Goal: Task Accomplishment & Management: Use online tool/utility

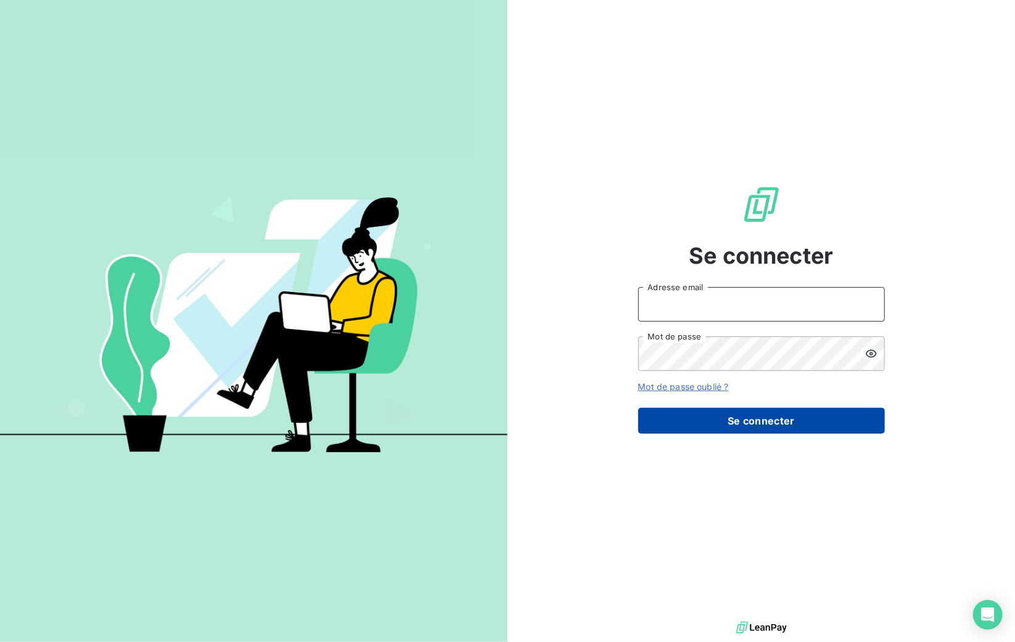
type input "[PERSON_NAME][EMAIL_ADDRESS][DOMAIN_NAME]"
click at [725, 432] on button "Se connecter" at bounding box center [761, 421] width 247 height 26
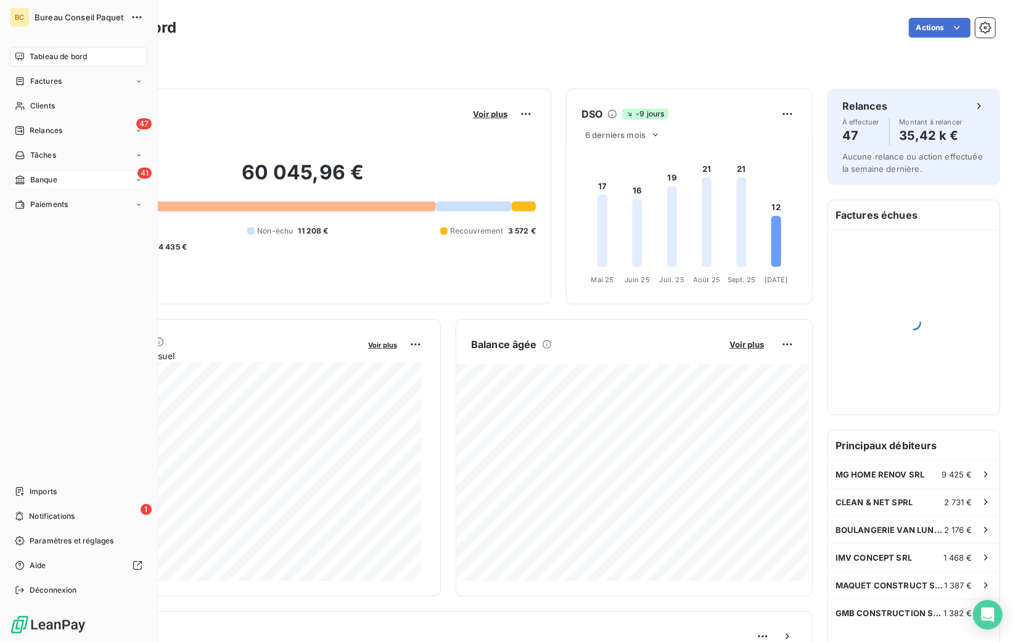
click at [25, 177] on div "Banque" at bounding box center [36, 179] width 43 height 11
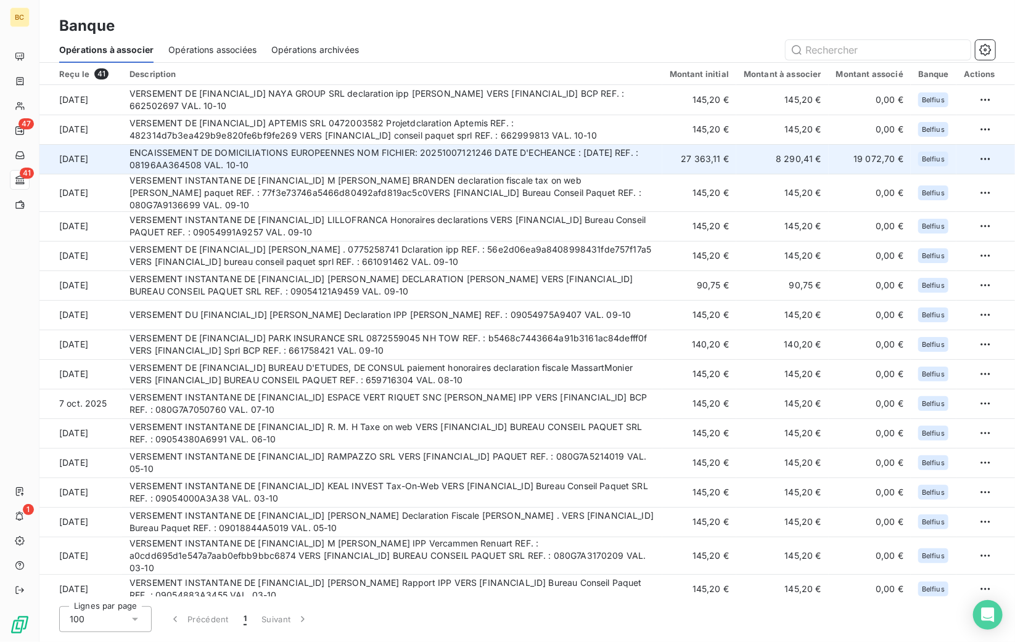
click at [501, 149] on td "ENCAISSEMENT DE DOMICILIATIONS EUROPEENNES NOM FICHIER: 20251007121246 DATE D'E…" at bounding box center [392, 159] width 540 height 30
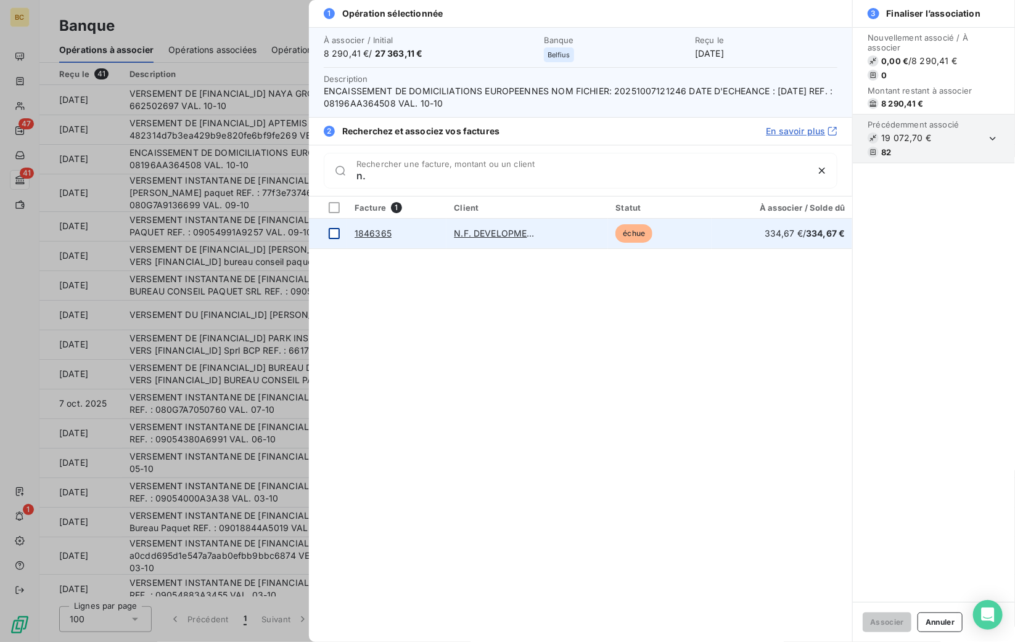
type input "n."
click at [334, 229] on div at bounding box center [334, 233] width 11 height 11
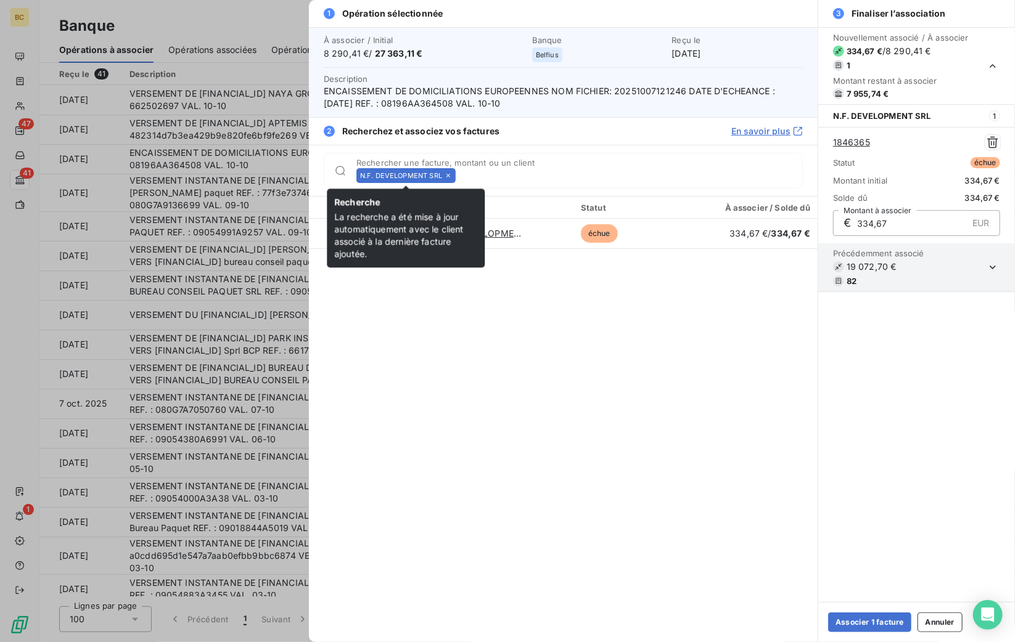
click at [449, 174] on icon at bounding box center [447, 175] width 7 height 7
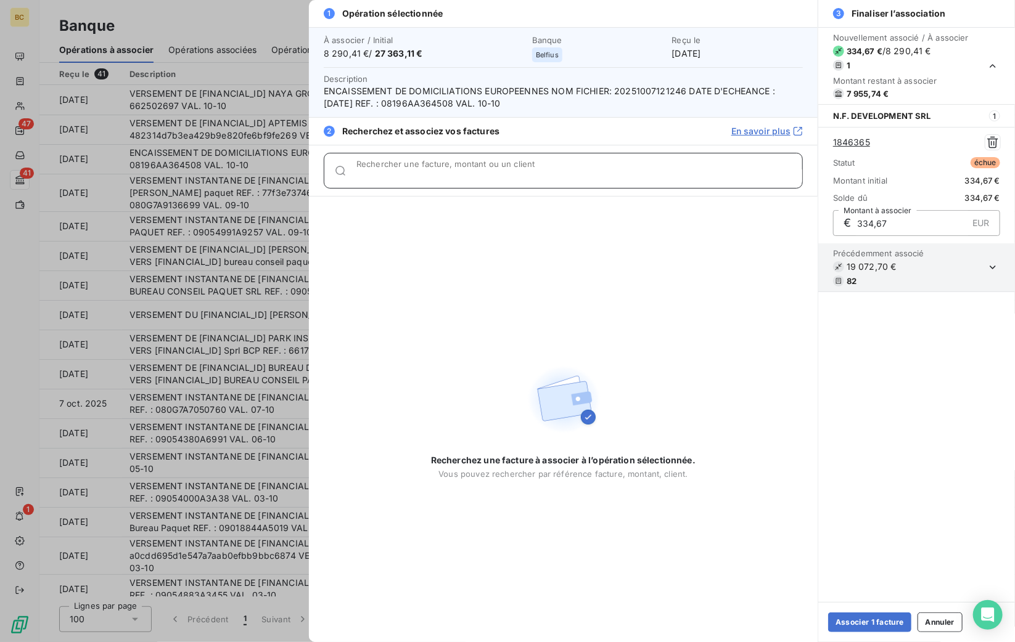
click at [449, 174] on input "Rechercher une facture, montant ou un client" at bounding box center [579, 176] width 446 height 12
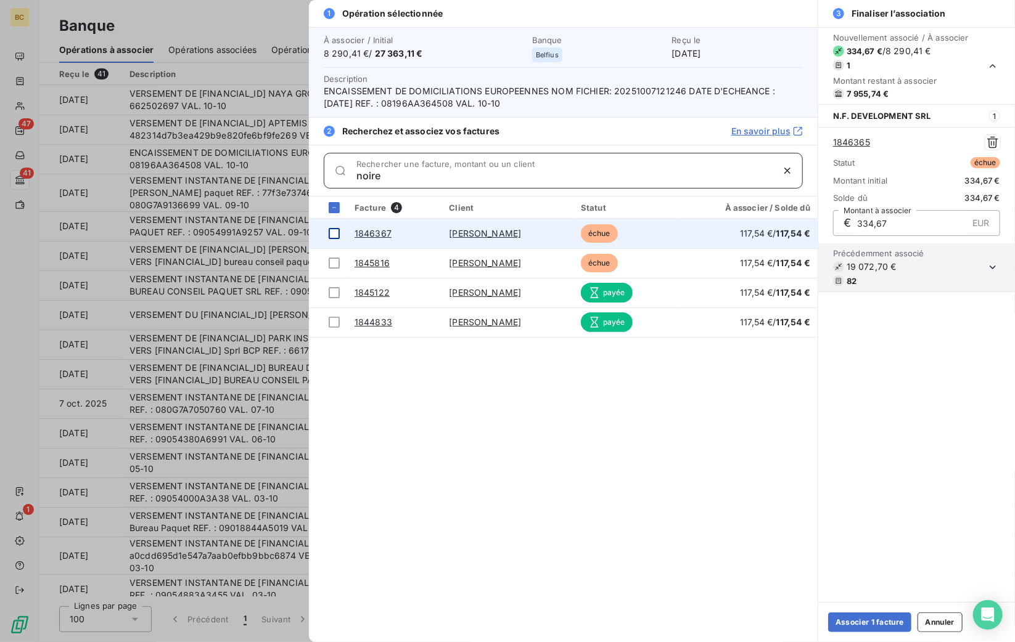
type input "noire"
click at [333, 233] on div at bounding box center [334, 233] width 11 height 11
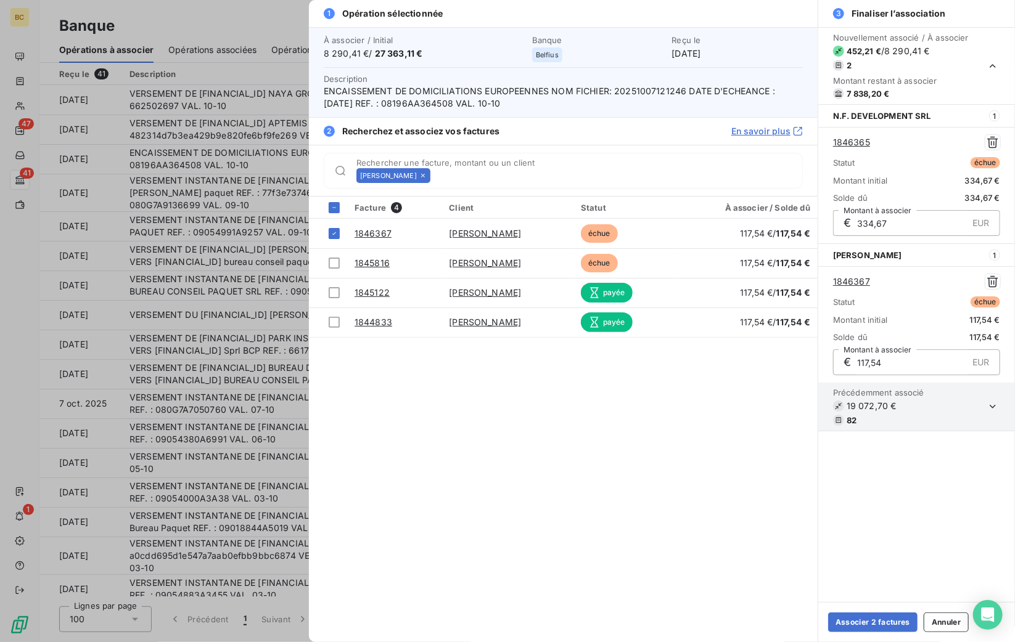
click at [424, 174] on icon at bounding box center [422, 175] width 7 height 7
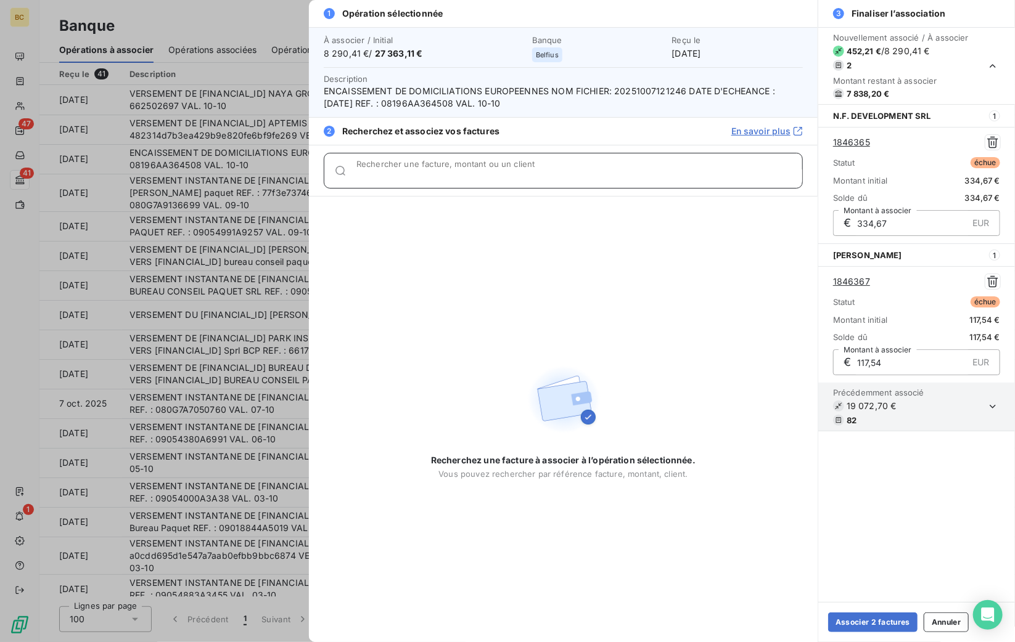
click at [424, 174] on input "Rechercher une facture, montant ou un client" at bounding box center [579, 176] width 446 height 12
type input "g"
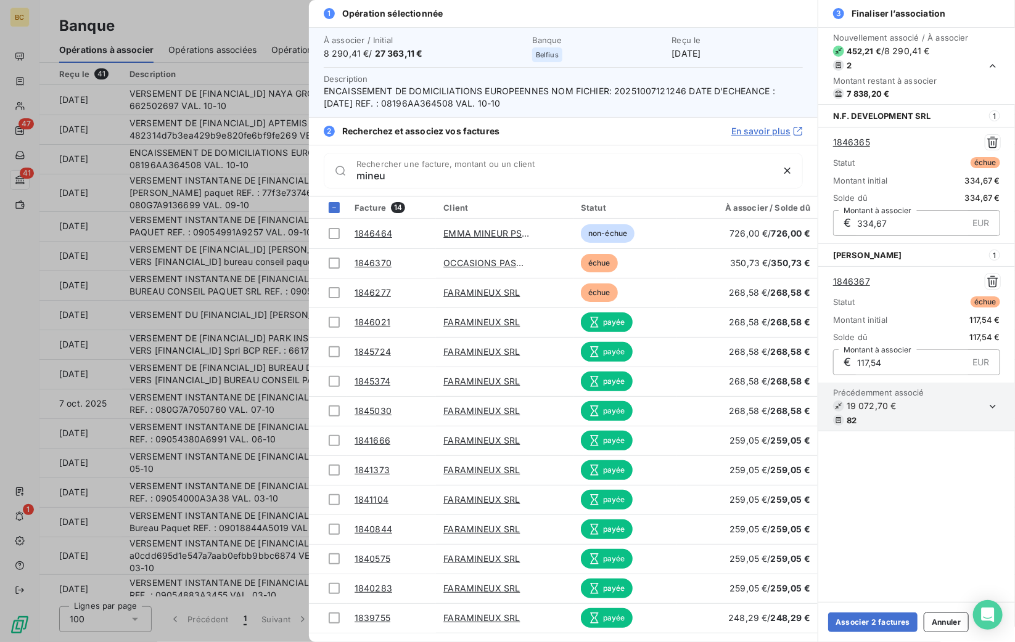
drag, startPoint x: 441, startPoint y: 184, endPoint x: 369, endPoint y: 179, distance: 72.9
click at [341, 173] on div "mineu Rechercher une facture, montant ou un client" at bounding box center [563, 171] width 479 height 36
type input "m"
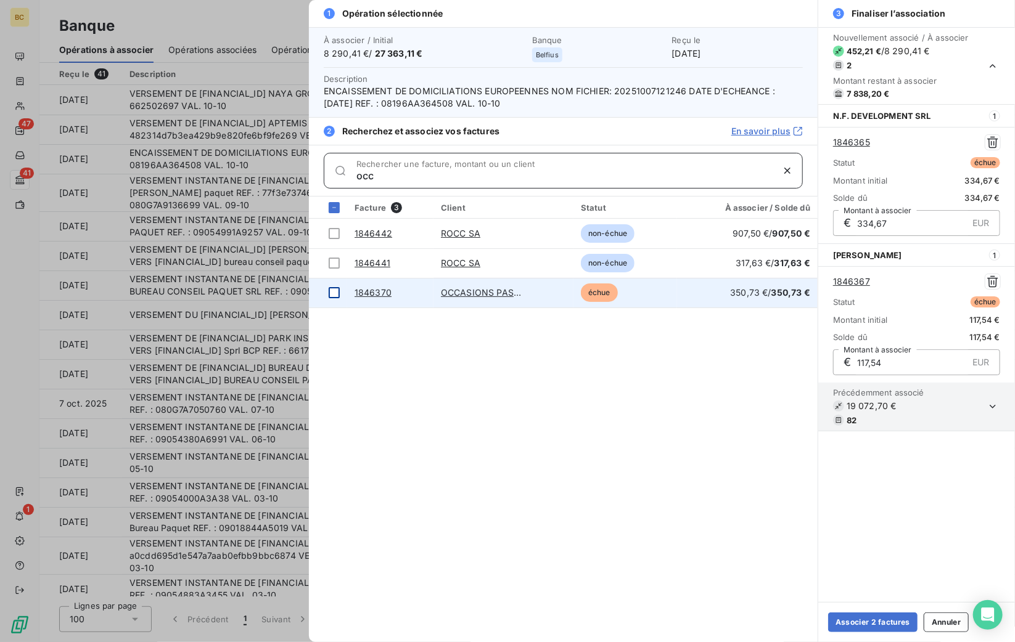
type input "occ"
click at [335, 290] on div at bounding box center [334, 292] width 11 height 11
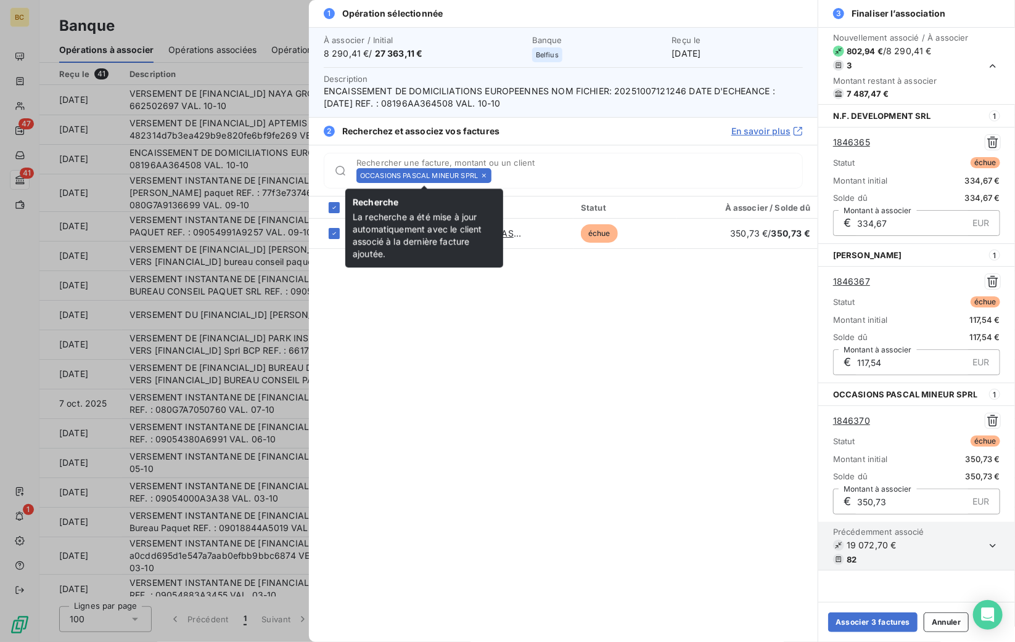
click at [488, 173] on icon at bounding box center [483, 175] width 7 height 7
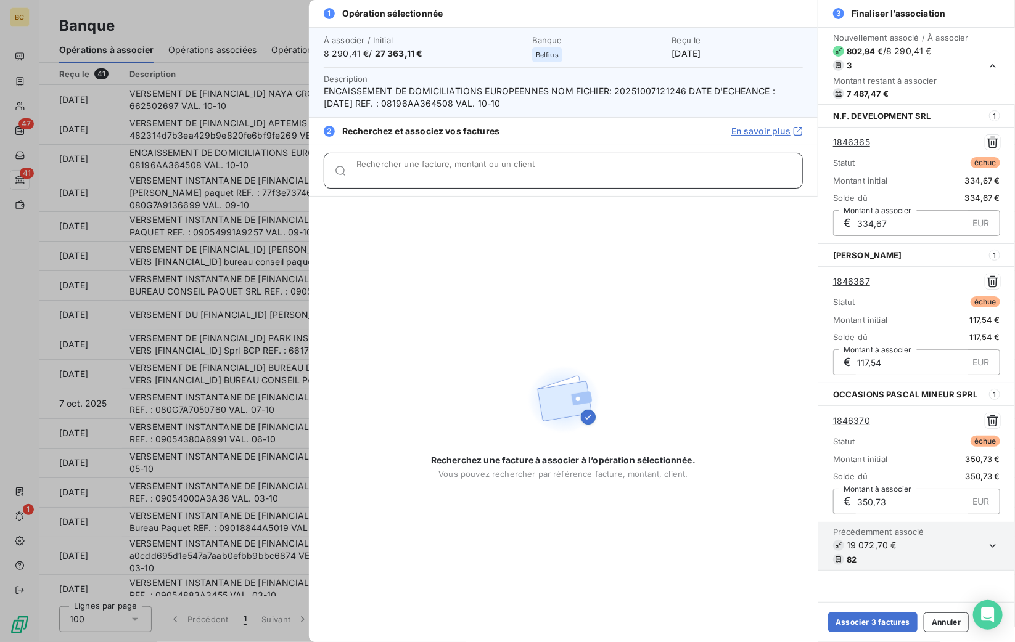
click at [488, 173] on input "Rechercher une facture, montant ou un client" at bounding box center [579, 176] width 446 height 12
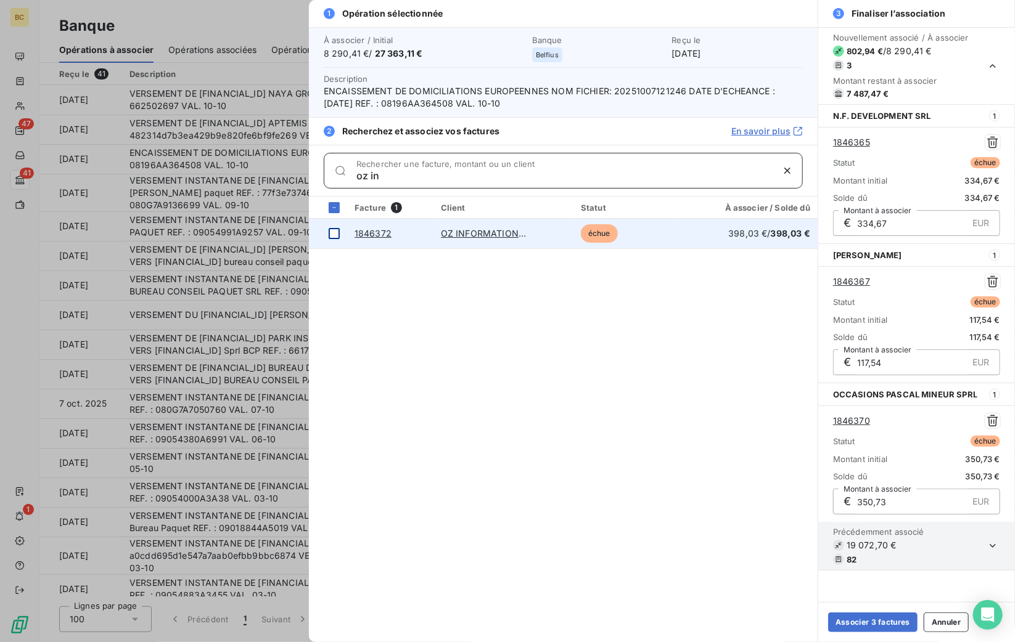
type input "oz in"
click at [336, 233] on div at bounding box center [334, 233] width 11 height 11
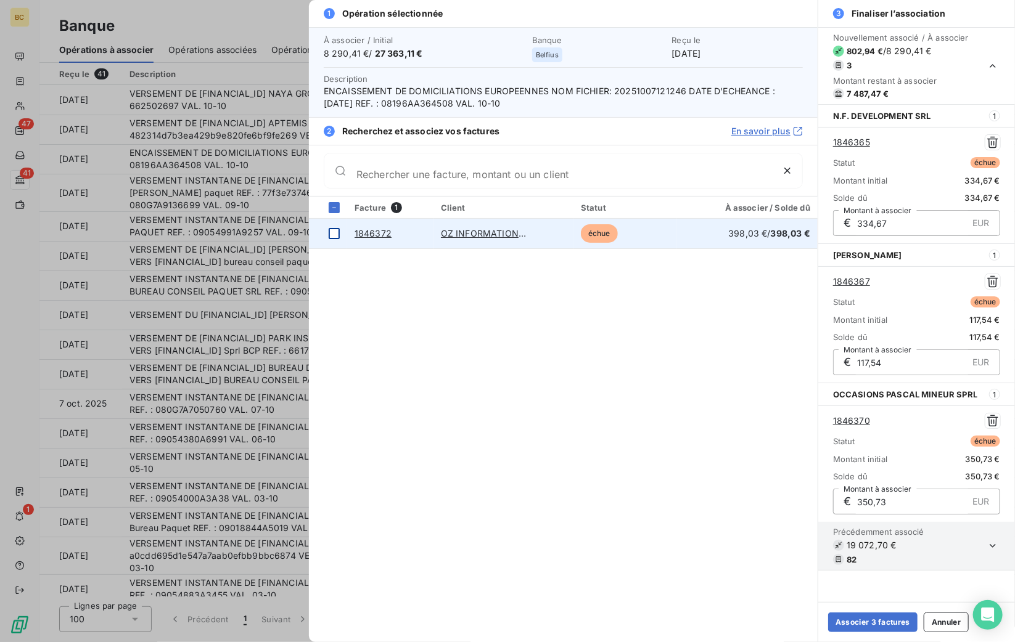
scroll to position [106, 0]
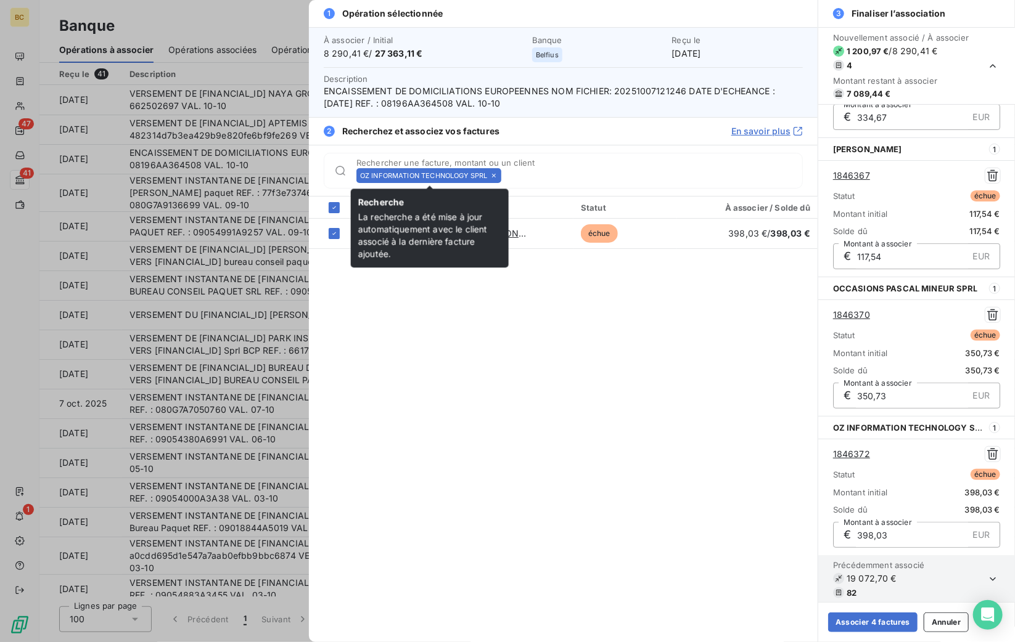
click at [492, 173] on icon at bounding box center [493, 175] width 7 height 7
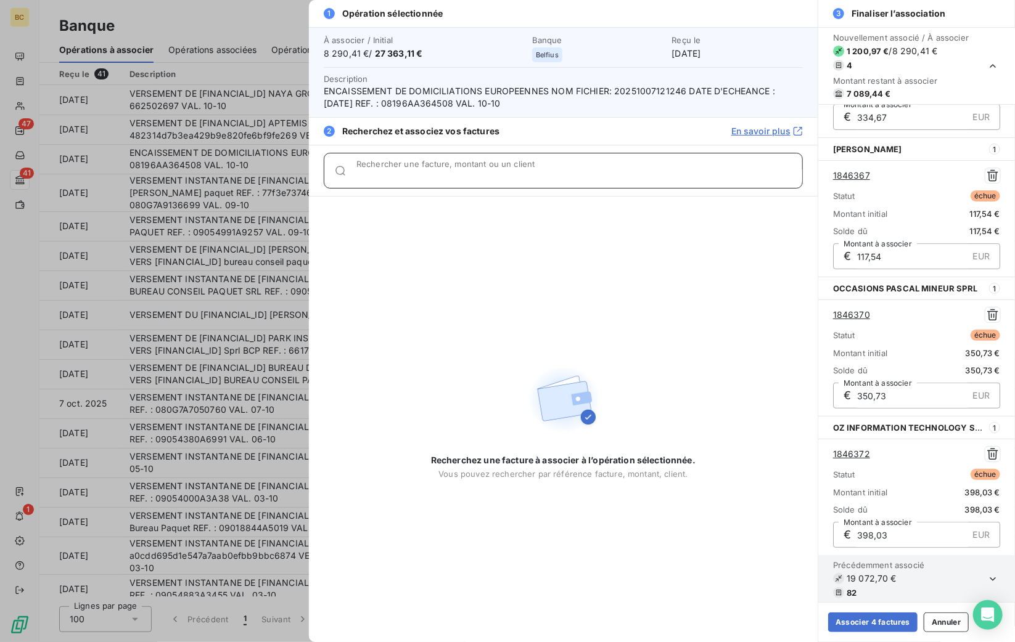
click at [492, 173] on input "Rechercher une facture, montant ou un client" at bounding box center [579, 176] width 446 height 12
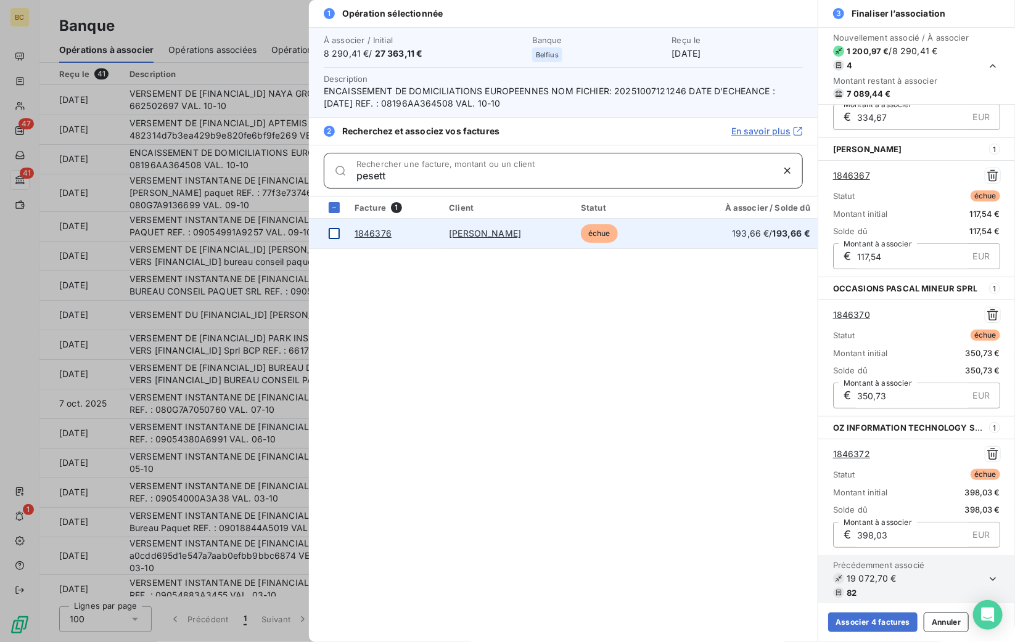
type input "pesett"
click at [333, 234] on div at bounding box center [334, 233] width 11 height 11
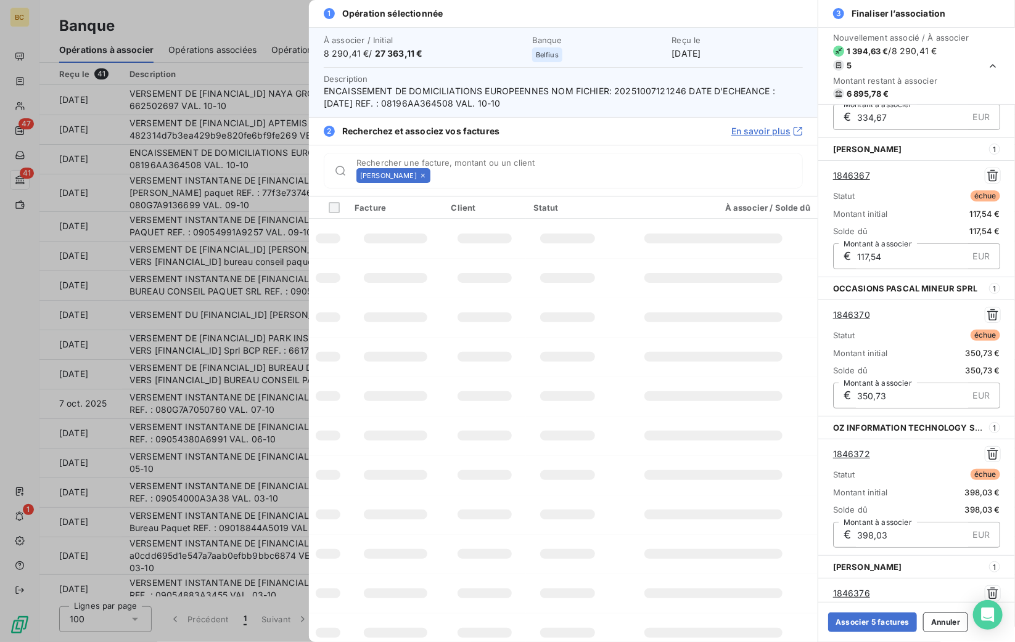
scroll to position [245, 0]
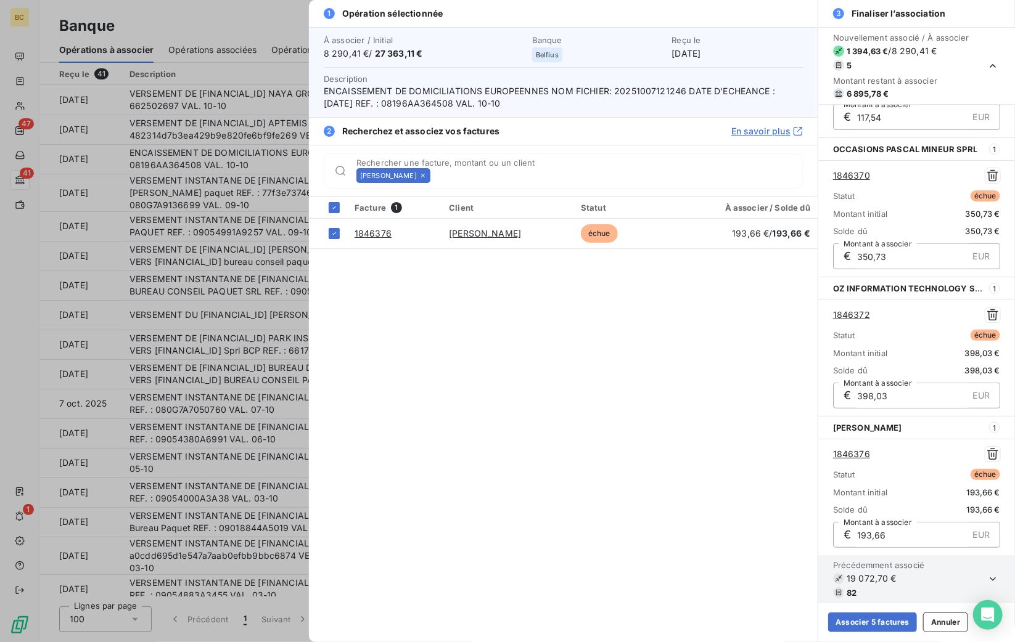
click at [420, 173] on icon at bounding box center [422, 175] width 7 height 7
click at [435, 173] on input "Rechercher une facture, montant ou un client" at bounding box center [618, 176] width 367 height 12
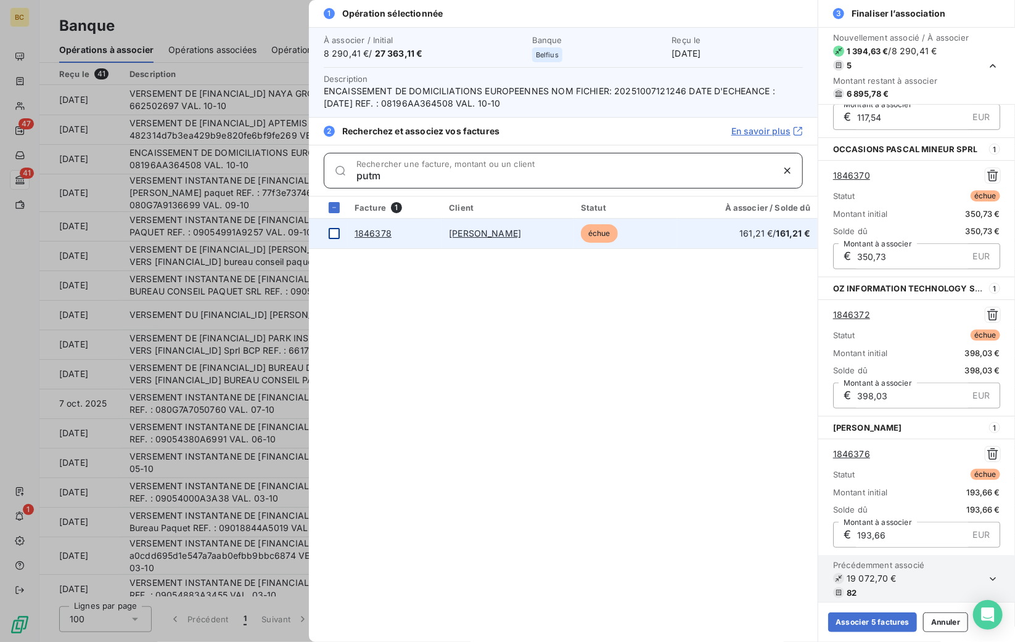
type input "putm"
click at [332, 228] on div at bounding box center [334, 233] width 11 height 11
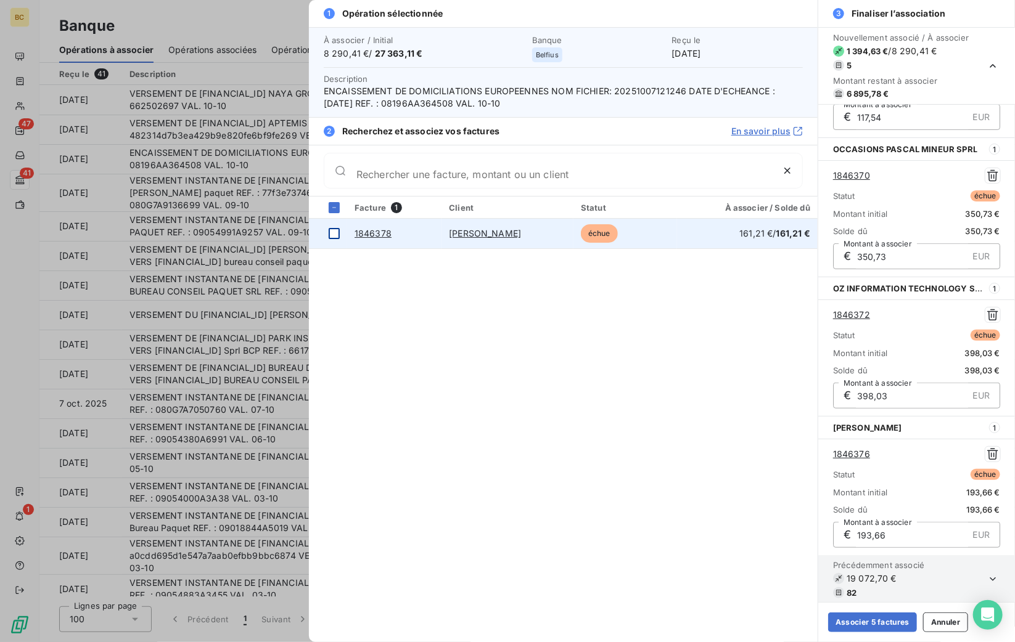
scroll to position [385, 0]
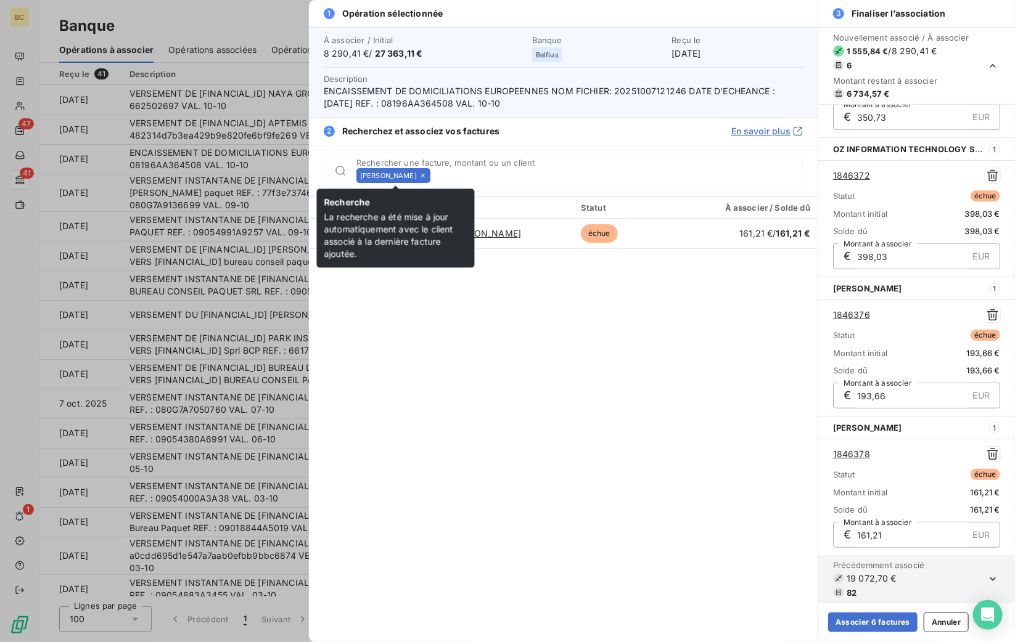
click at [427, 173] on icon at bounding box center [422, 175] width 7 height 7
click at [435, 173] on input "Rechercher une facture, montant ou un client" at bounding box center [618, 176] width 367 height 12
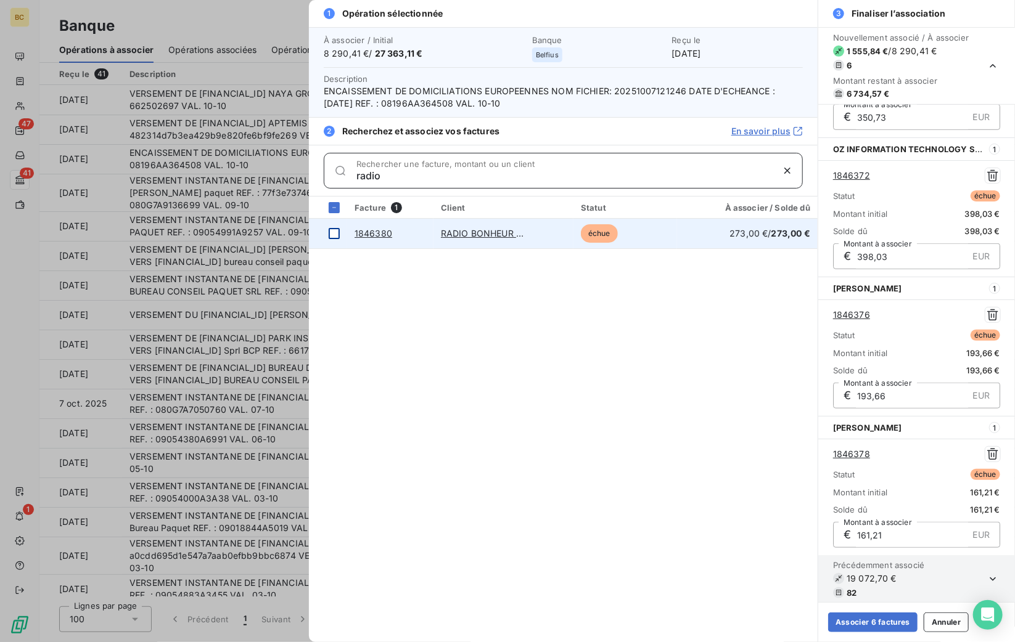
type input "radio"
click at [335, 231] on div at bounding box center [334, 233] width 11 height 11
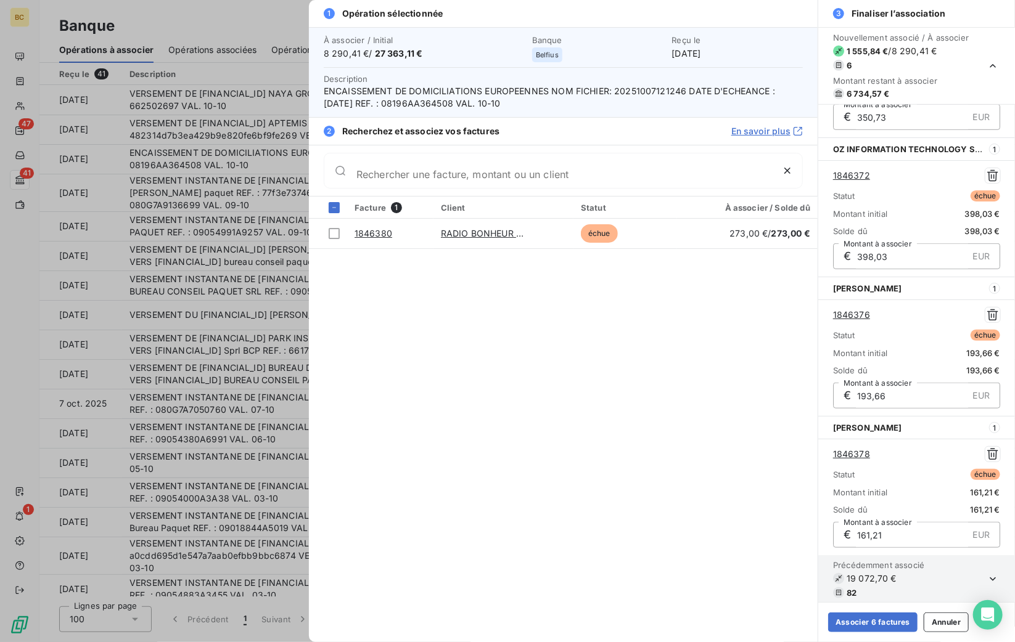
scroll to position [523, 0]
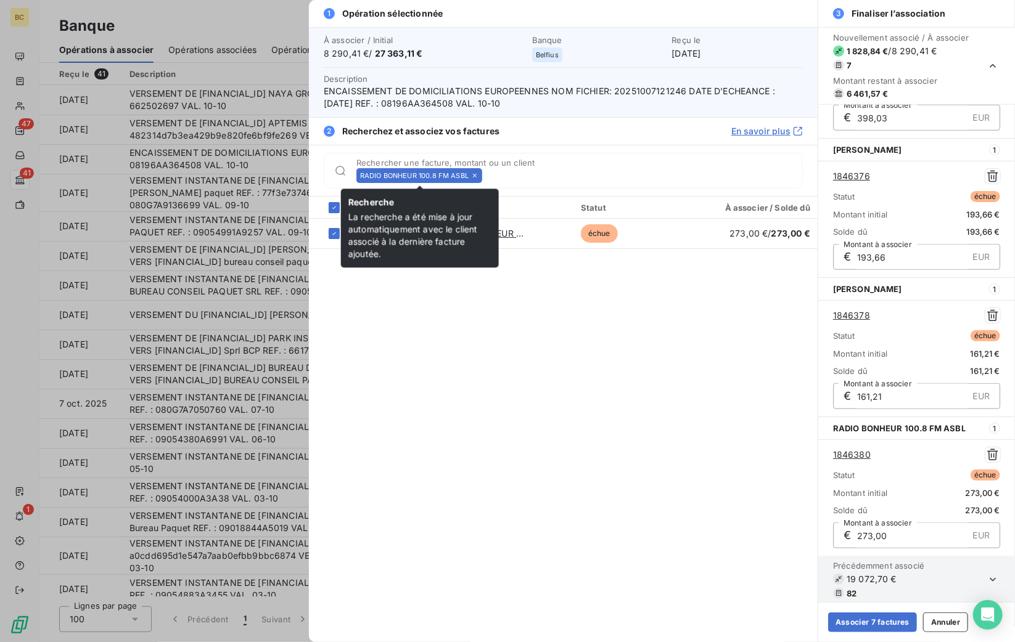
click at [475, 177] on icon at bounding box center [474, 175] width 7 height 7
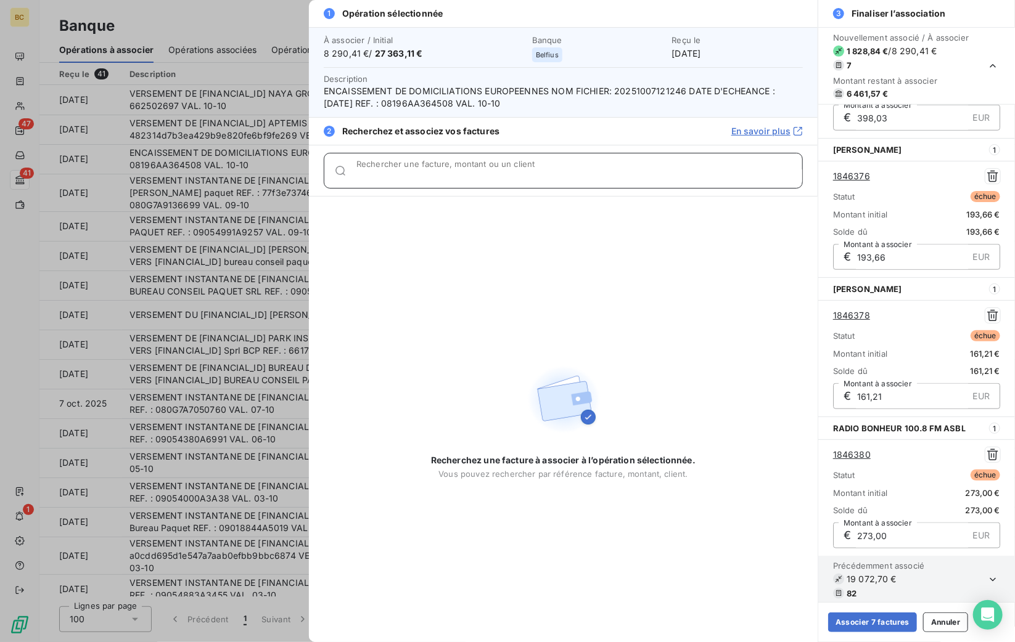
click at [475, 177] on input "Rechercher une facture, montant ou un client" at bounding box center [579, 176] width 446 height 12
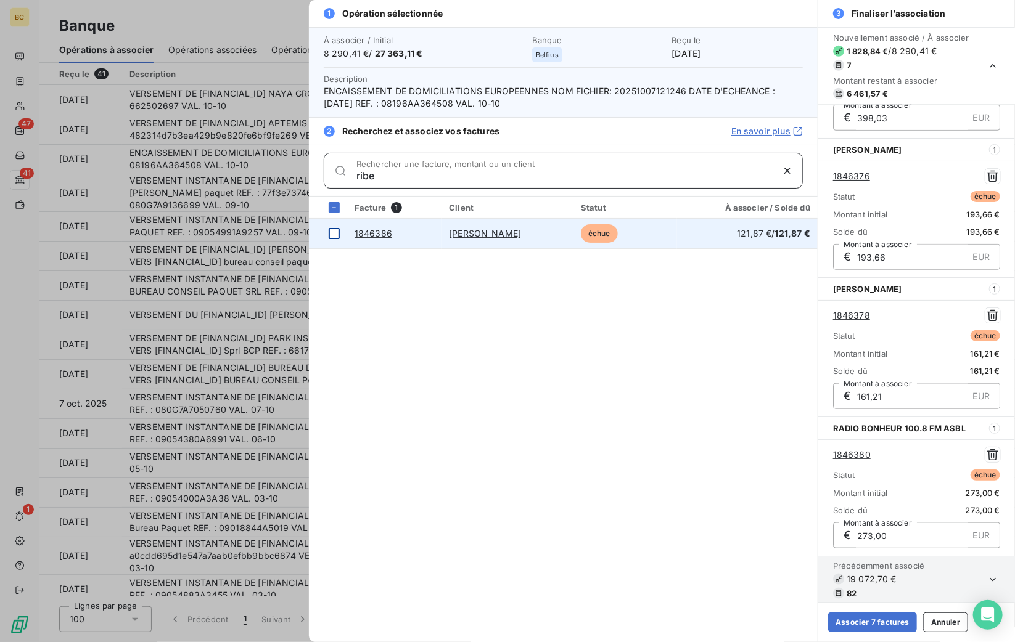
type input "ribe"
click at [337, 232] on div at bounding box center [334, 233] width 11 height 11
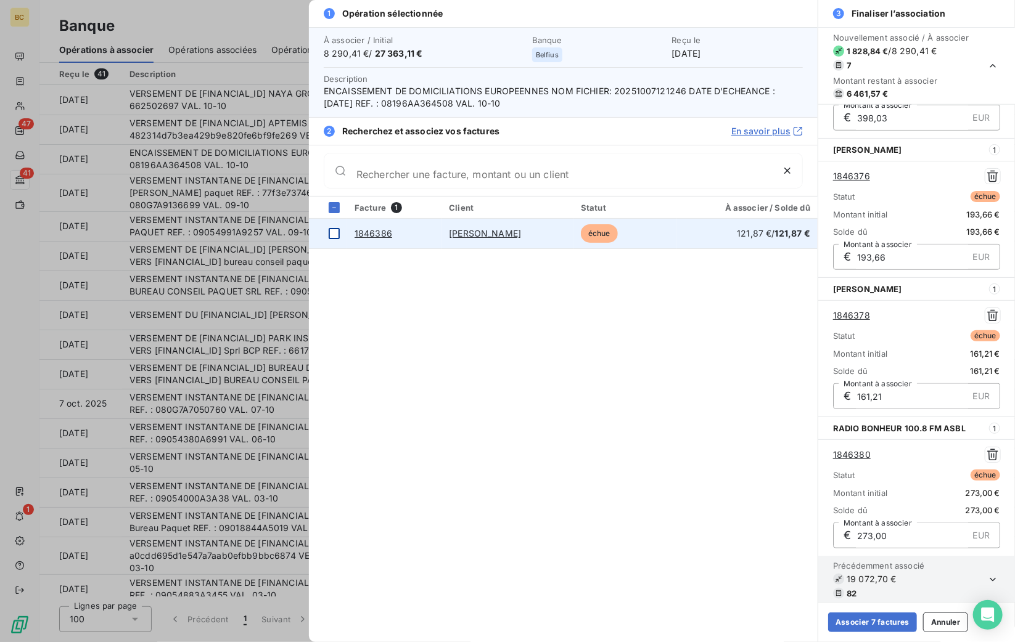
scroll to position [663, 0]
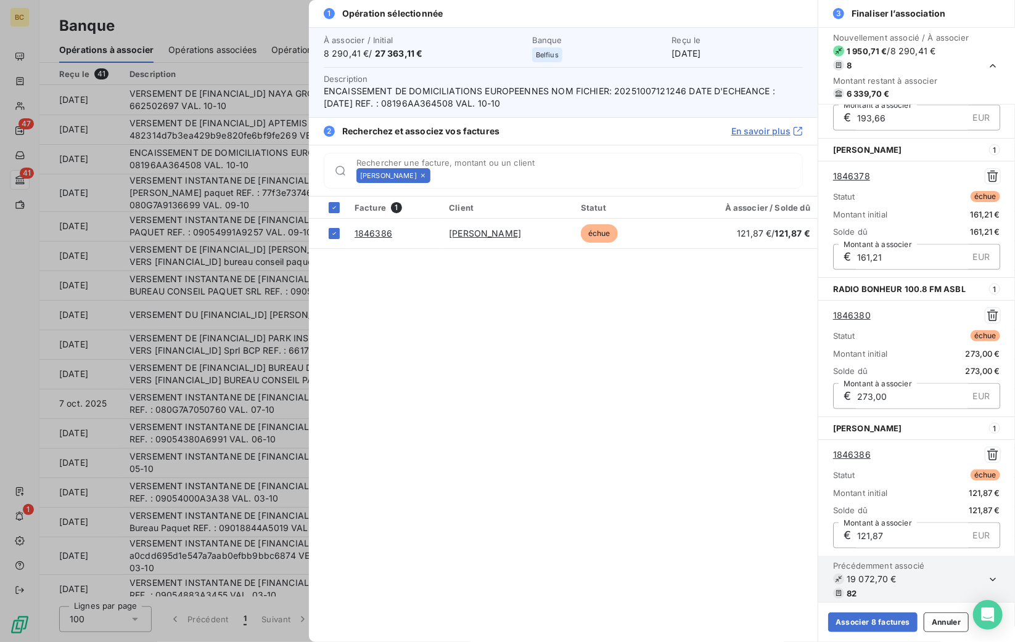
click at [425, 177] on icon at bounding box center [423, 176] width 4 height 4
click at [444, 177] on input "Rechercher une facture, montant ou un client" at bounding box center [618, 176] width 367 height 12
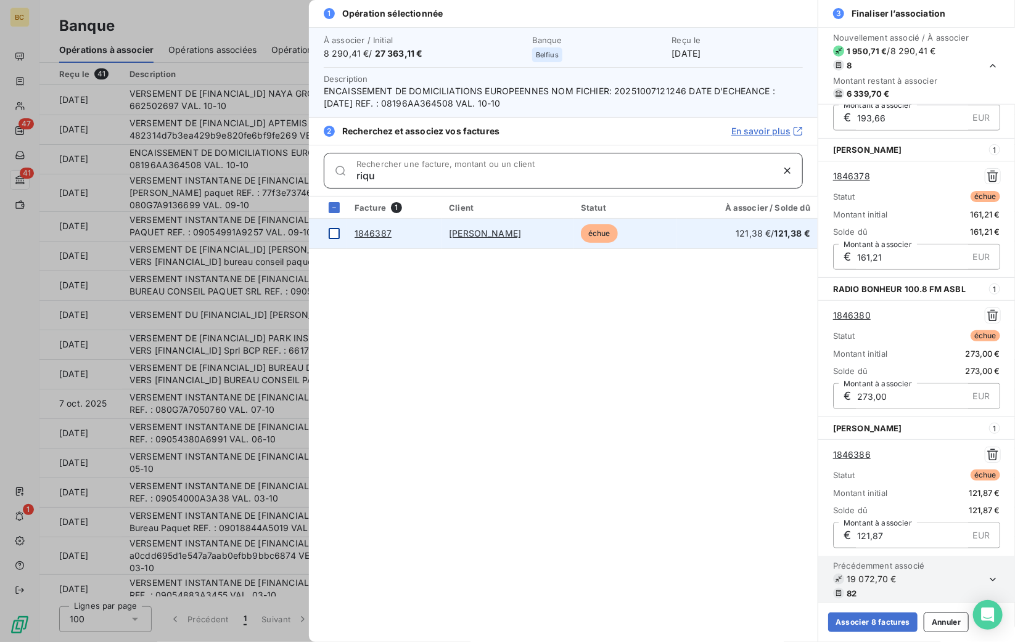
type input "riqu"
click at [335, 234] on div at bounding box center [334, 233] width 11 height 11
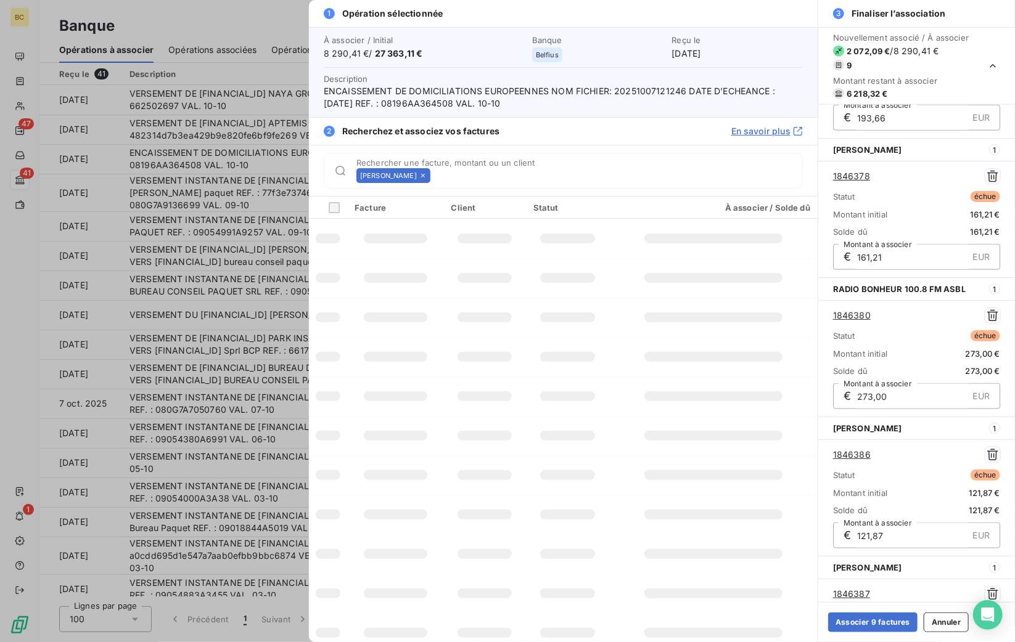
scroll to position [801, 0]
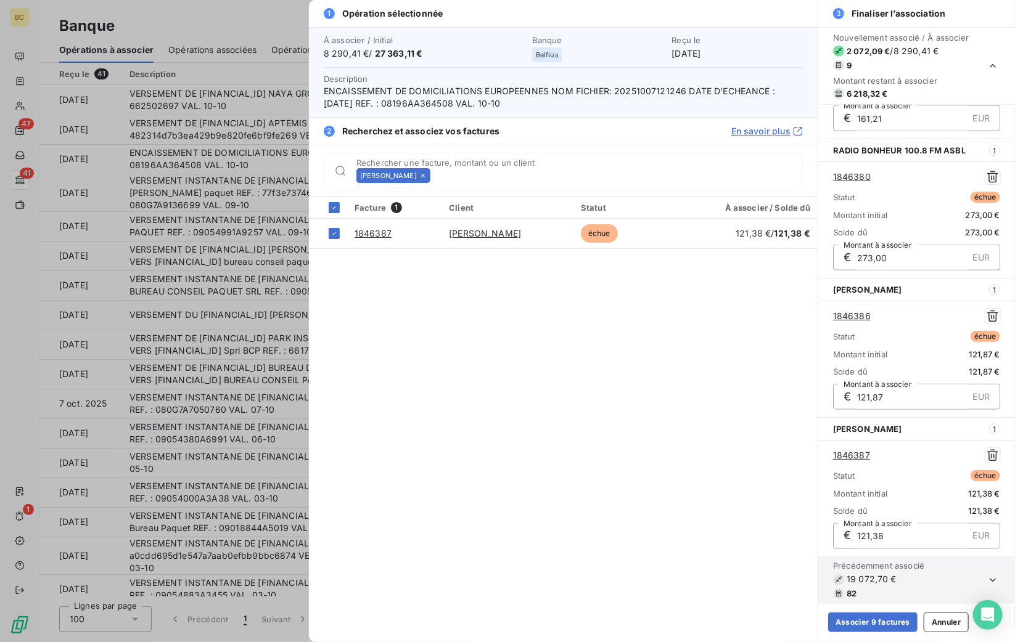
click at [419, 176] on icon at bounding box center [422, 175] width 7 height 7
click at [435, 176] on input "Rechercher une facture, montant ou un client" at bounding box center [618, 176] width 367 height 12
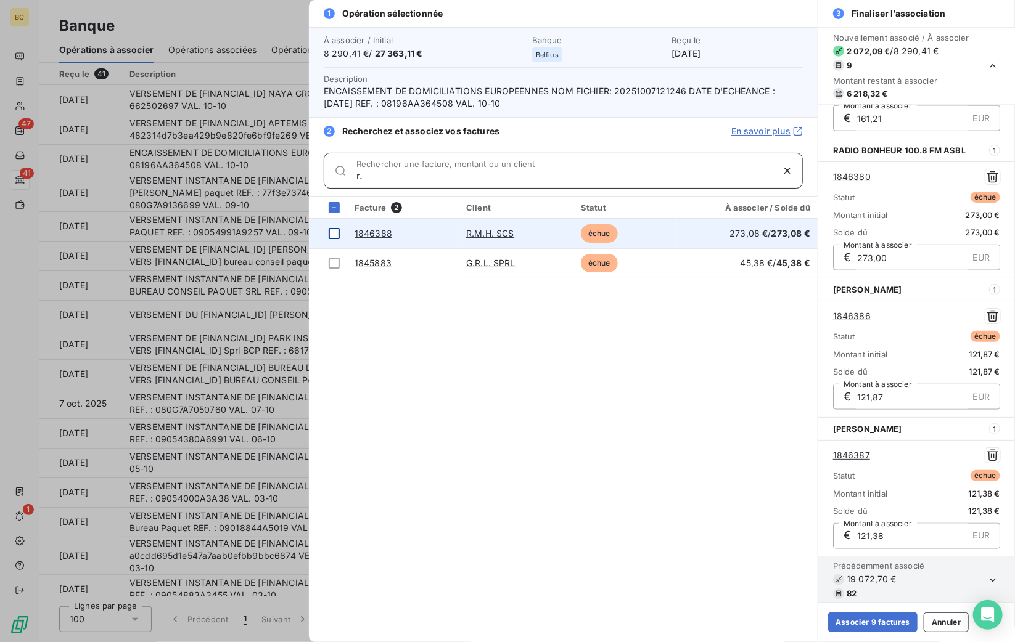
type input "r."
click at [337, 231] on div at bounding box center [334, 233] width 11 height 11
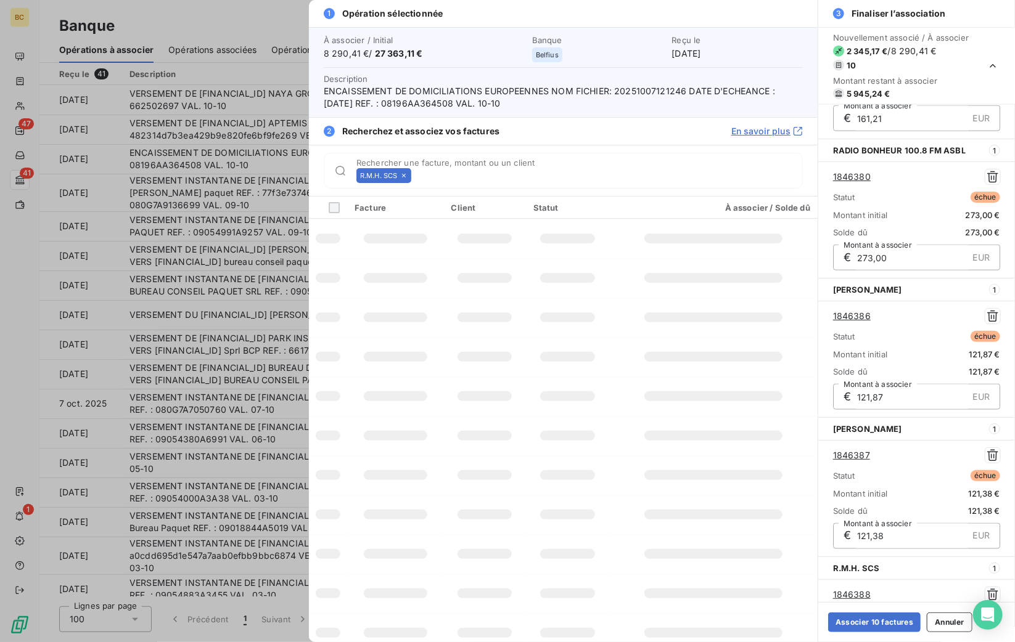
scroll to position [941, 0]
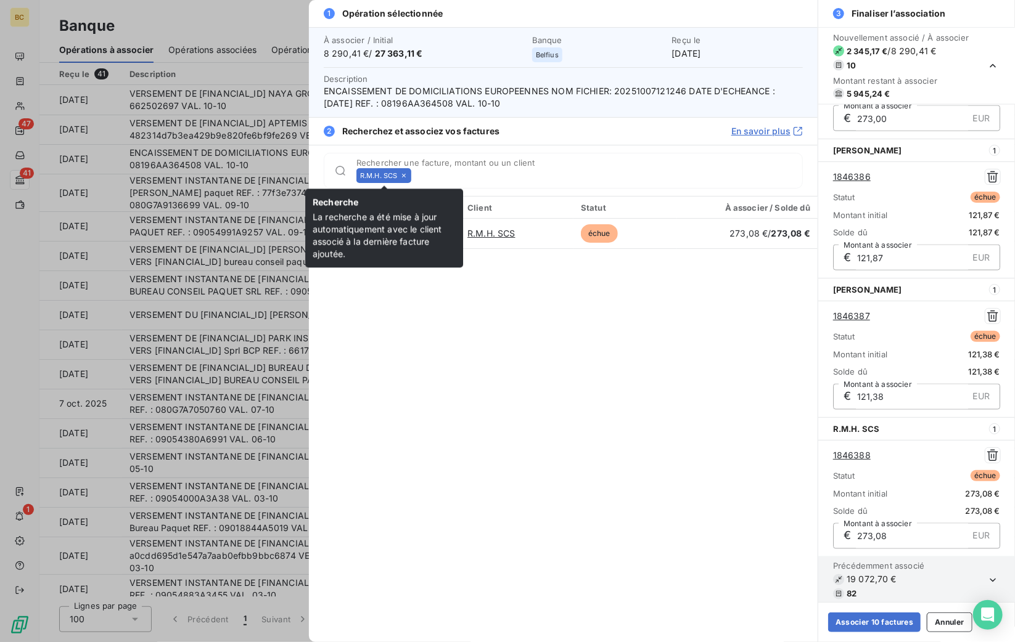
click at [402, 174] on icon at bounding box center [403, 175] width 7 height 7
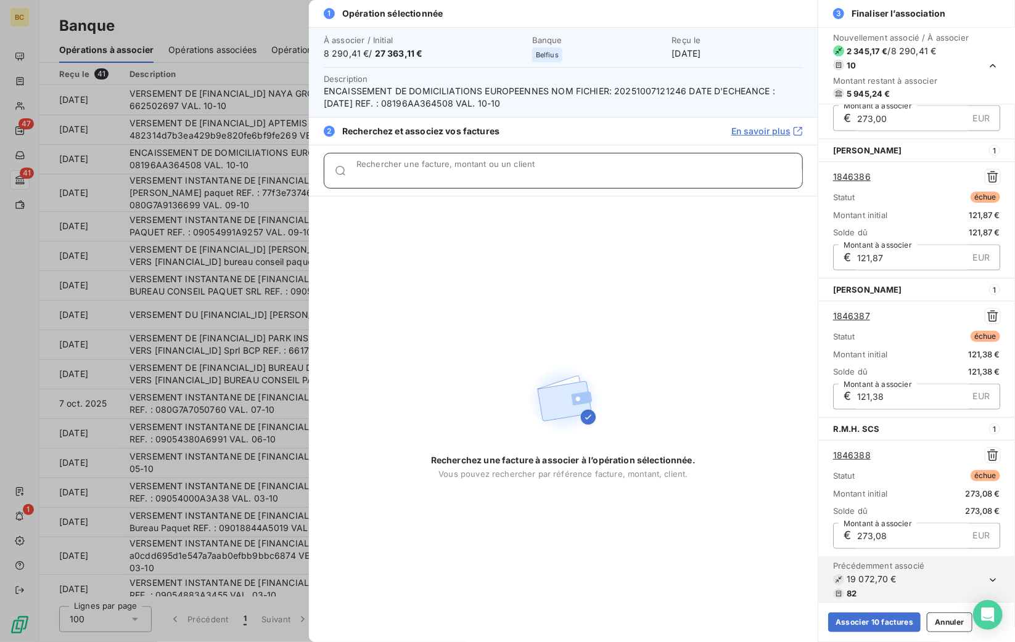
click at [402, 174] on input "Rechercher une facture, montant ou un client" at bounding box center [579, 176] width 446 height 12
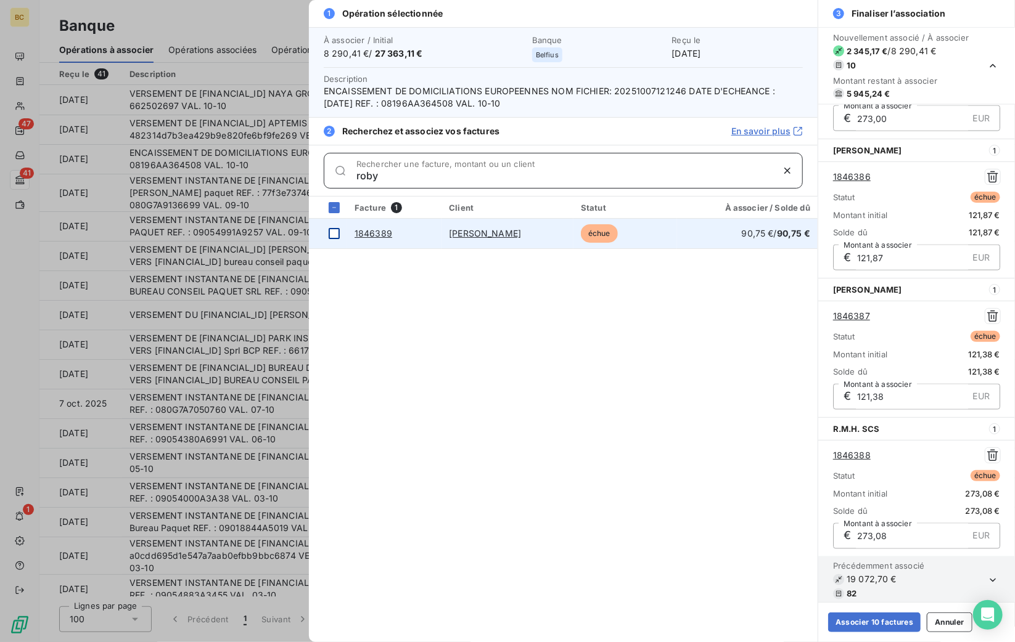
type input "roby"
click at [334, 231] on div at bounding box center [334, 233] width 11 height 11
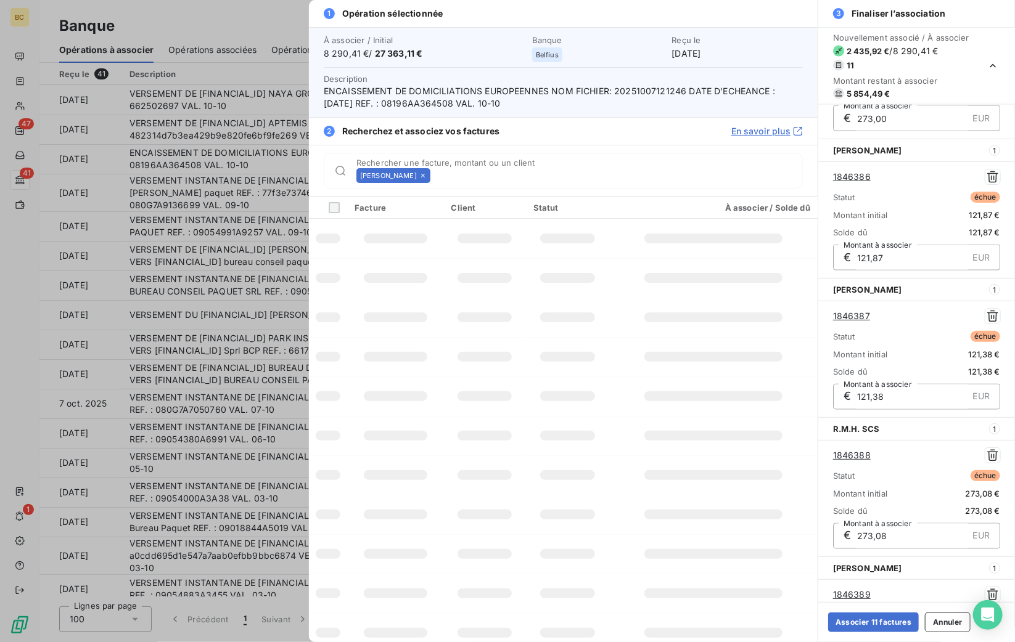
scroll to position [1080, 0]
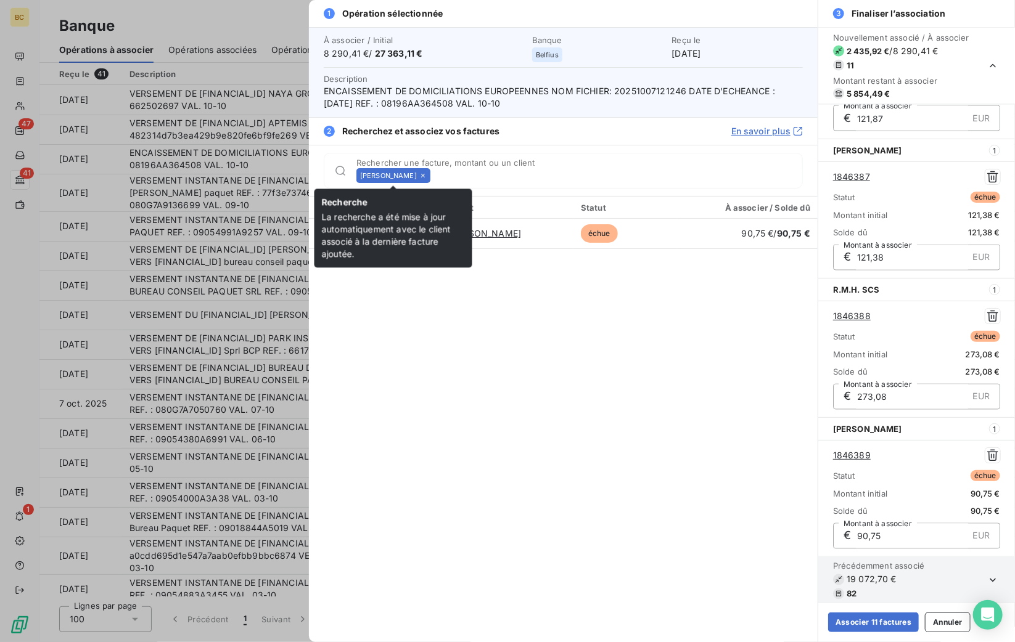
click at [425, 177] on icon at bounding box center [422, 175] width 7 height 7
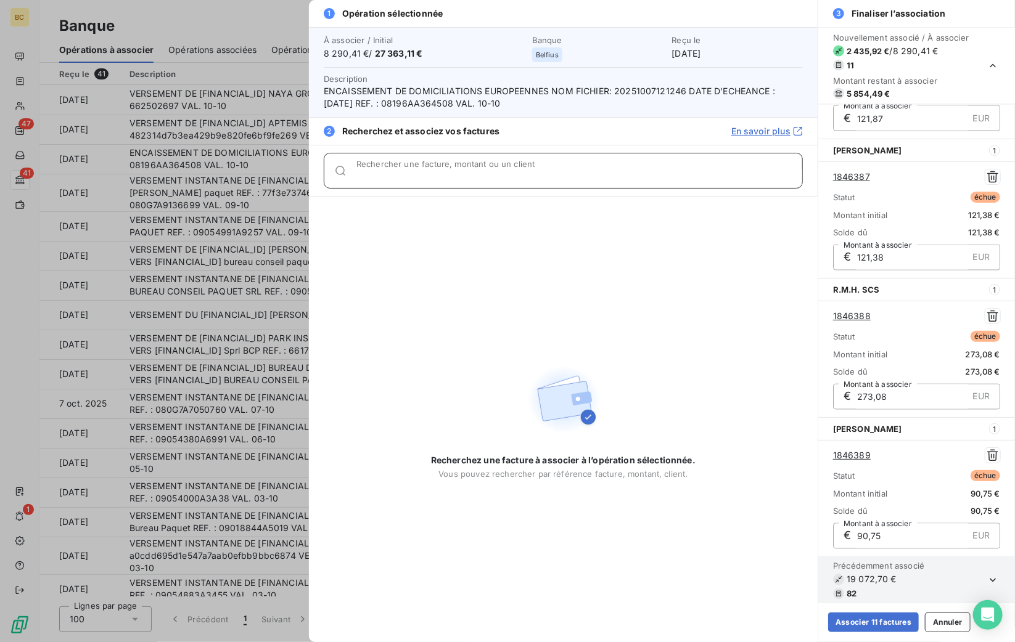
click at [425, 177] on input "Rechercher une facture, montant ou un client" at bounding box center [579, 176] width 446 height 12
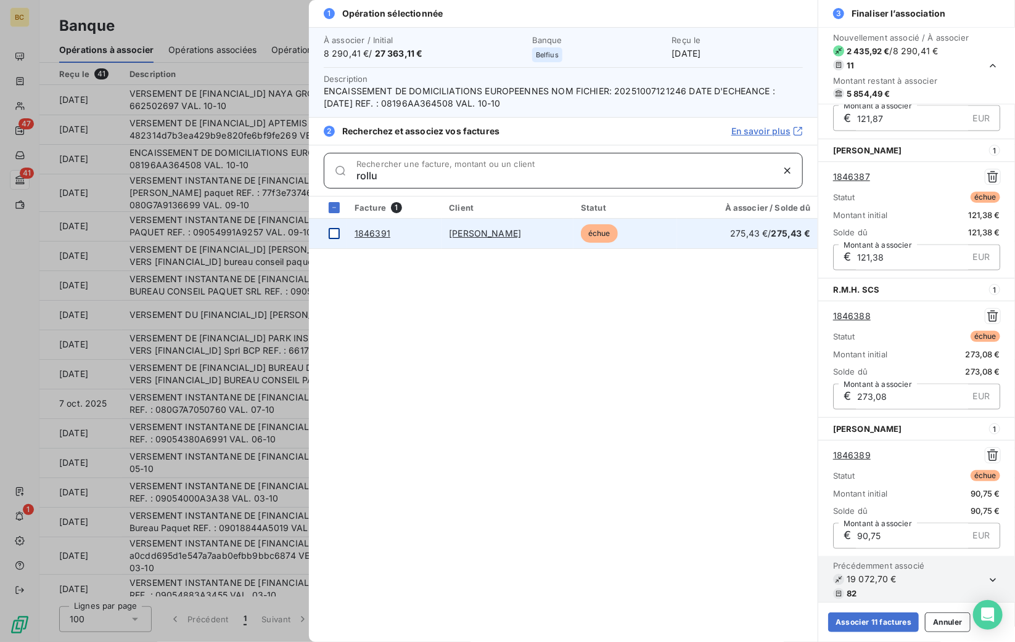
type input "rollu"
click at [330, 232] on div at bounding box center [334, 233] width 11 height 11
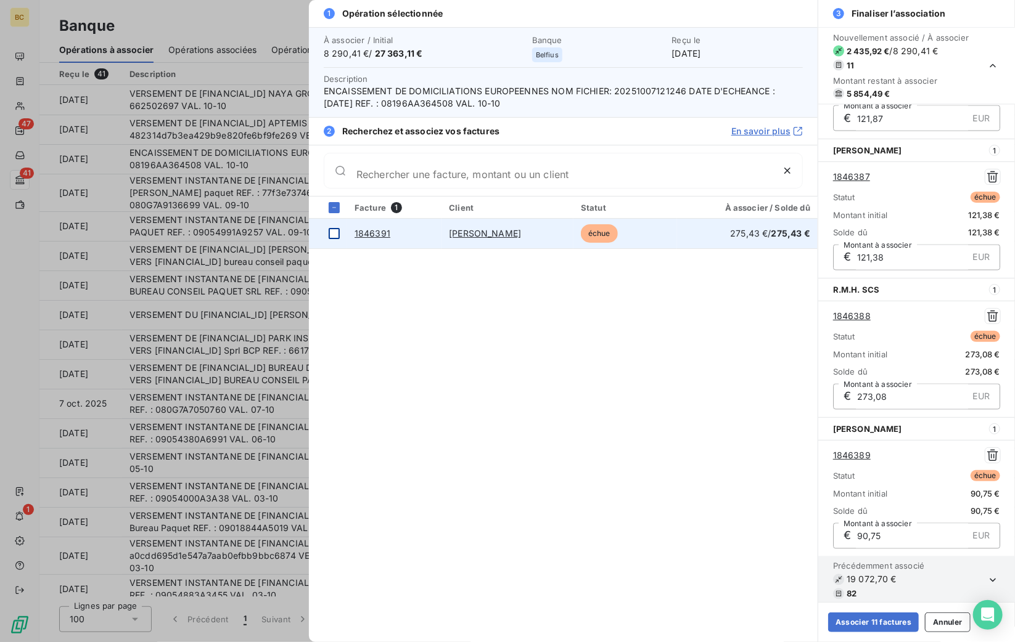
scroll to position [1219, 0]
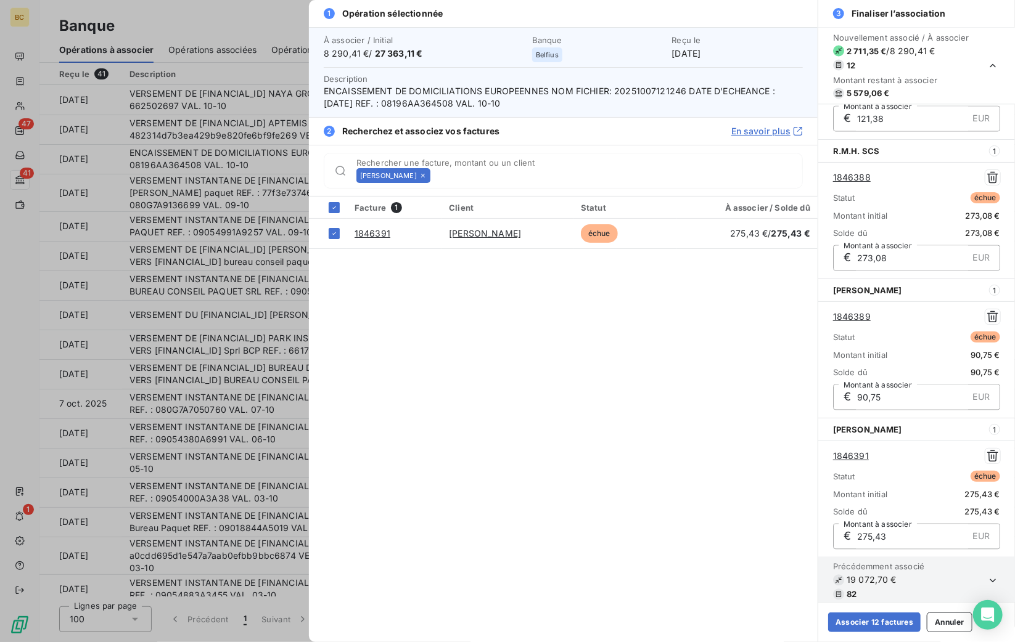
click at [427, 176] on icon at bounding box center [422, 175] width 7 height 7
click at [446, 176] on input "Rechercher une facture, montant ou un client" at bounding box center [618, 176] width 367 height 12
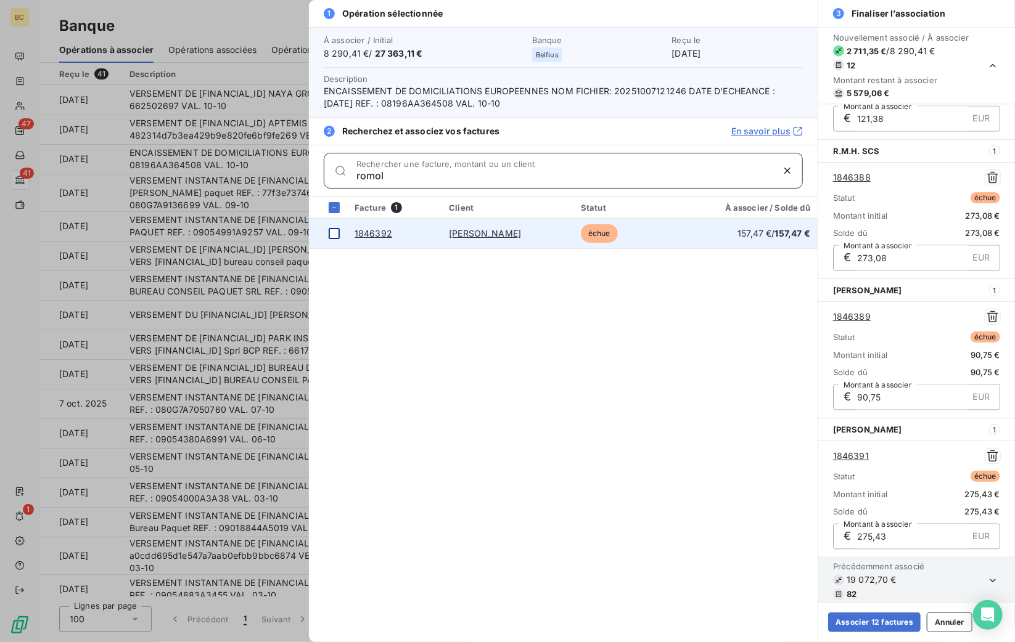
type input "romol"
click at [333, 230] on div at bounding box center [334, 233] width 11 height 11
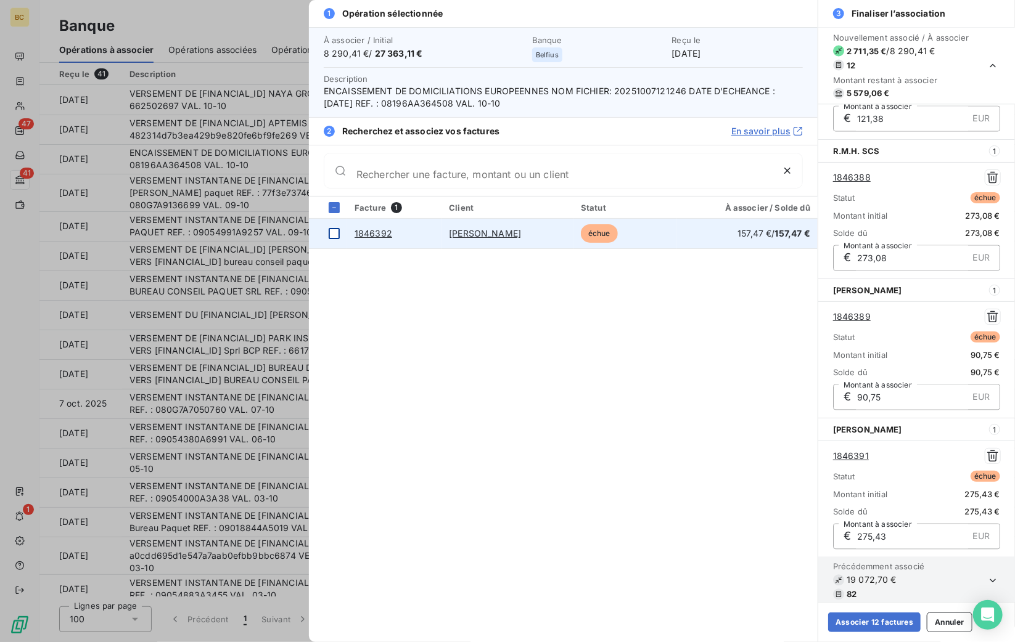
scroll to position [1358, 0]
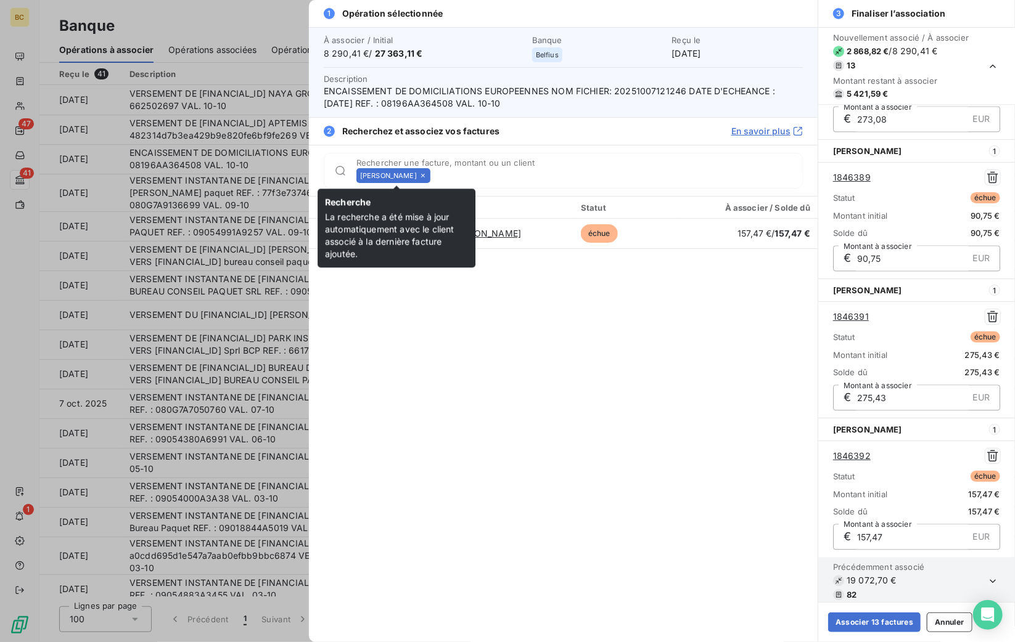
click at [427, 174] on icon at bounding box center [422, 175] width 7 height 7
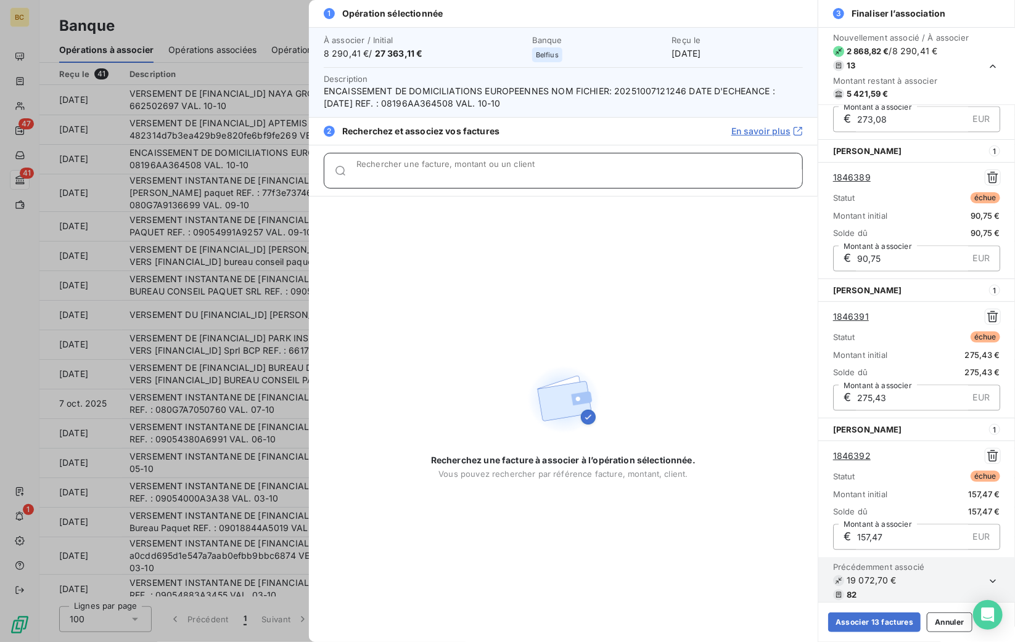
click at [432, 174] on input "Rechercher une facture, montant ou un client" at bounding box center [579, 176] width 446 height 12
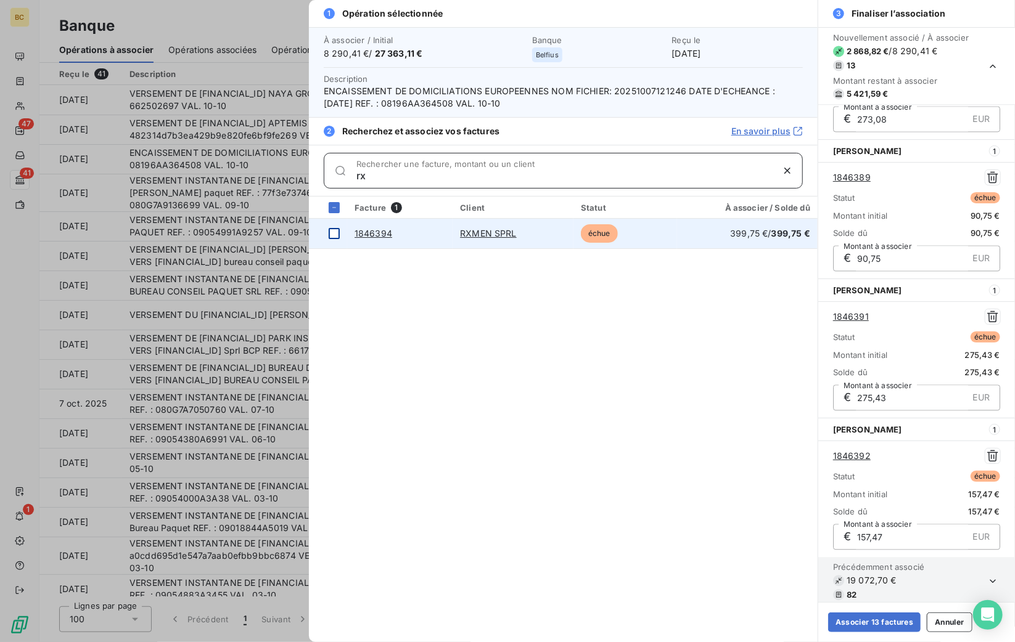
type input "rx"
click at [334, 231] on div at bounding box center [334, 233] width 11 height 11
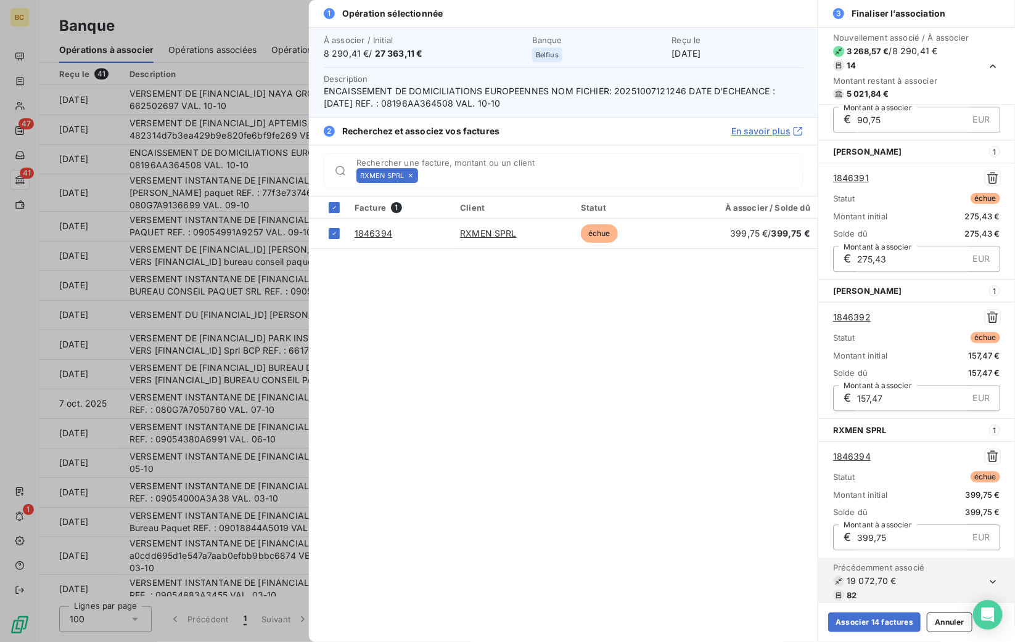
click at [412, 176] on icon at bounding box center [410, 175] width 7 height 7
click at [423, 176] on input "Rechercher une facture, montant ou un client" at bounding box center [613, 176] width 380 height 12
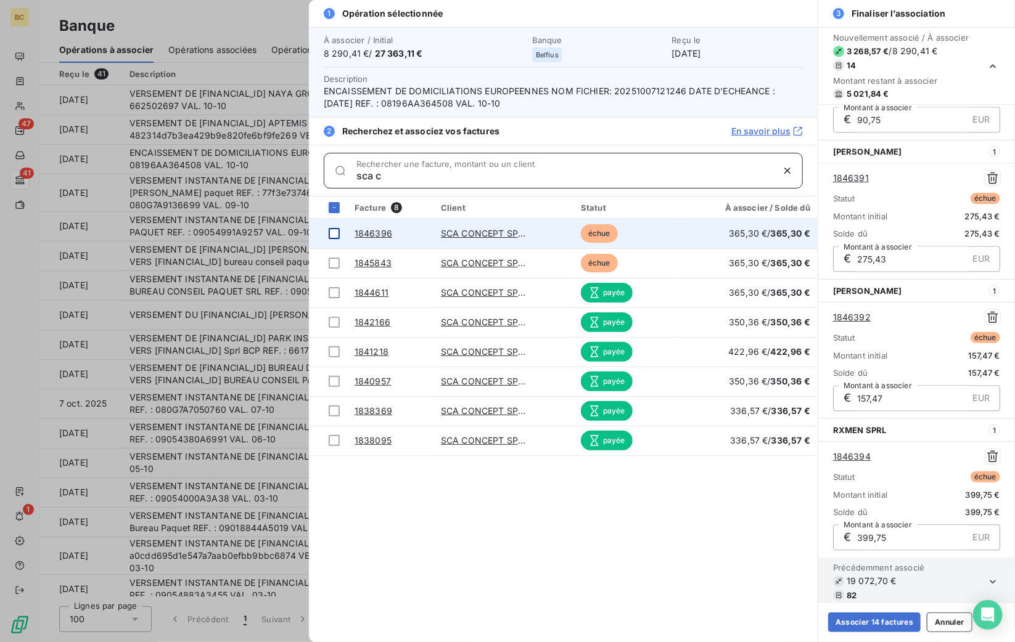
type input "sca c"
click at [338, 232] on div at bounding box center [334, 233] width 11 height 11
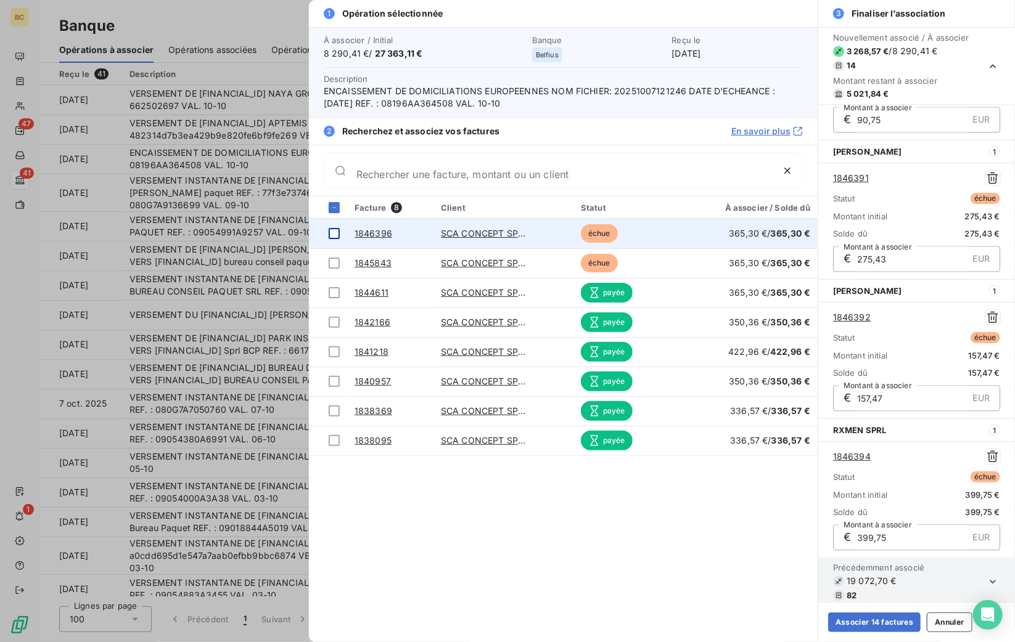
scroll to position [1636, 0]
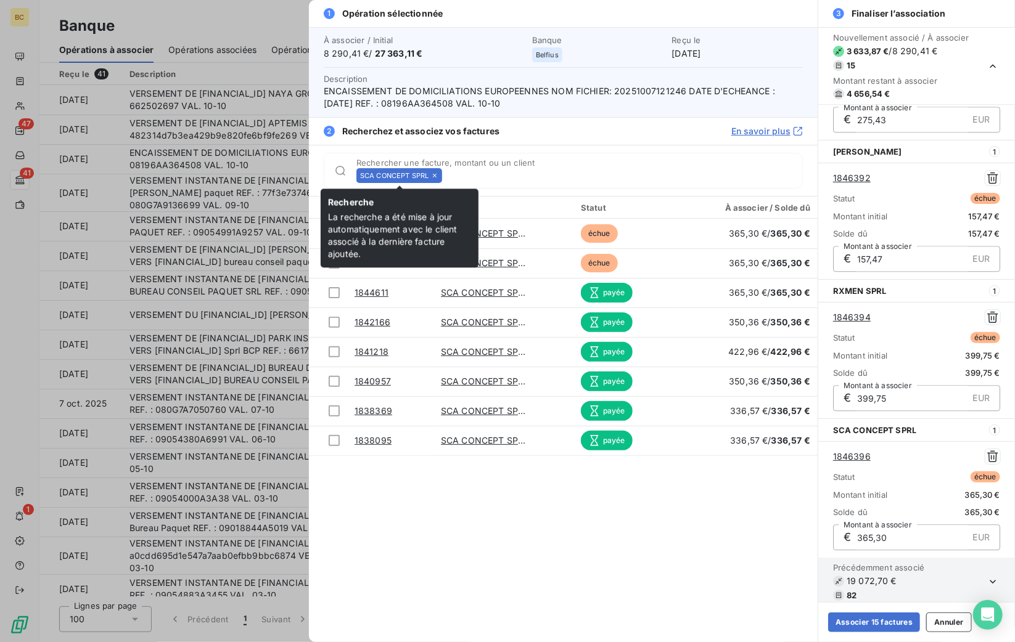
click at [435, 177] on icon at bounding box center [434, 175] width 7 height 7
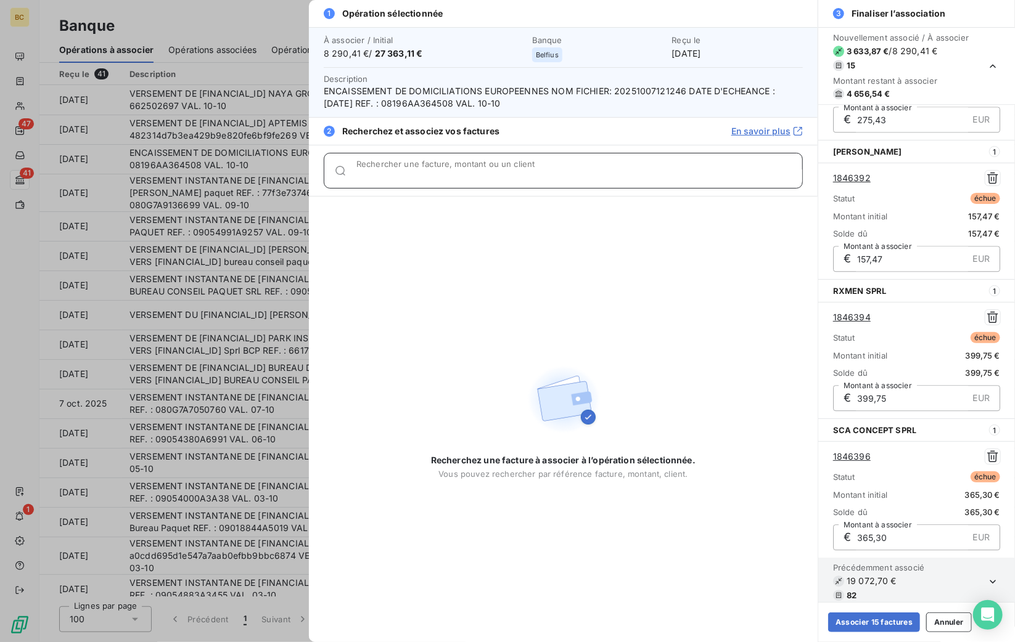
click at [435, 177] on input "Rechercher une facture, montant ou un client" at bounding box center [579, 176] width 446 height 12
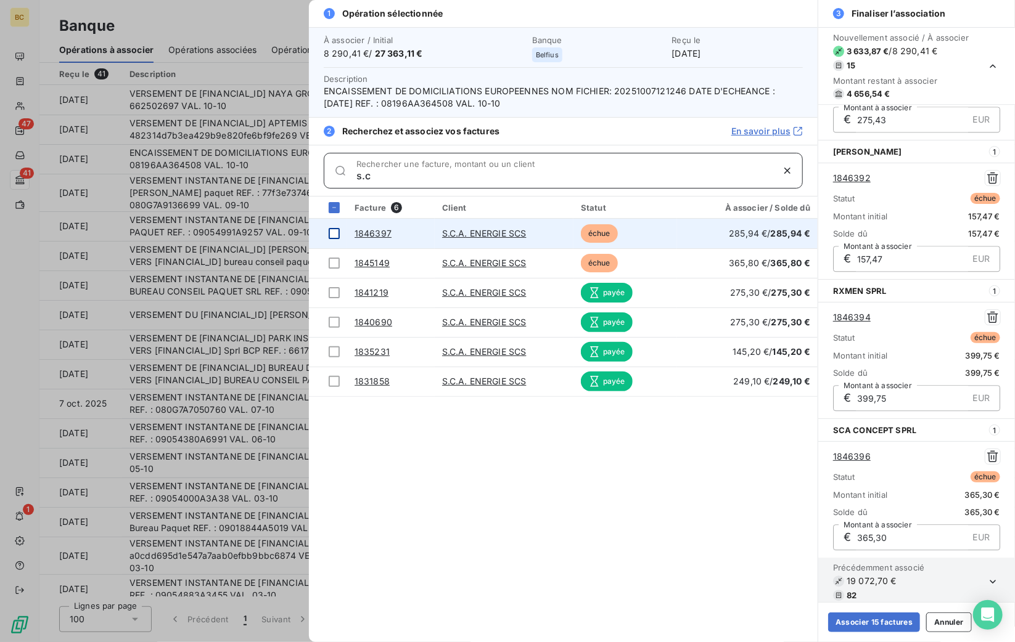
type input "s.c"
click at [337, 231] on div at bounding box center [334, 233] width 11 height 11
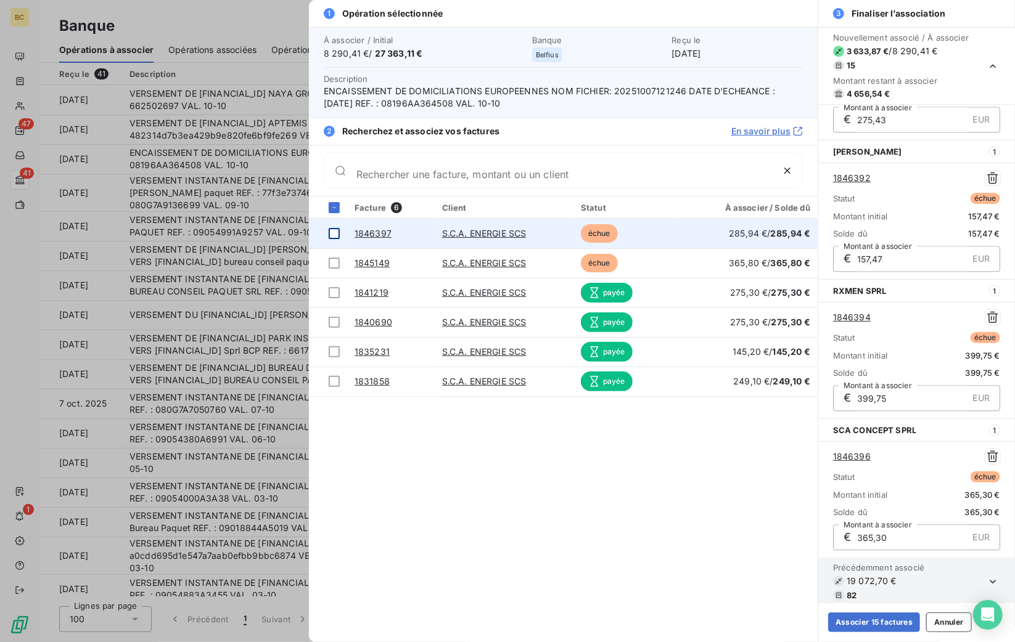
scroll to position [1775, 0]
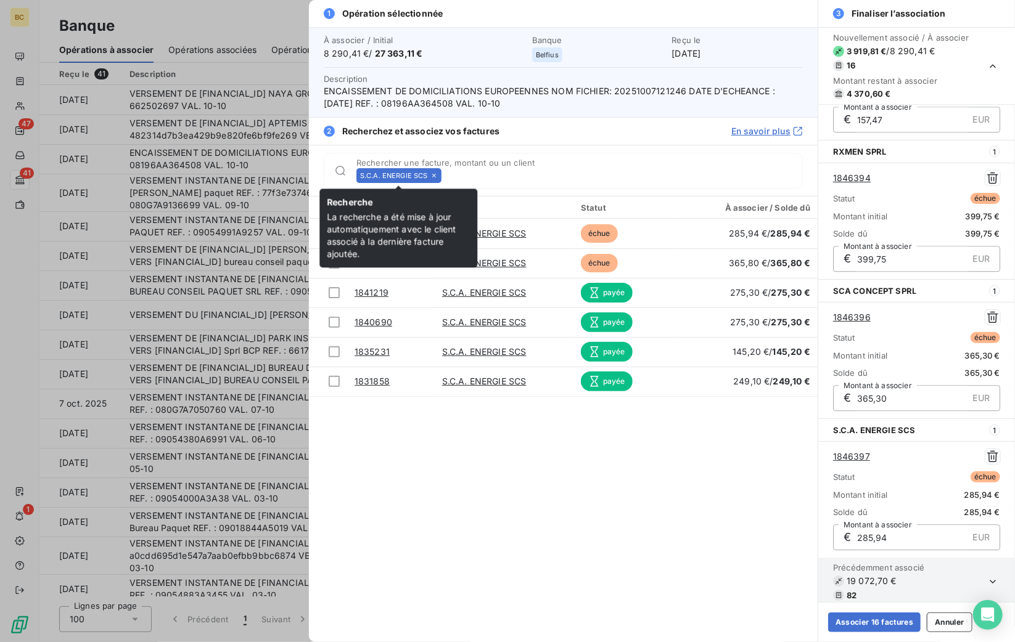
click at [434, 174] on icon at bounding box center [433, 175] width 7 height 7
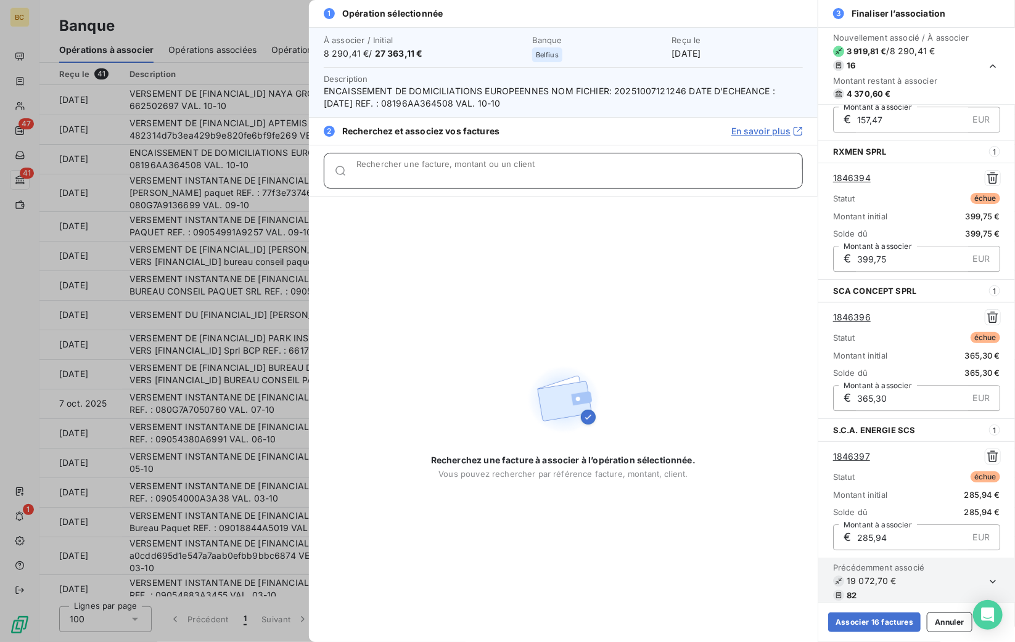
click at [434, 174] on input "Rechercher une facture, montant ou un client" at bounding box center [579, 176] width 446 height 12
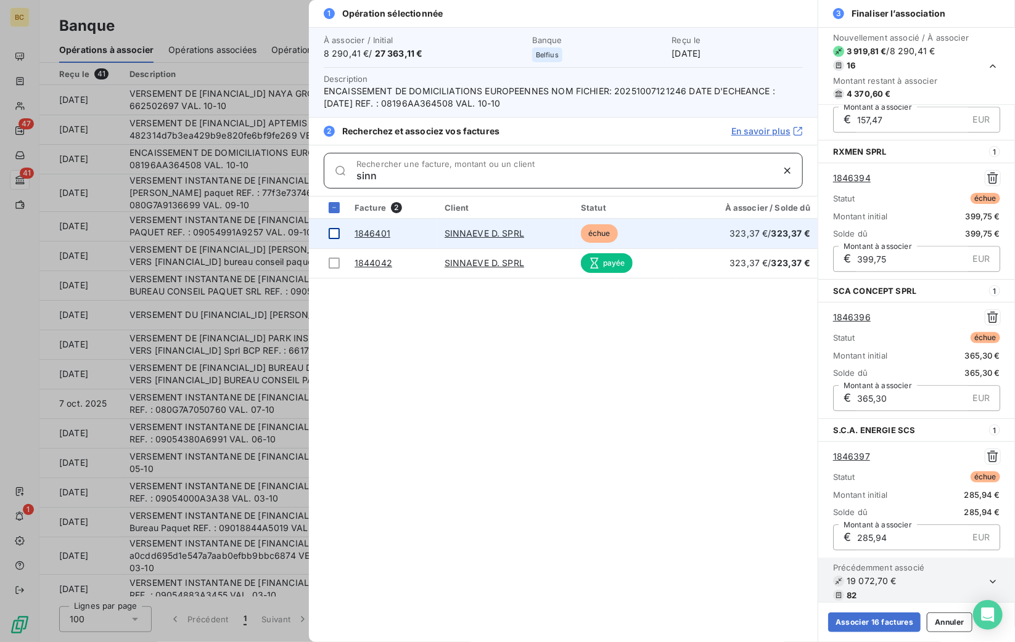
type input "sinn"
click at [332, 231] on div at bounding box center [334, 233] width 11 height 11
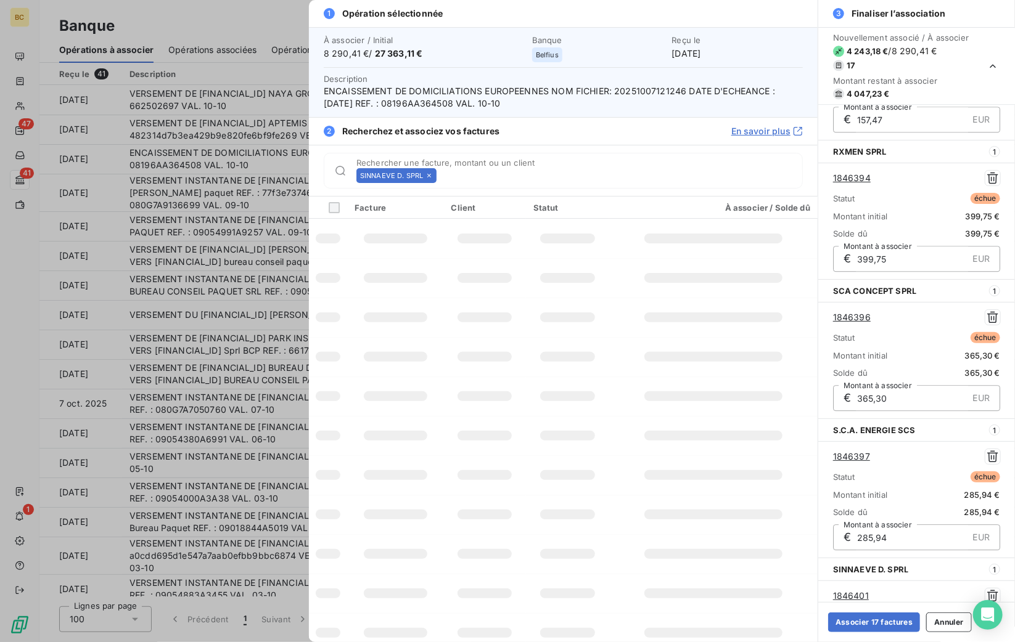
scroll to position [1914, 0]
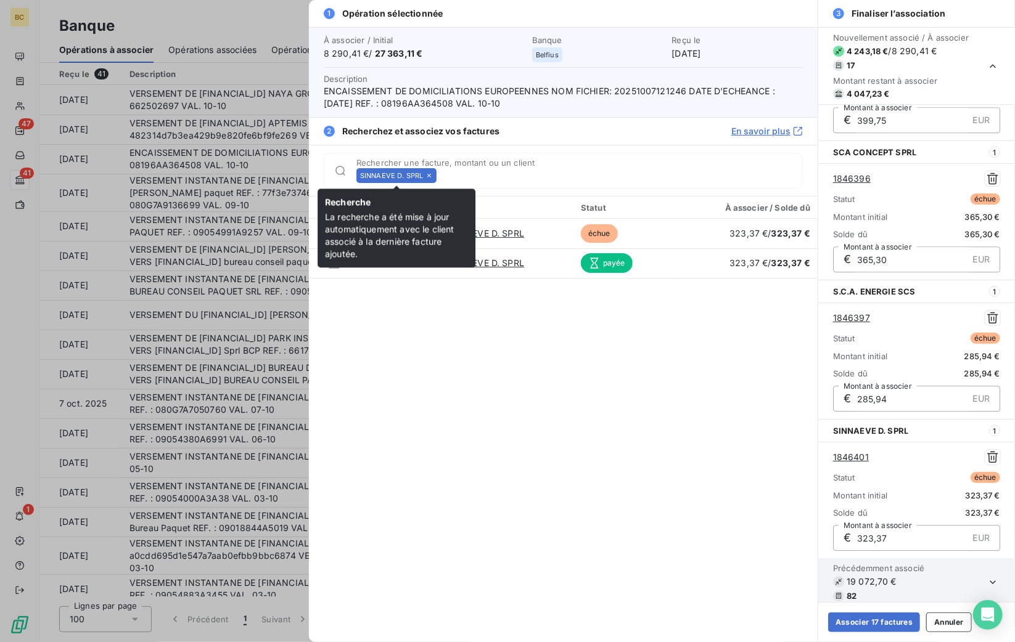
click at [430, 177] on icon at bounding box center [429, 176] width 4 height 4
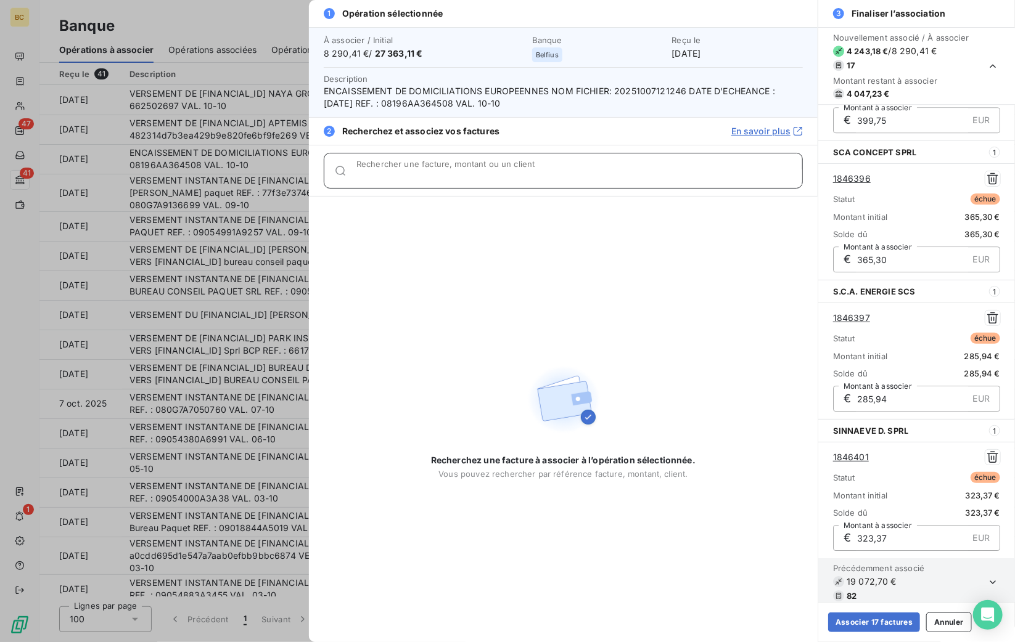
click at [430, 177] on input "Rechercher une facture, montant ou un client" at bounding box center [579, 176] width 446 height 12
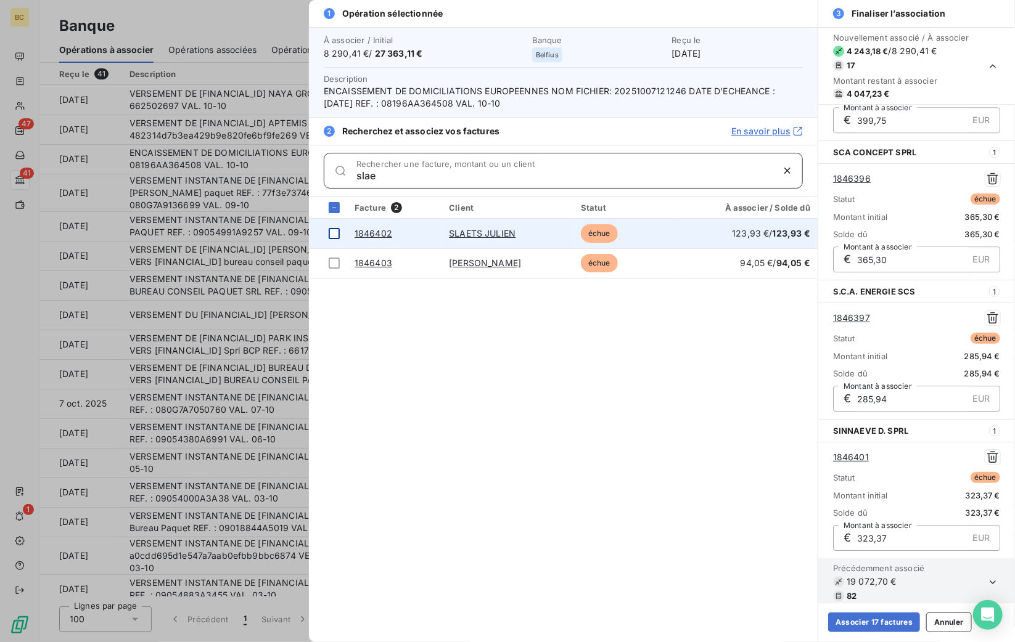
type input "slae"
click at [333, 231] on div at bounding box center [334, 233] width 11 height 11
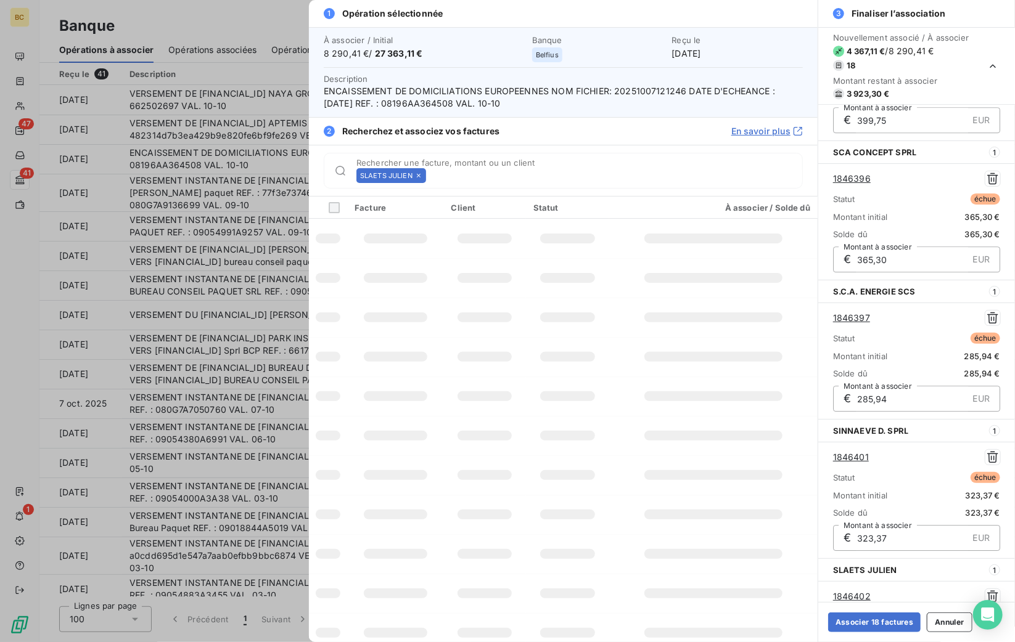
scroll to position [2053, 0]
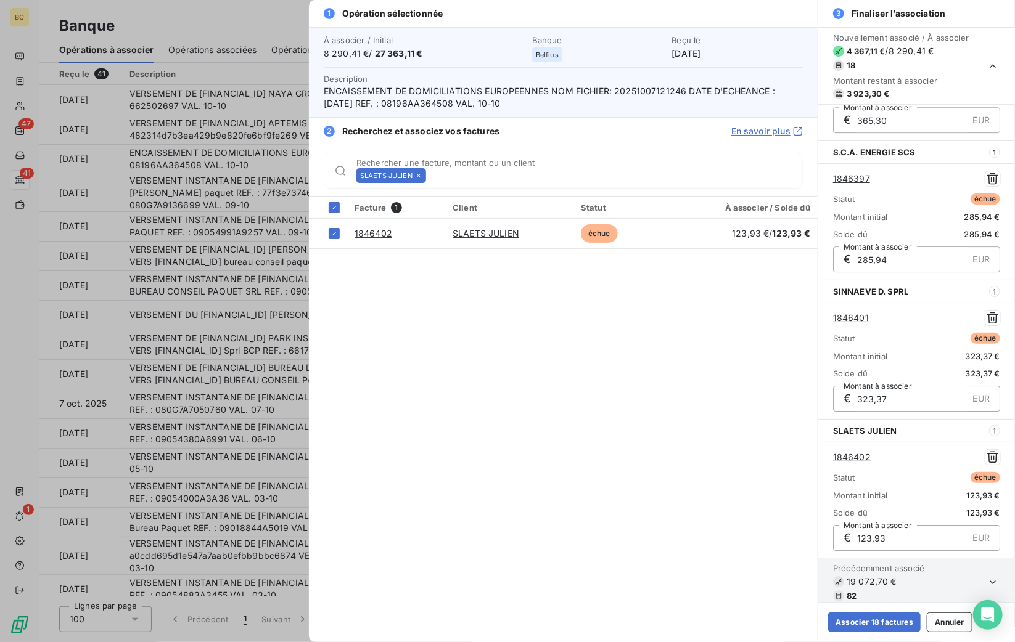
click at [419, 176] on icon at bounding box center [419, 176] width 4 height 4
click at [431, 176] on input "Rechercher une facture, montant ou un client" at bounding box center [616, 176] width 371 height 12
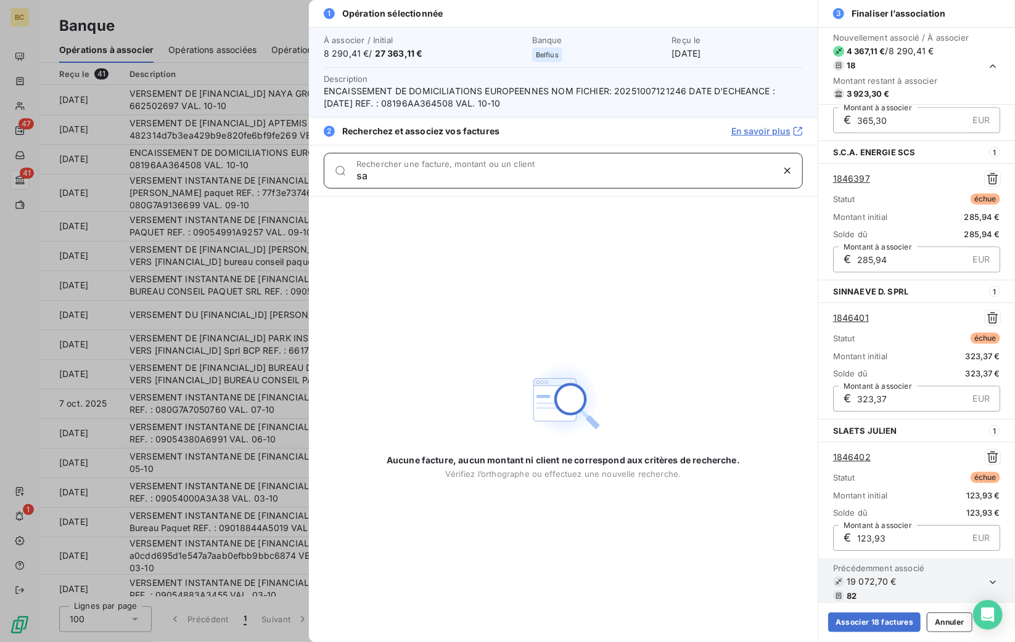
type input "s"
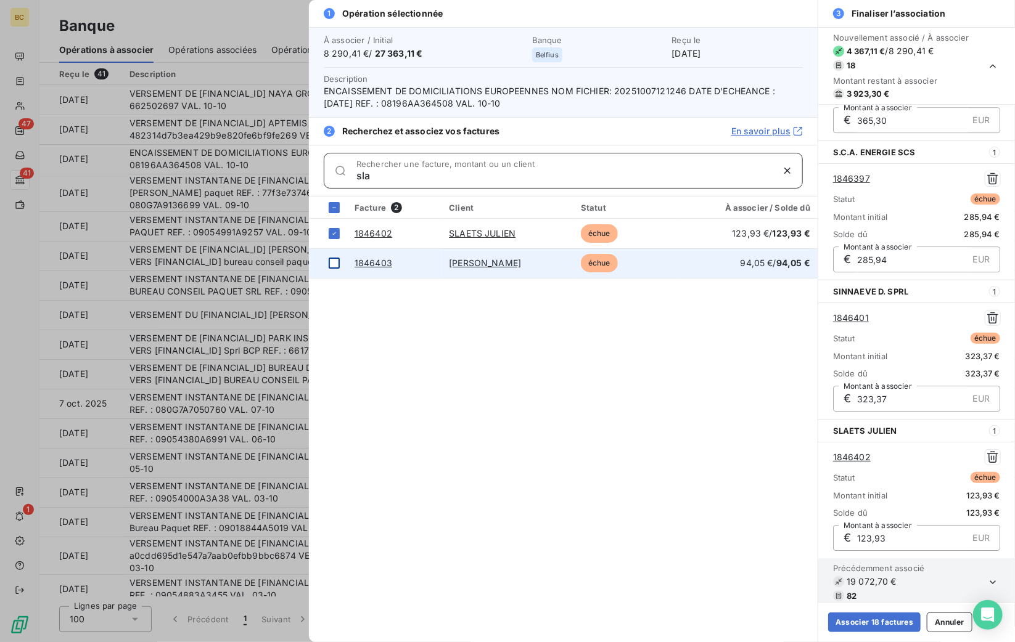
type input "sla"
click at [330, 258] on div at bounding box center [334, 263] width 11 height 11
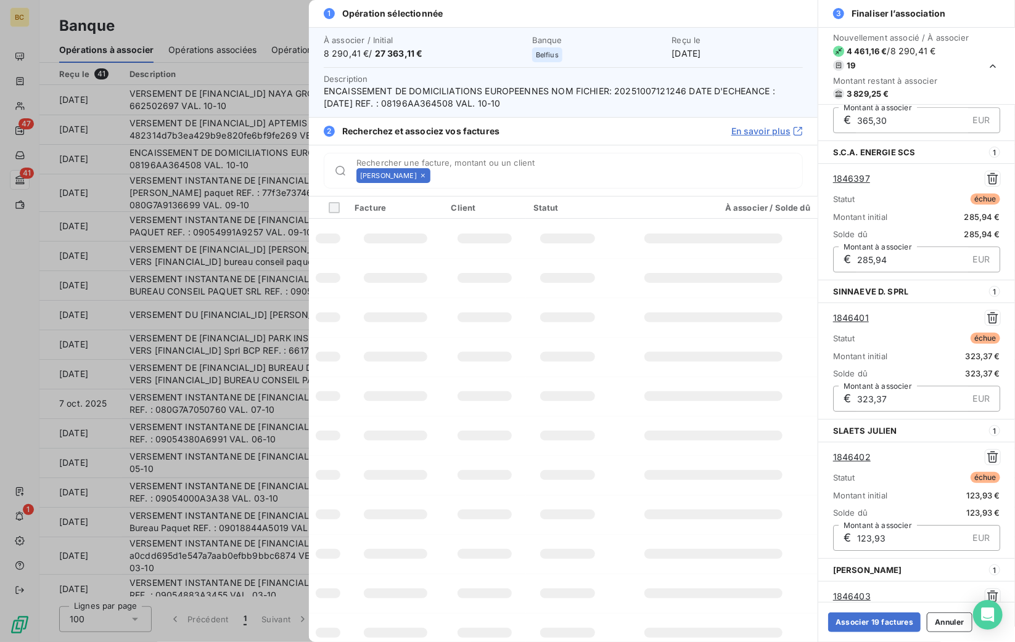
scroll to position [2192, 0]
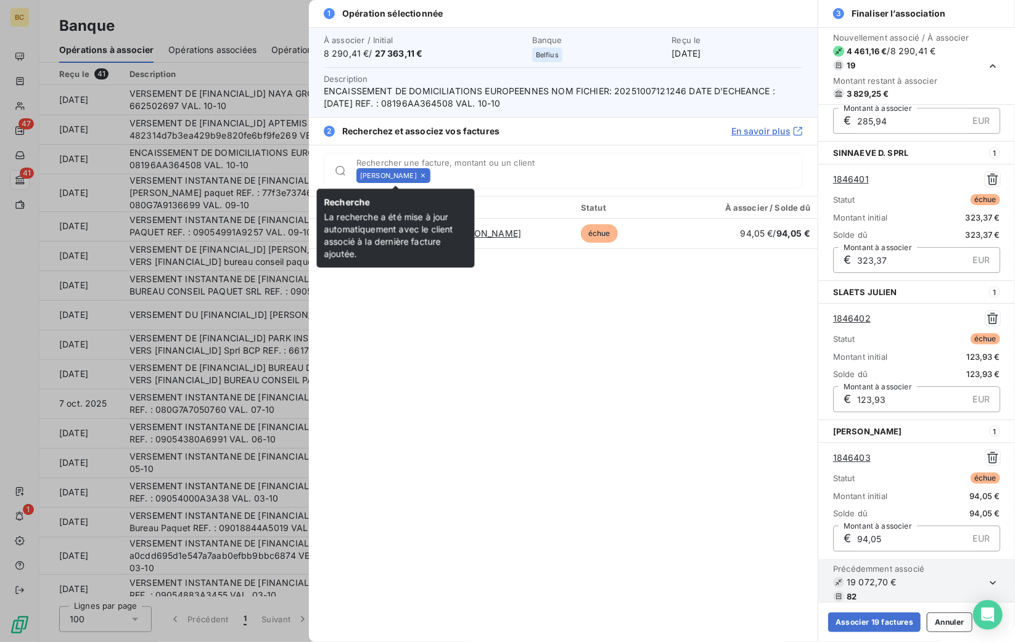
click at [427, 175] on icon at bounding box center [422, 175] width 7 height 7
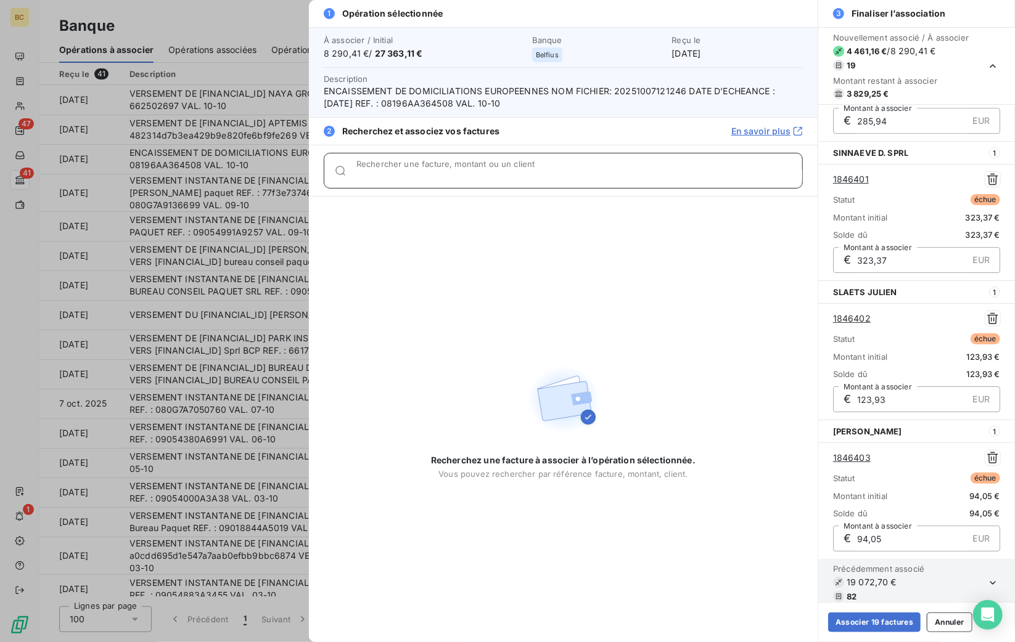
click at [429, 175] on input "Rechercher une facture, montant ou un client" at bounding box center [579, 176] width 446 height 12
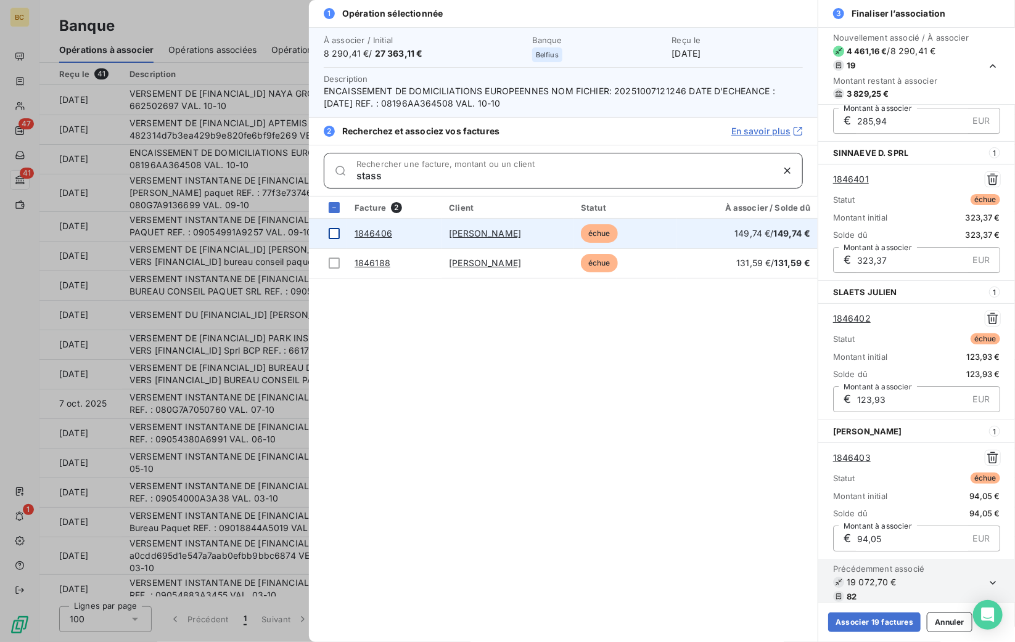
type input "stass"
click at [330, 229] on div at bounding box center [334, 233] width 11 height 11
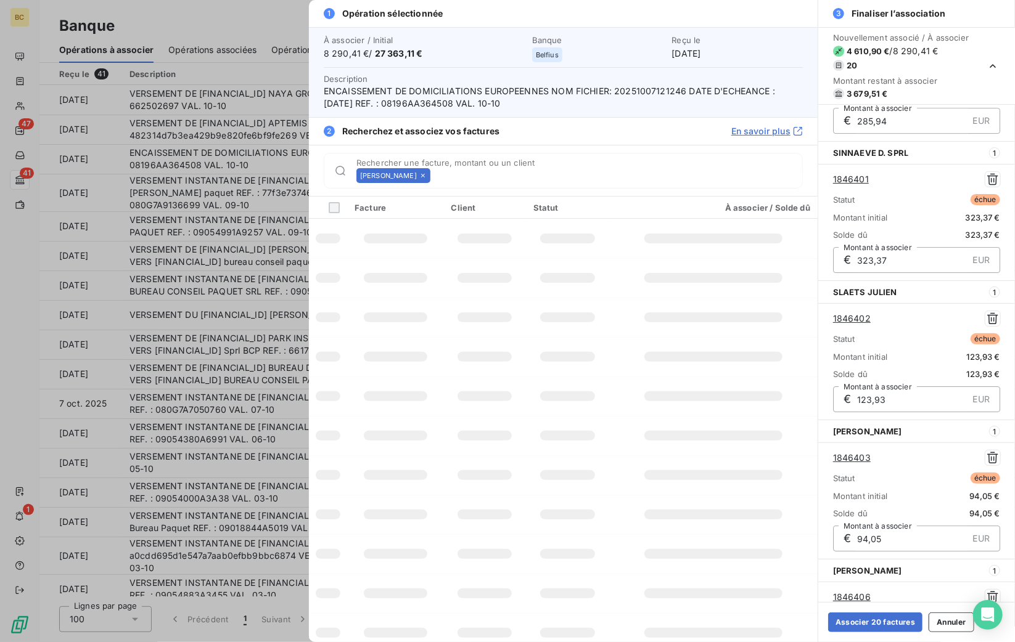
scroll to position [2332, 0]
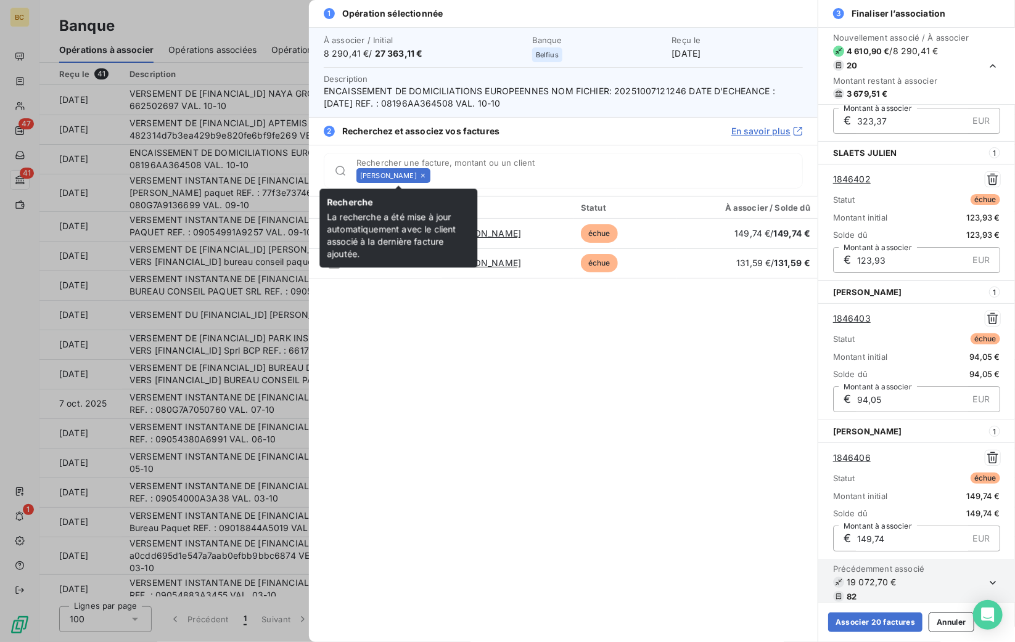
click at [427, 174] on icon at bounding box center [422, 175] width 7 height 7
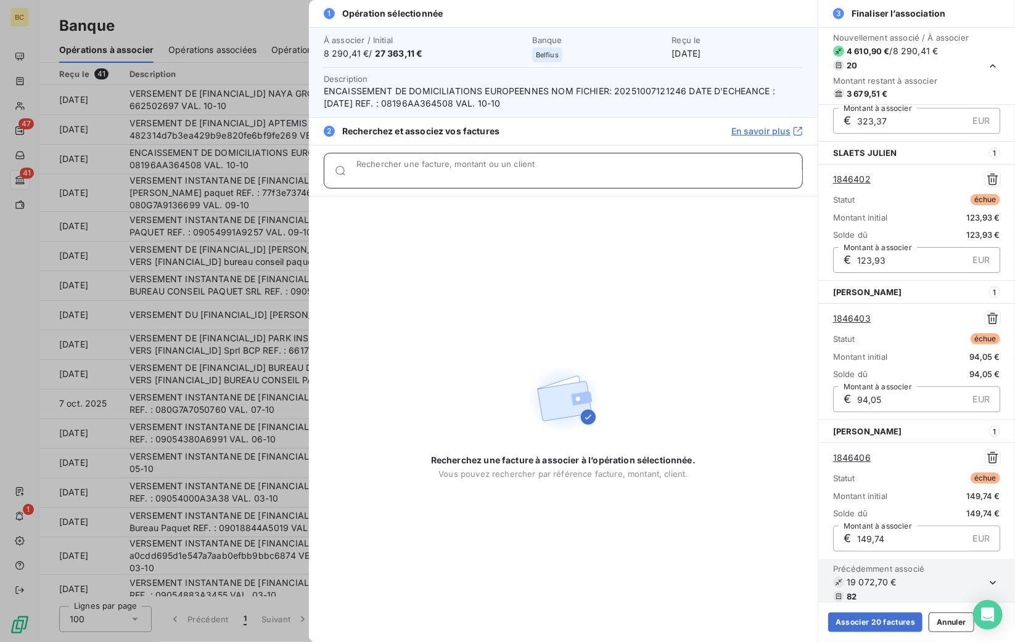
click at [432, 174] on input "Rechercher une facture, montant ou un client" at bounding box center [579, 176] width 446 height 12
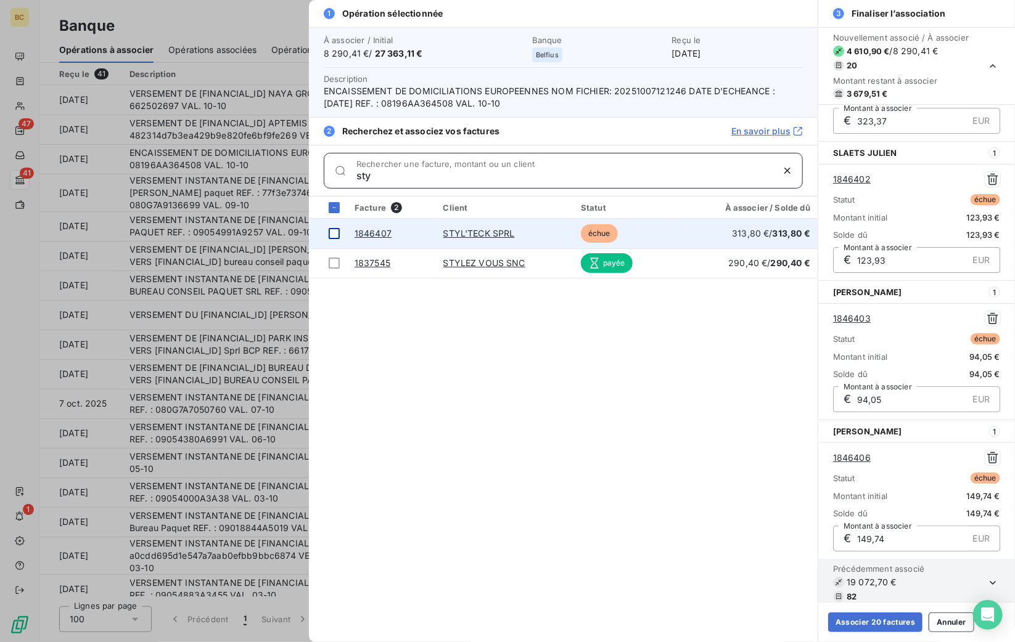
type input "sty"
click at [335, 231] on div at bounding box center [334, 233] width 11 height 11
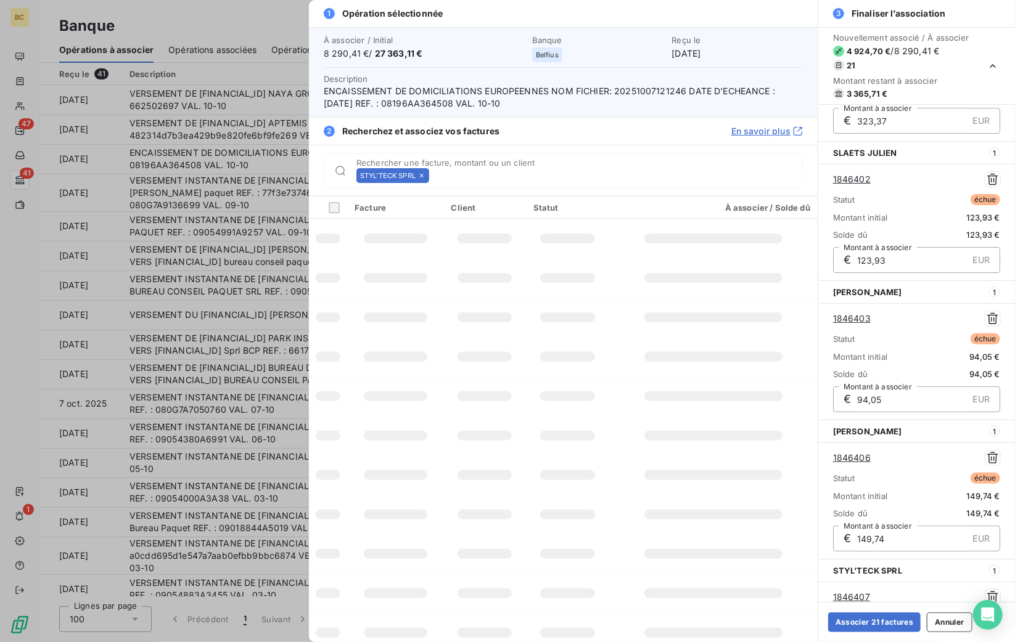
scroll to position [2471, 0]
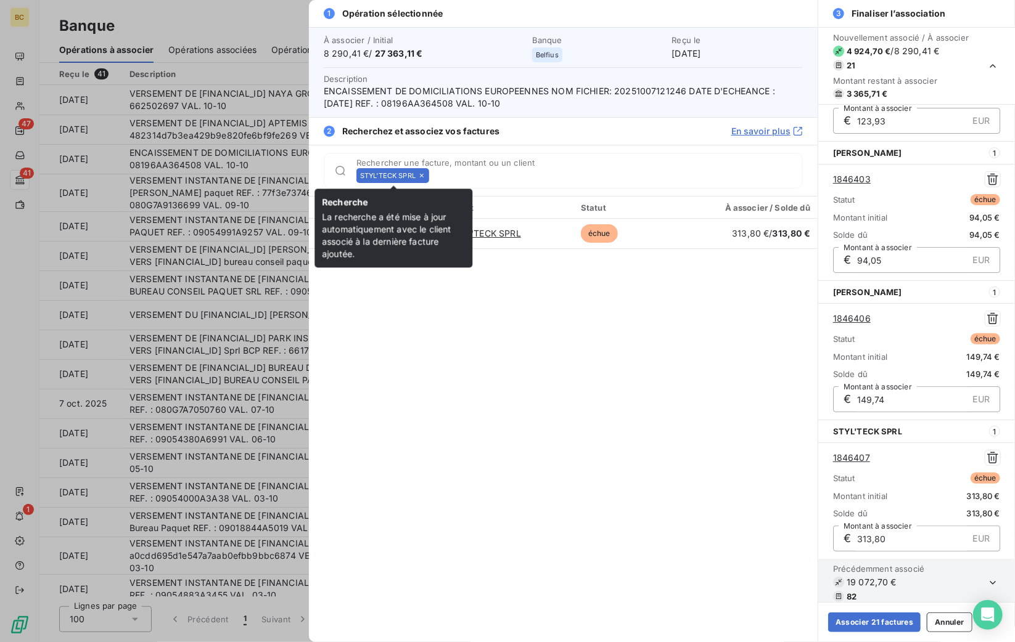
click at [423, 176] on icon at bounding box center [421, 175] width 7 height 7
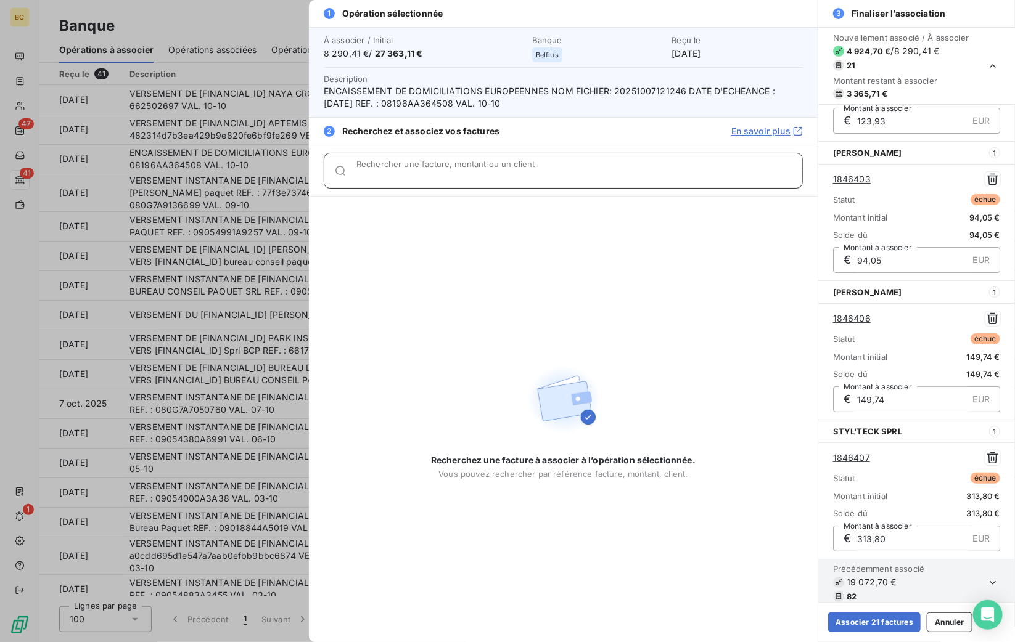
click at [423, 176] on input "Rechercher une facture, montant ou un client" at bounding box center [579, 176] width 446 height 12
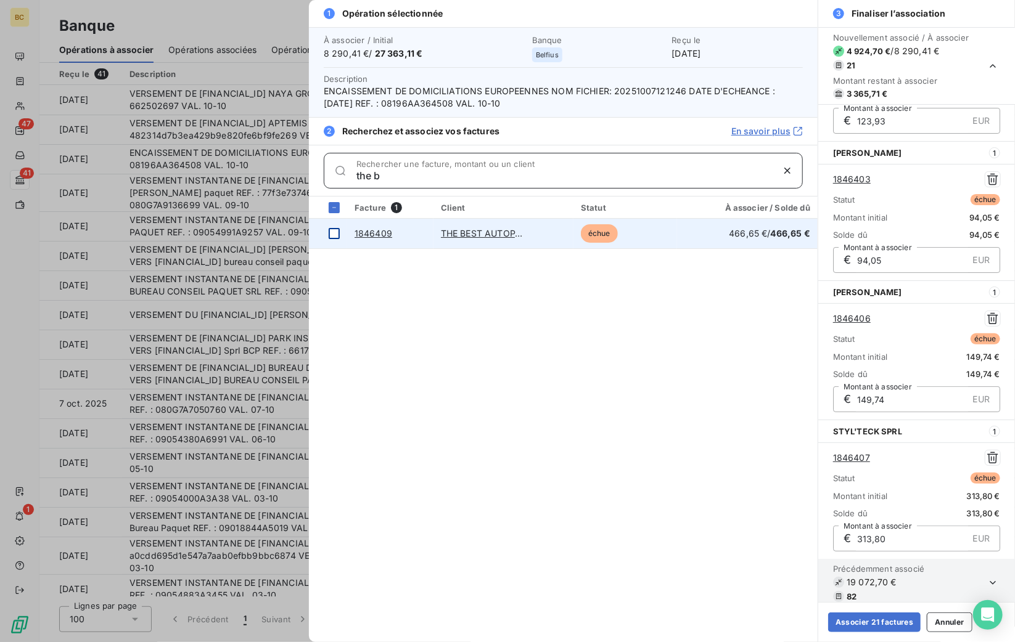
type input "the b"
click at [334, 232] on div at bounding box center [334, 233] width 11 height 11
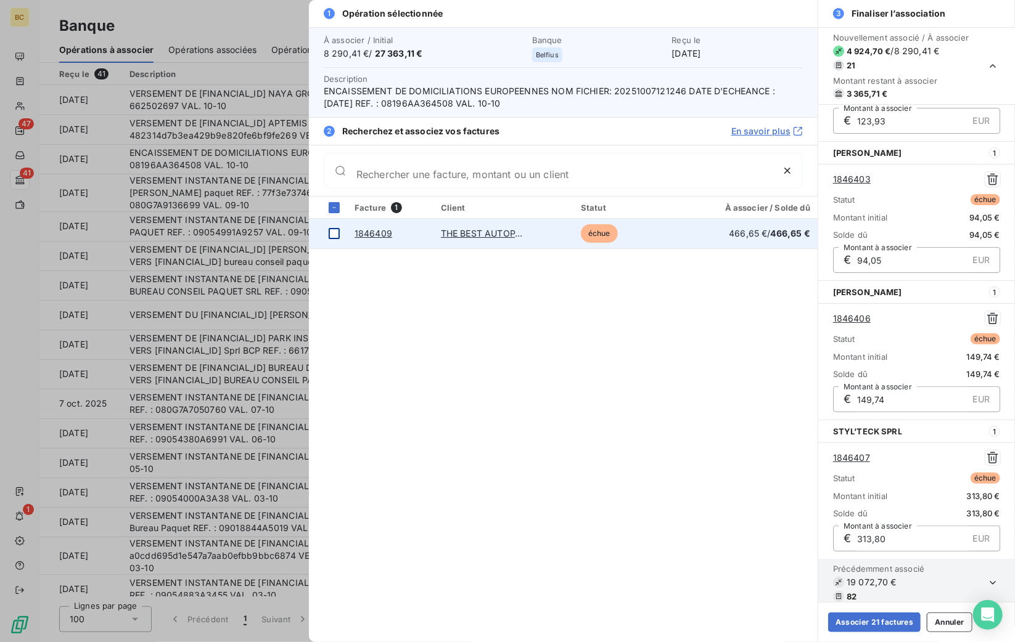
scroll to position [2610, 0]
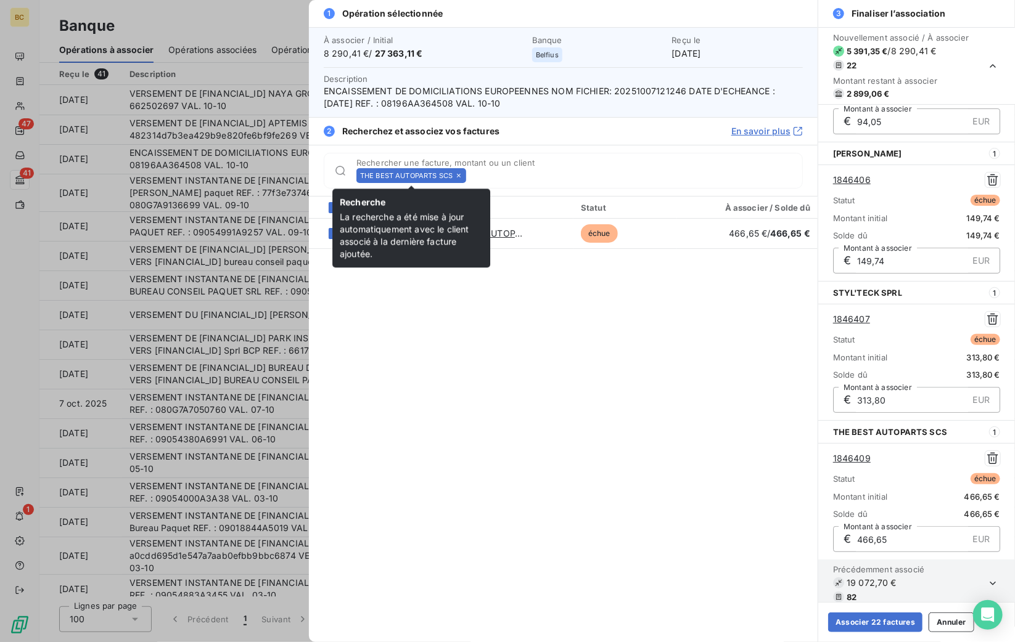
click at [461, 174] on icon at bounding box center [458, 175] width 7 height 7
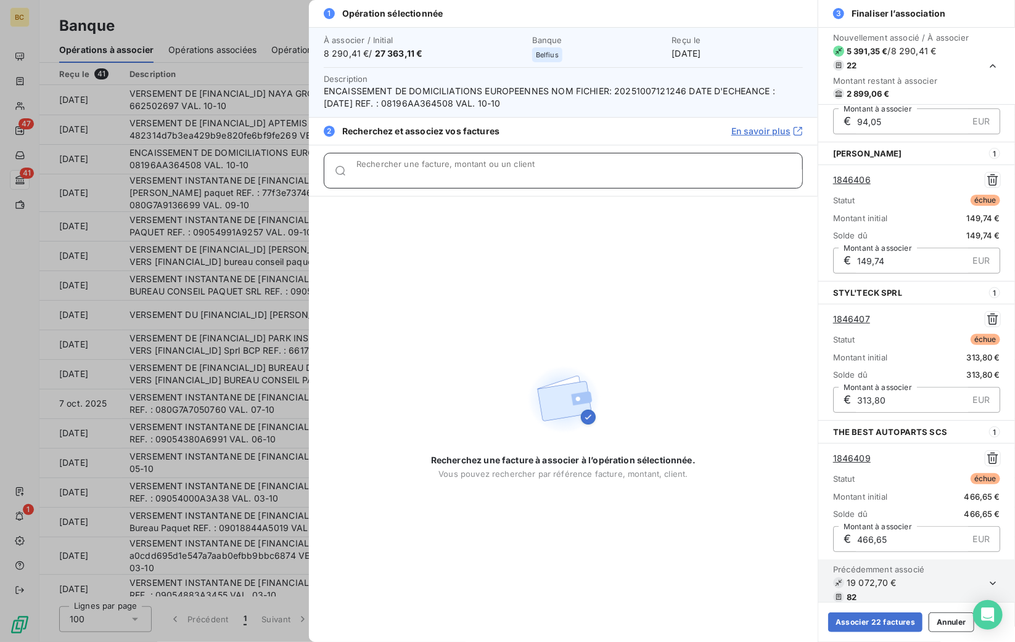
click at [461, 174] on input "Rechercher une facture, montant ou un client" at bounding box center [579, 176] width 446 height 12
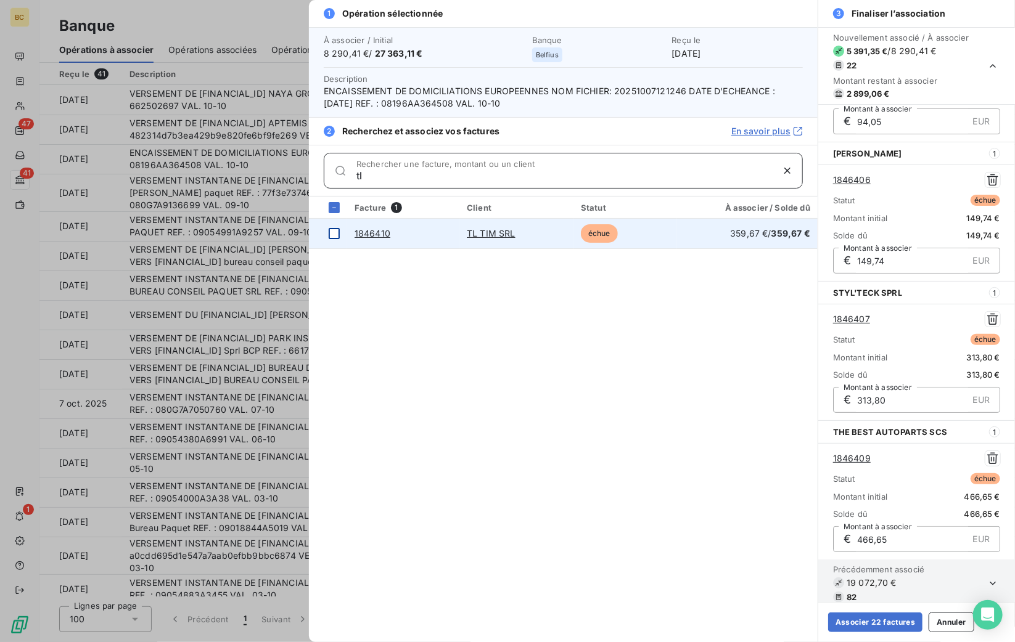
type input "tl"
click at [334, 235] on div at bounding box center [334, 233] width 11 height 11
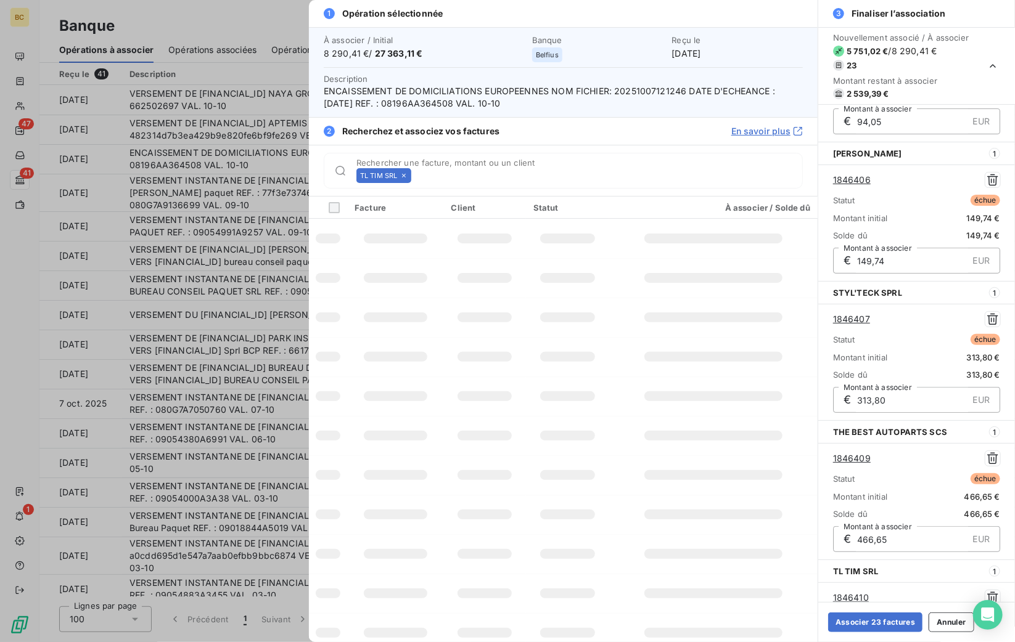
scroll to position [2749, 0]
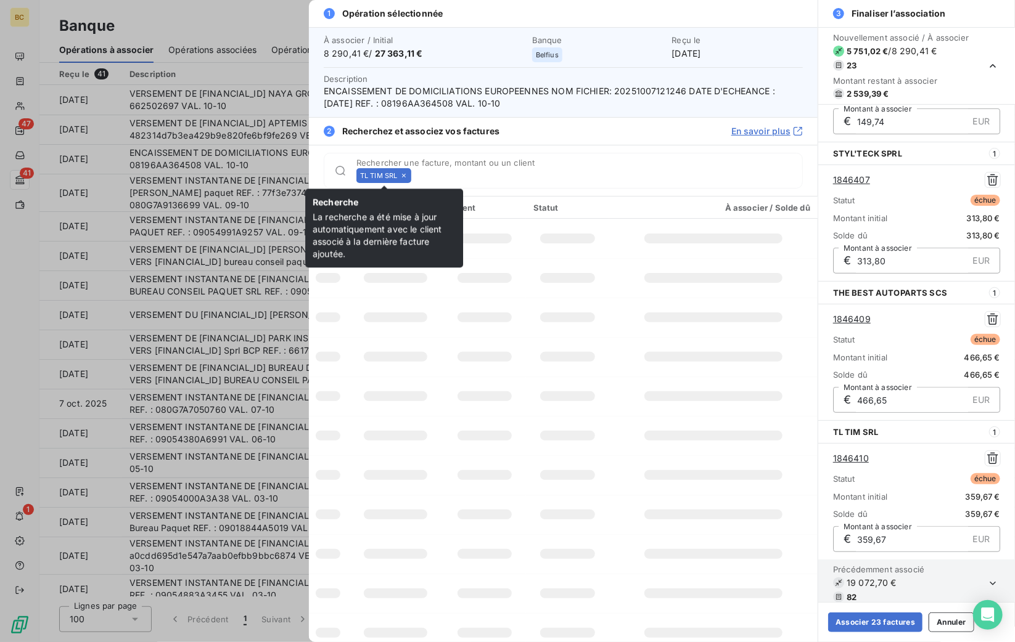
click at [407, 175] on icon at bounding box center [403, 175] width 7 height 7
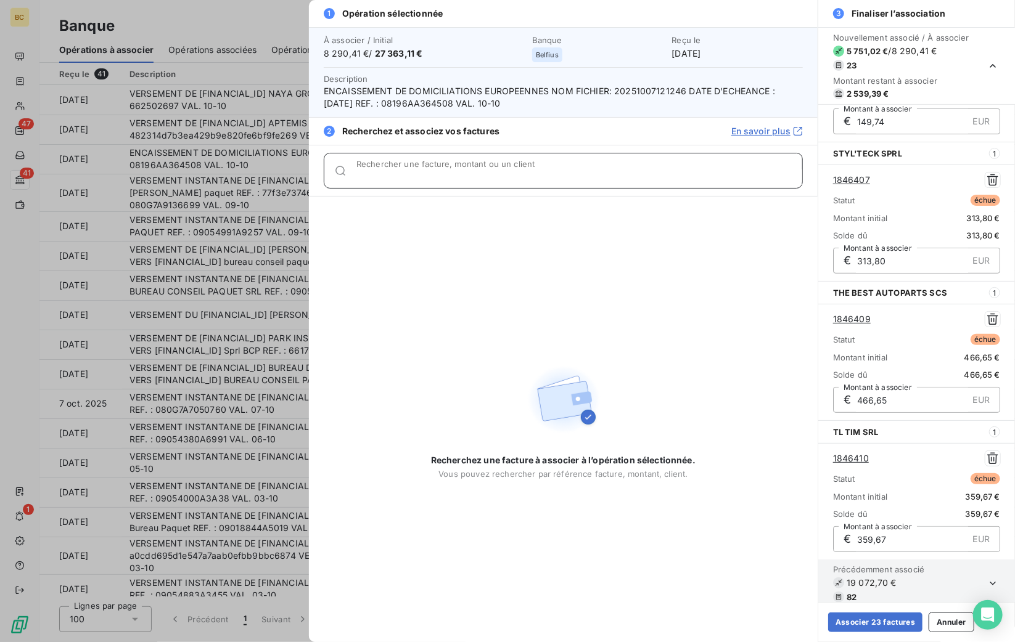
click at [407, 175] on input "Rechercher une facture, montant ou un client" at bounding box center [579, 176] width 446 height 12
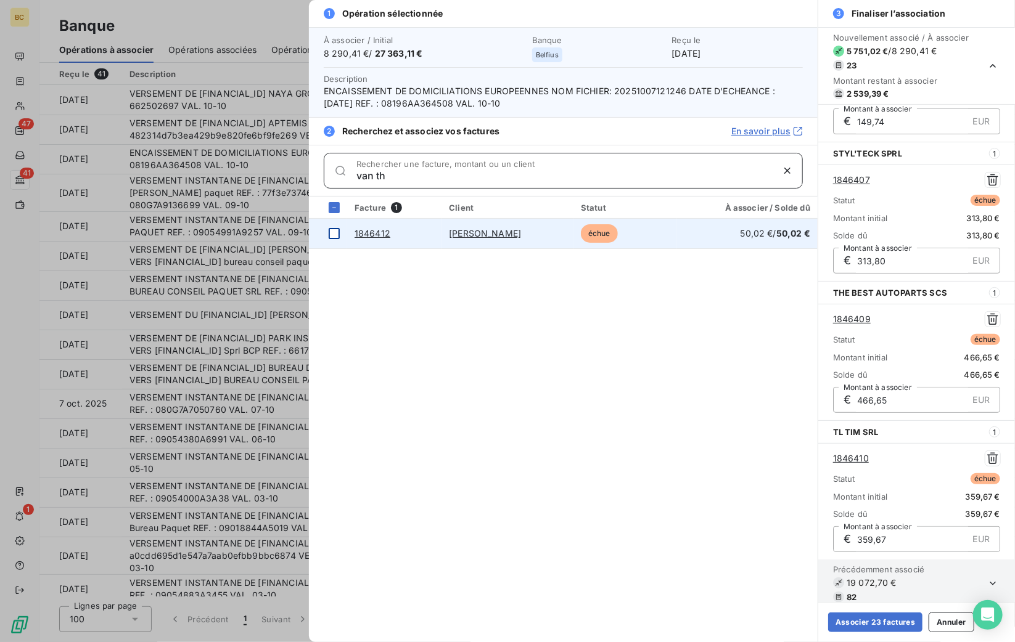
type input "van th"
click at [337, 229] on div at bounding box center [334, 233] width 11 height 11
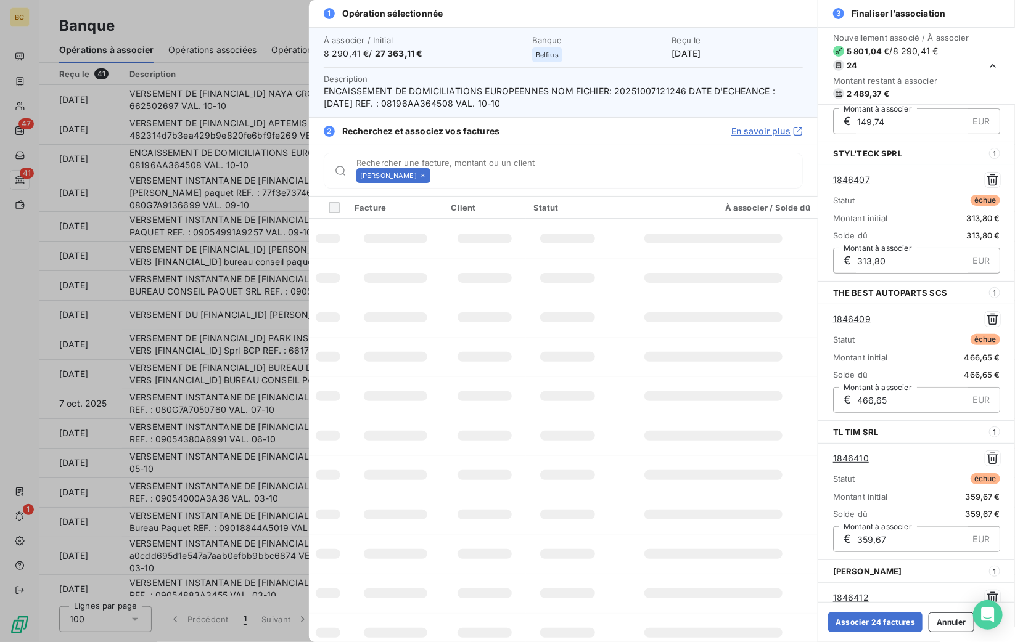
scroll to position [2888, 0]
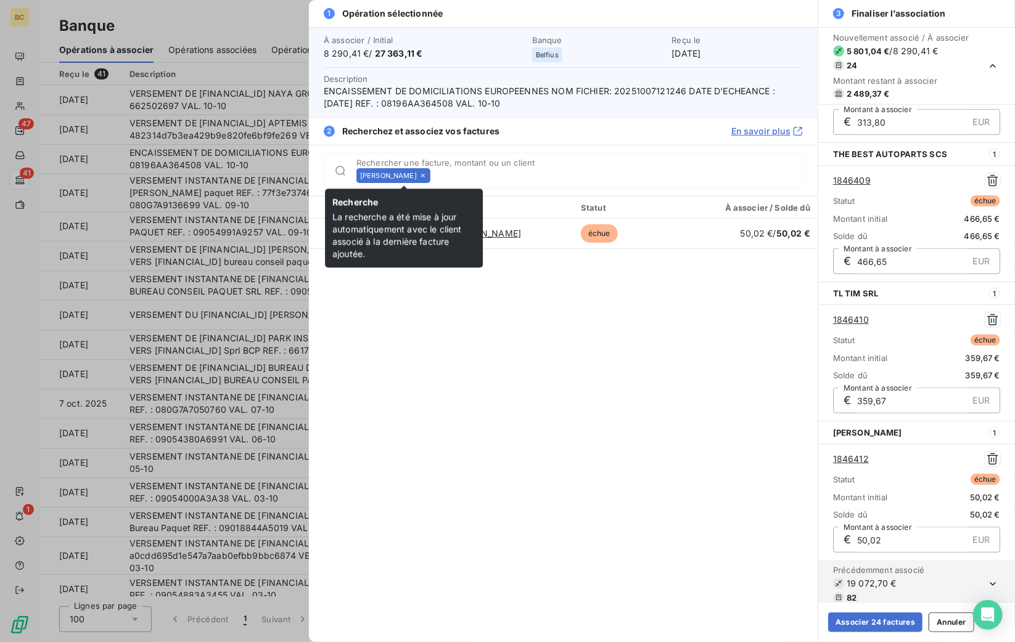
click at [427, 173] on icon at bounding box center [422, 175] width 7 height 7
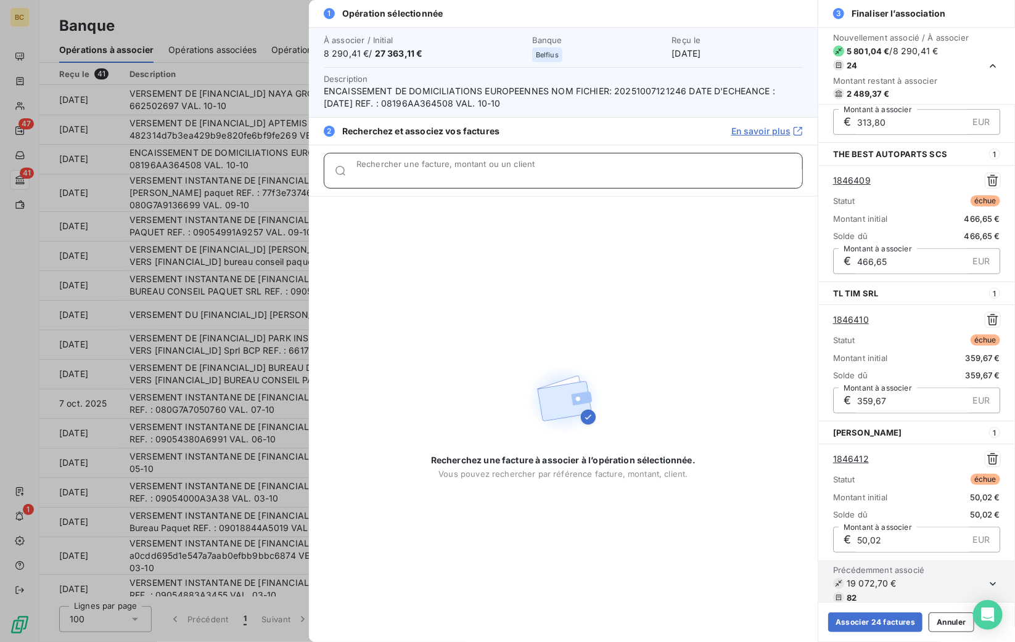
click at [444, 173] on input "Rechercher une facture, montant ou un client" at bounding box center [579, 176] width 446 height 12
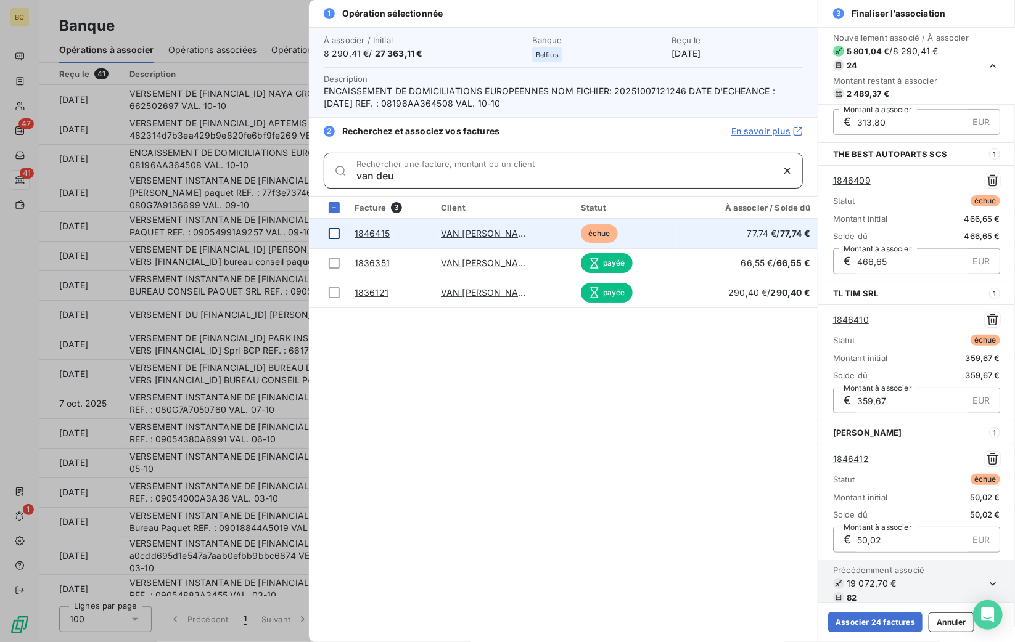
type input "van deu"
click at [338, 233] on div at bounding box center [334, 233] width 11 height 11
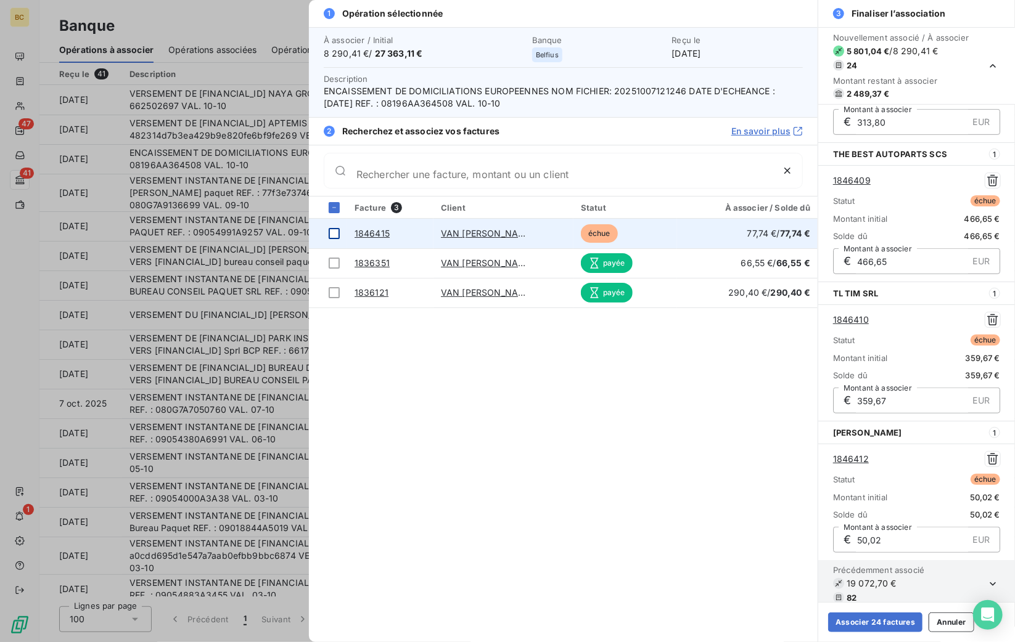
scroll to position [3027, 0]
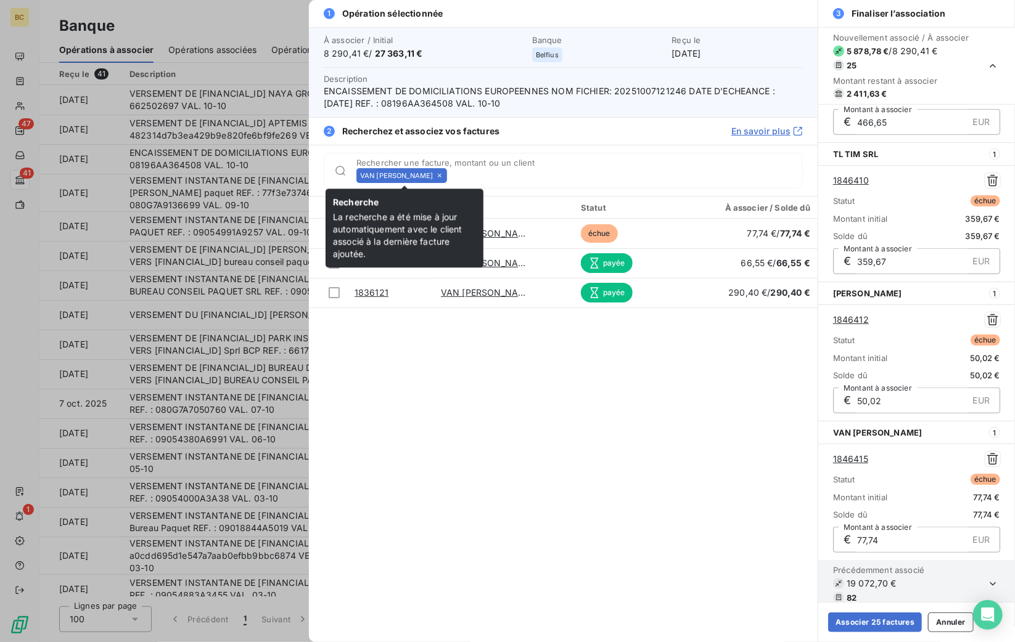
click at [443, 176] on icon at bounding box center [439, 175] width 7 height 7
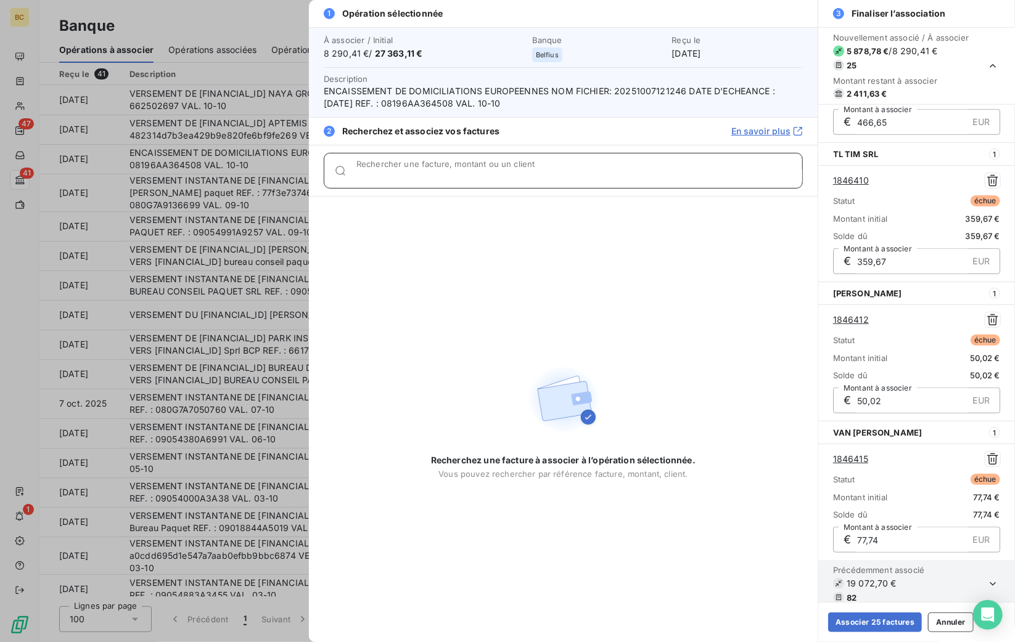
click at [445, 176] on input "Rechercher une facture, montant ou un client" at bounding box center [579, 176] width 446 height 12
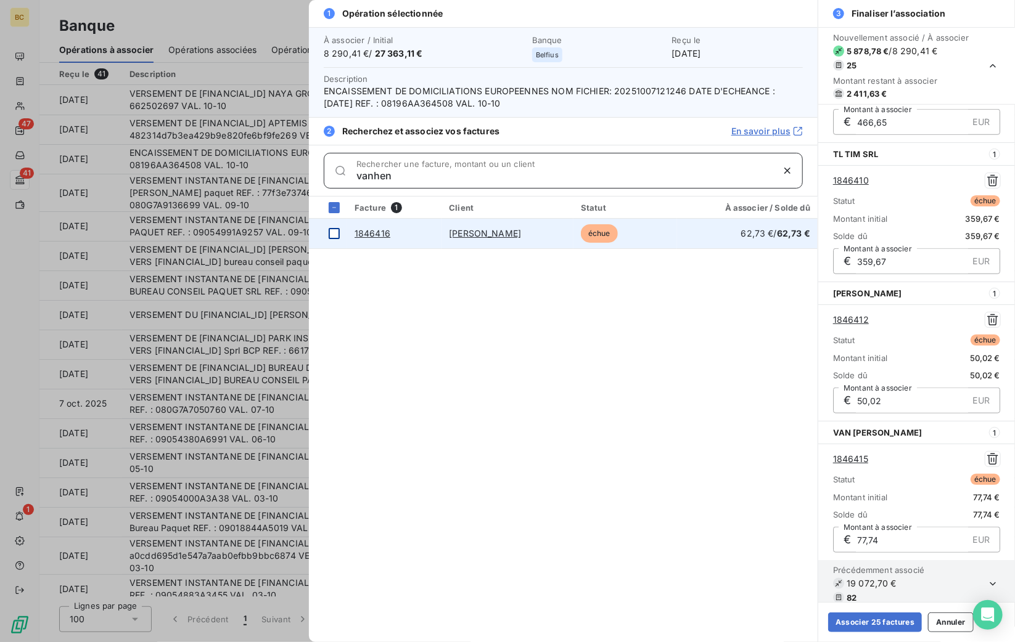
type input "vanhen"
click at [330, 229] on div at bounding box center [334, 233] width 11 height 11
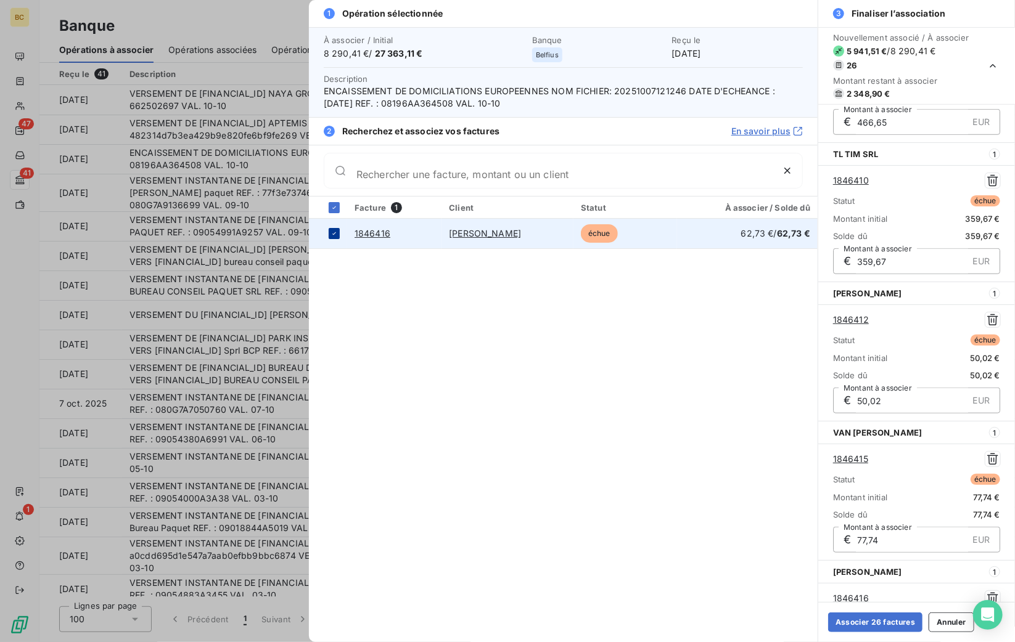
scroll to position [3166, 0]
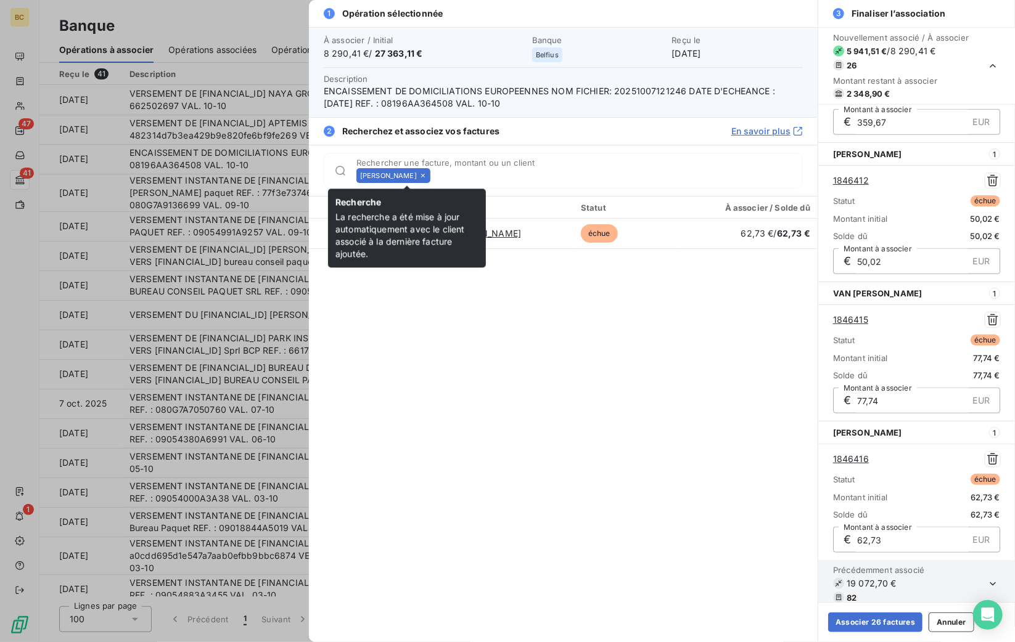
click at [427, 179] on icon at bounding box center [422, 175] width 7 height 7
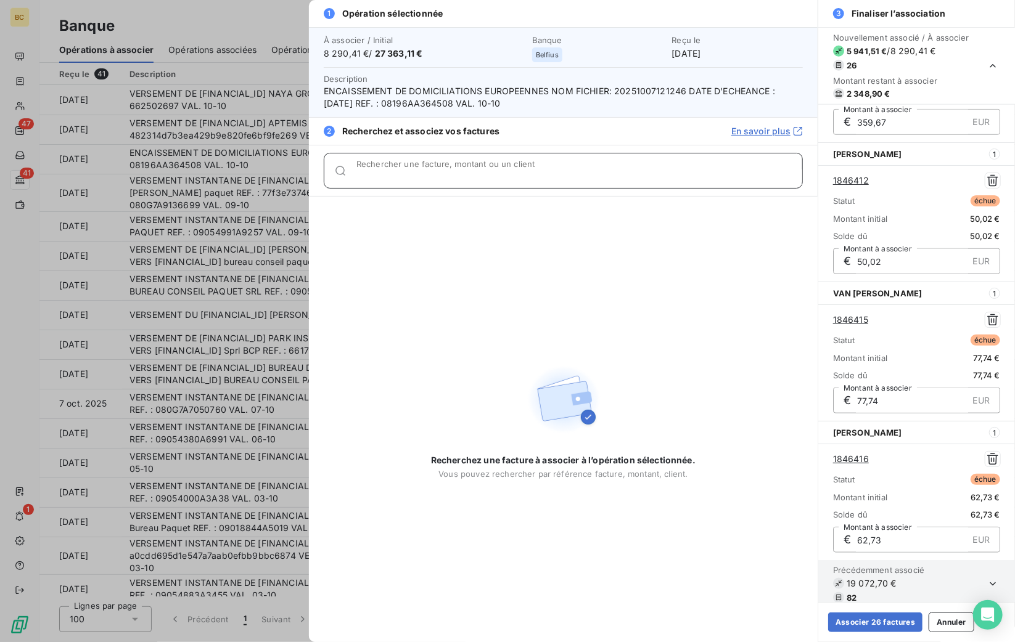
click at [449, 179] on input "Rechercher une facture, montant ou un client" at bounding box center [579, 176] width 446 height 12
type input "p"
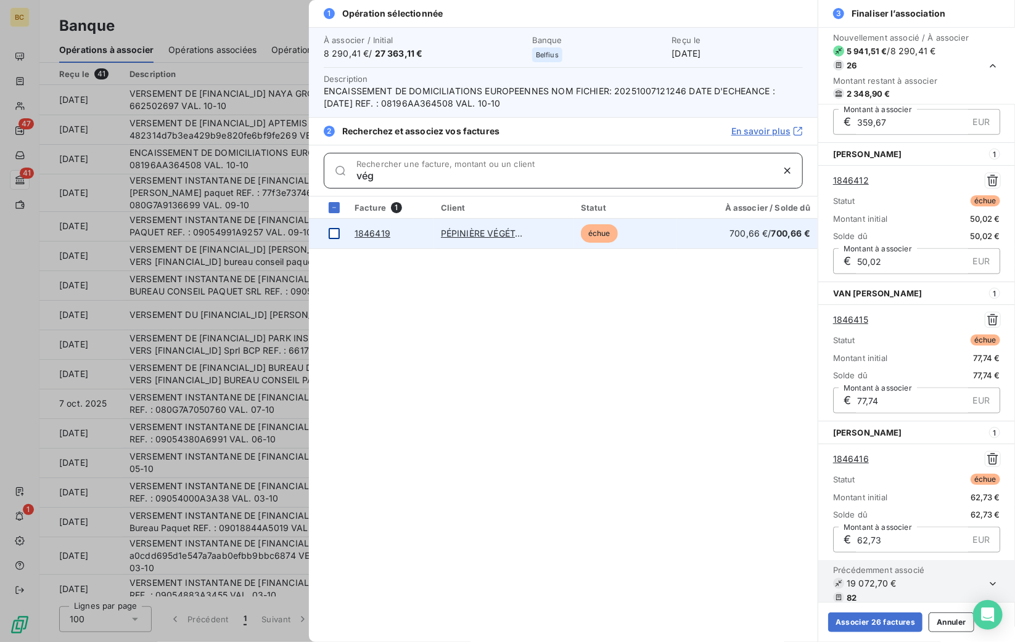
type input "vég"
click at [333, 234] on div at bounding box center [334, 233] width 11 height 11
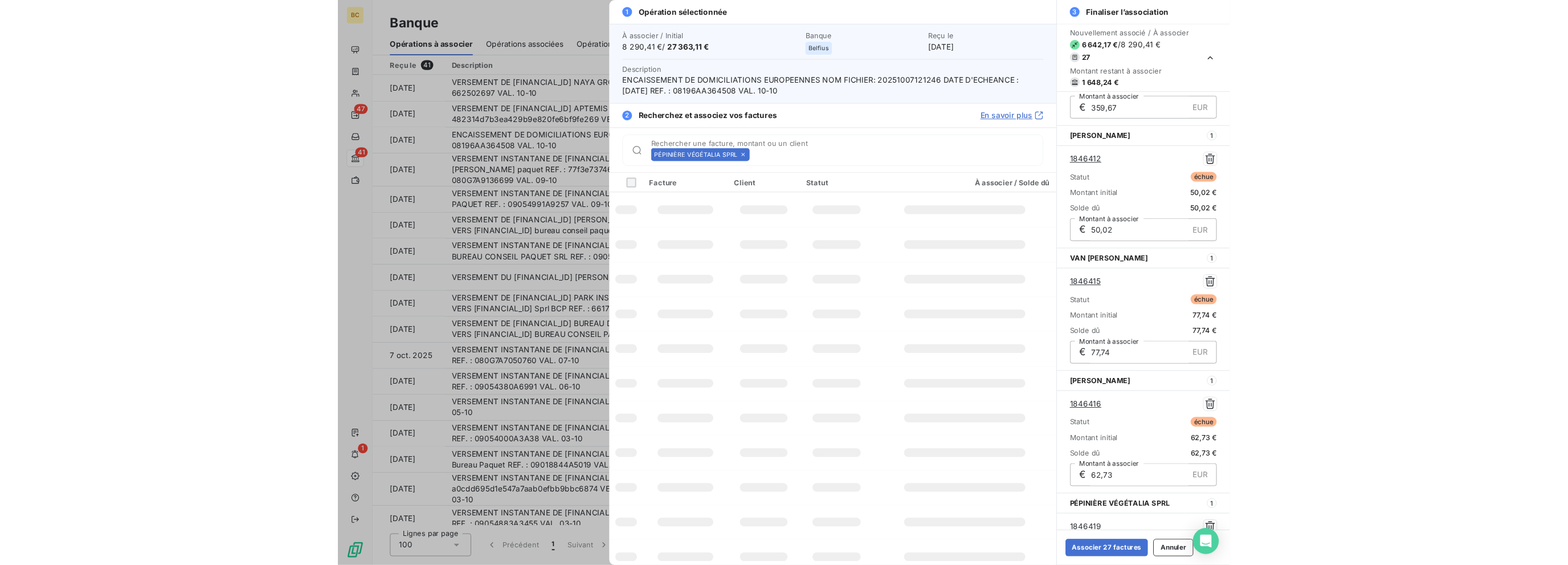
scroll to position [3056, 0]
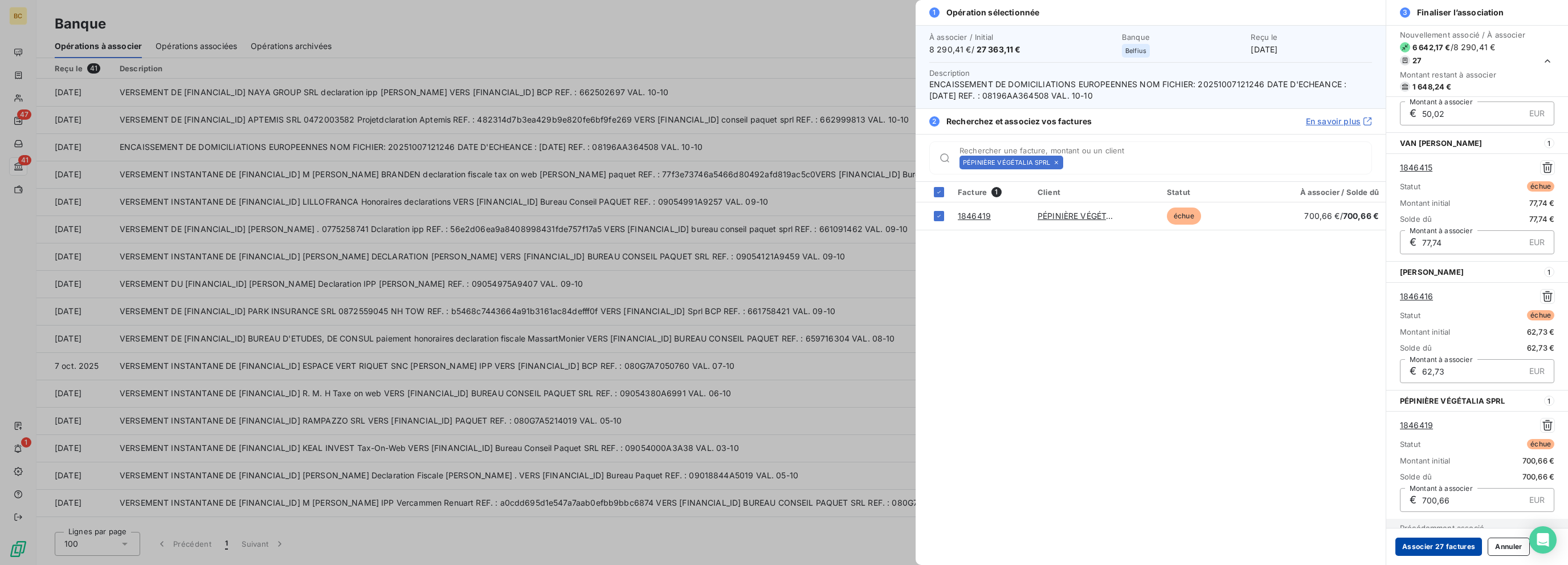
click at [937, 547] on button "Associer 27 factures" at bounding box center [1439, 547] width 87 height 18
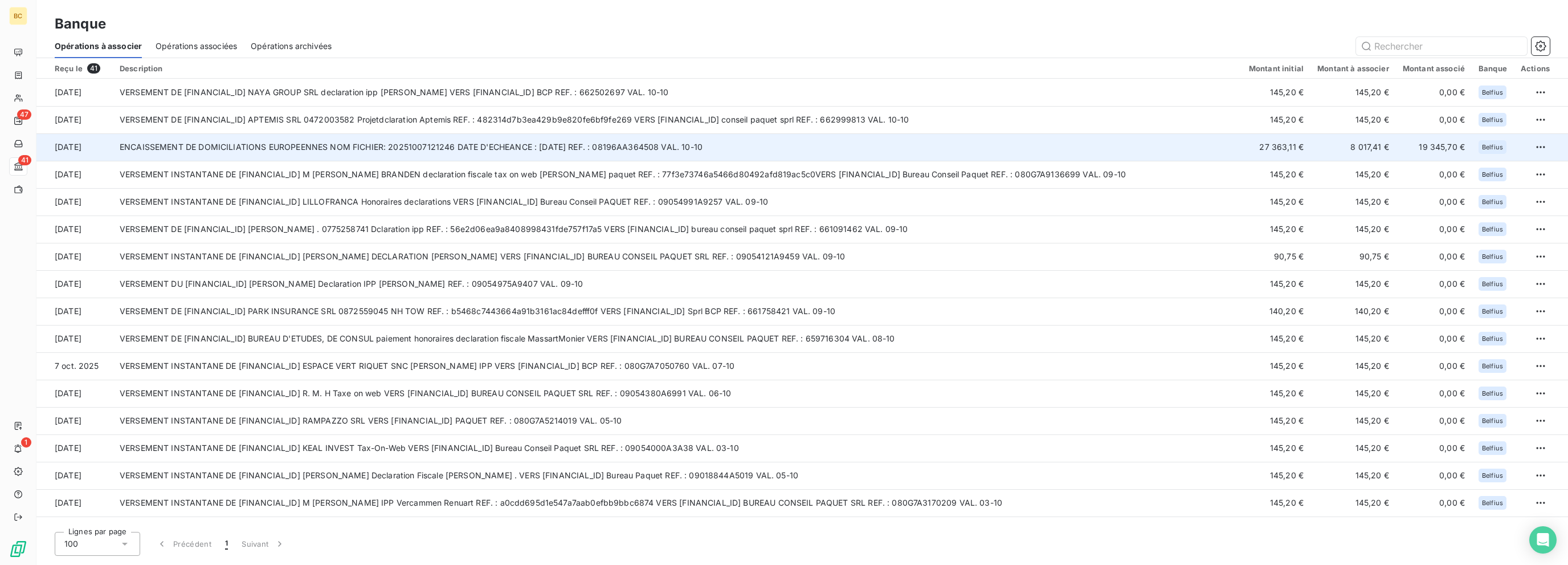
click at [937, 146] on td "ENCAISSEMENT DE DOMICILIATIONS EUROPEENNES NOM FICHIER: 20251007121246 DATE D'E…" at bounding box center [677, 147] width 1129 height 28
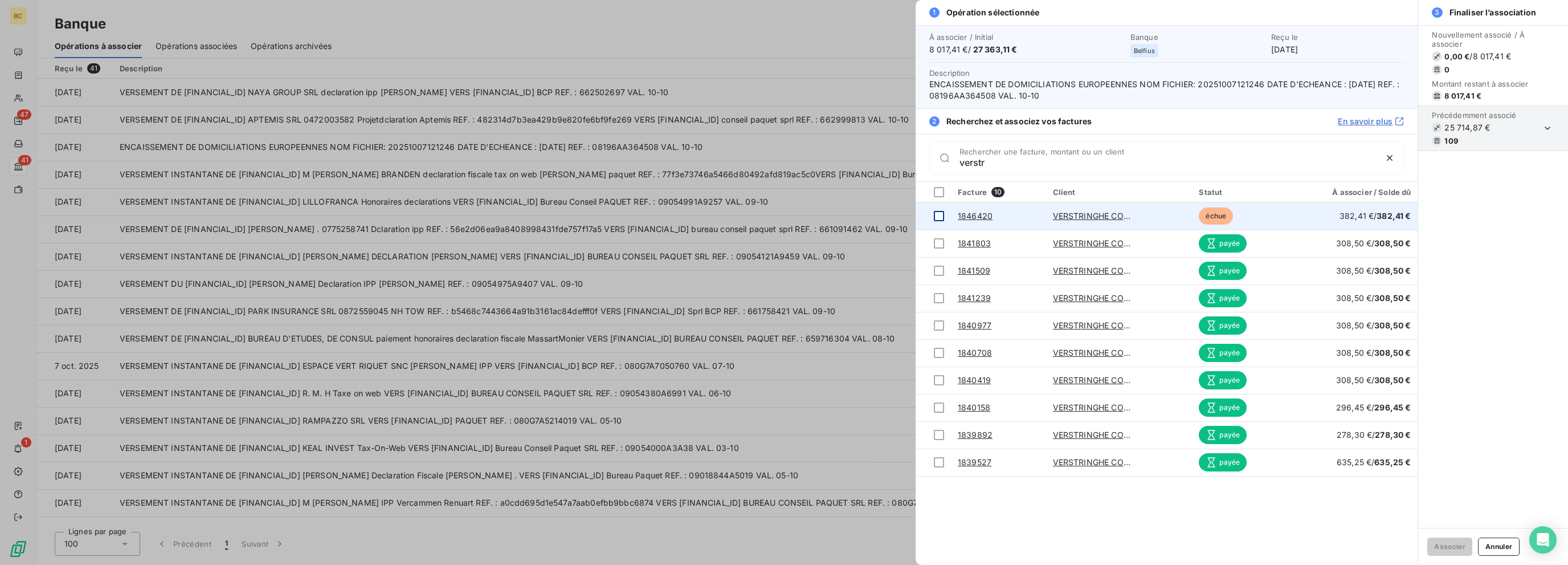
type input "verstr"
click at [936, 213] on div at bounding box center [938, 215] width 10 height 10
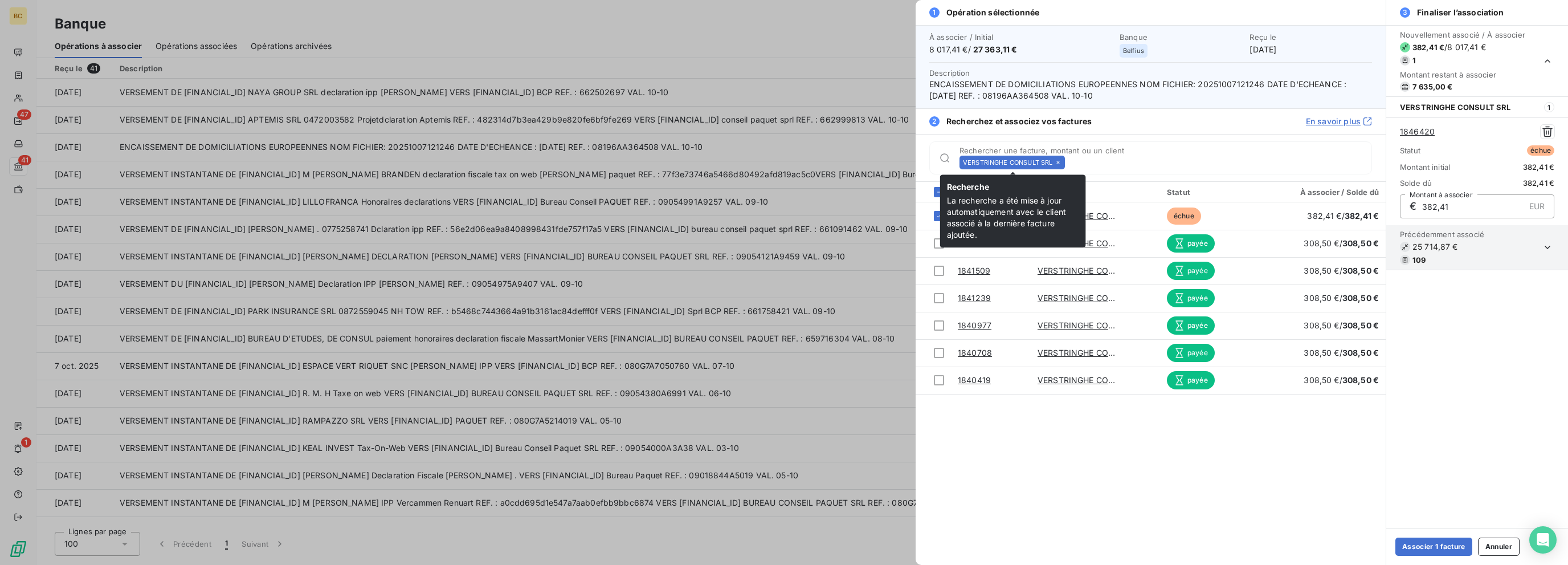
click at [937, 159] on icon at bounding box center [1057, 162] width 6 height 6
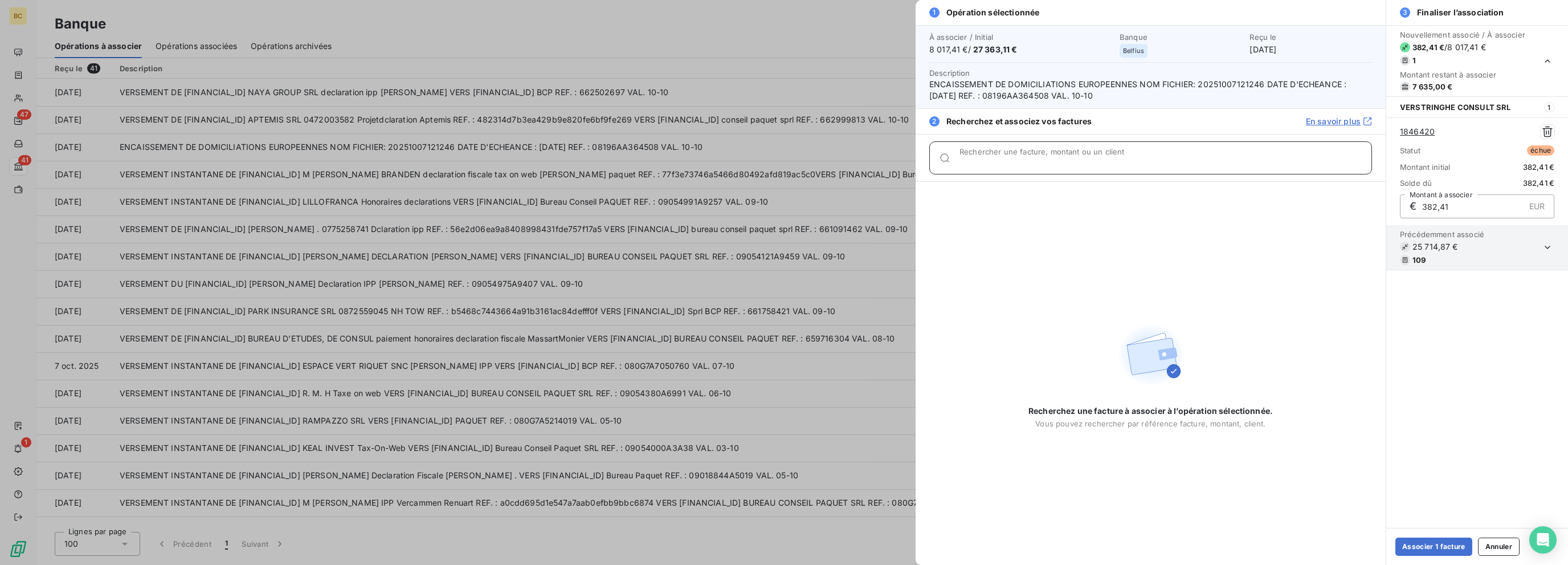
click at [937, 159] on input "Rechercher une facture, montant ou un client" at bounding box center [1165, 163] width 412 height 11
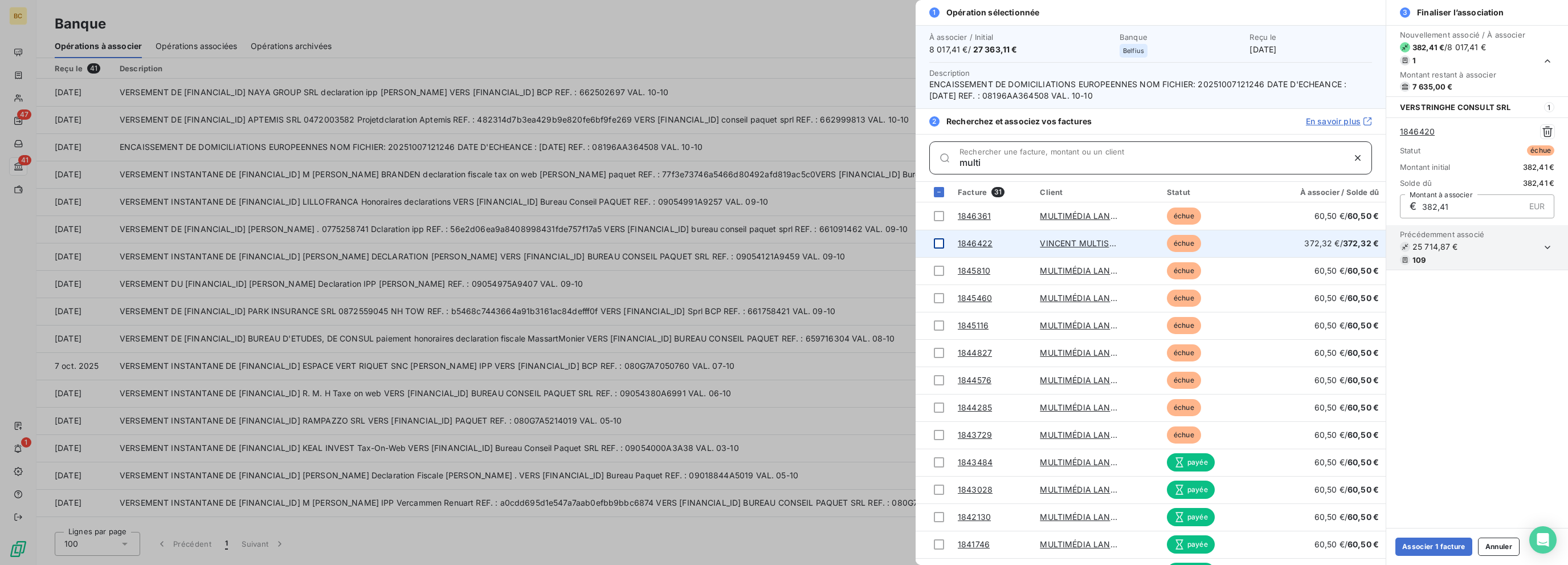
type input "multi"
click at [937, 246] on div at bounding box center [938, 243] width 10 height 10
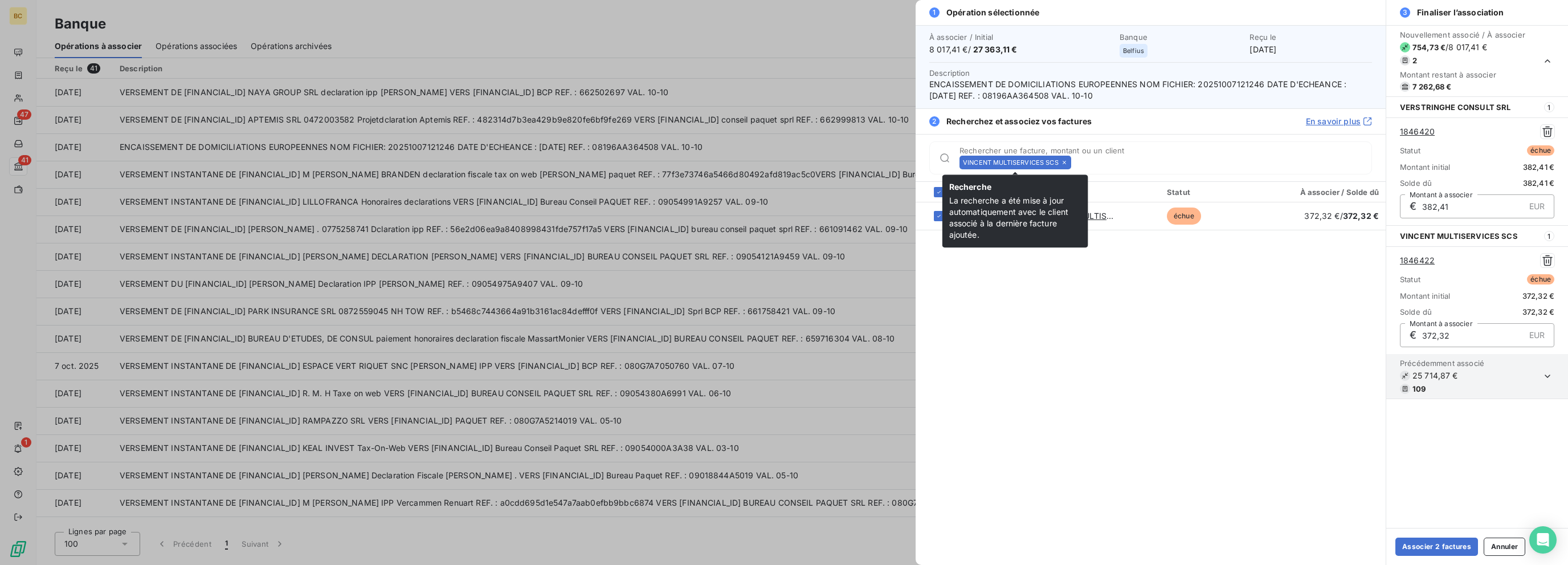
click at [937, 161] on icon at bounding box center [1064, 162] width 6 height 6
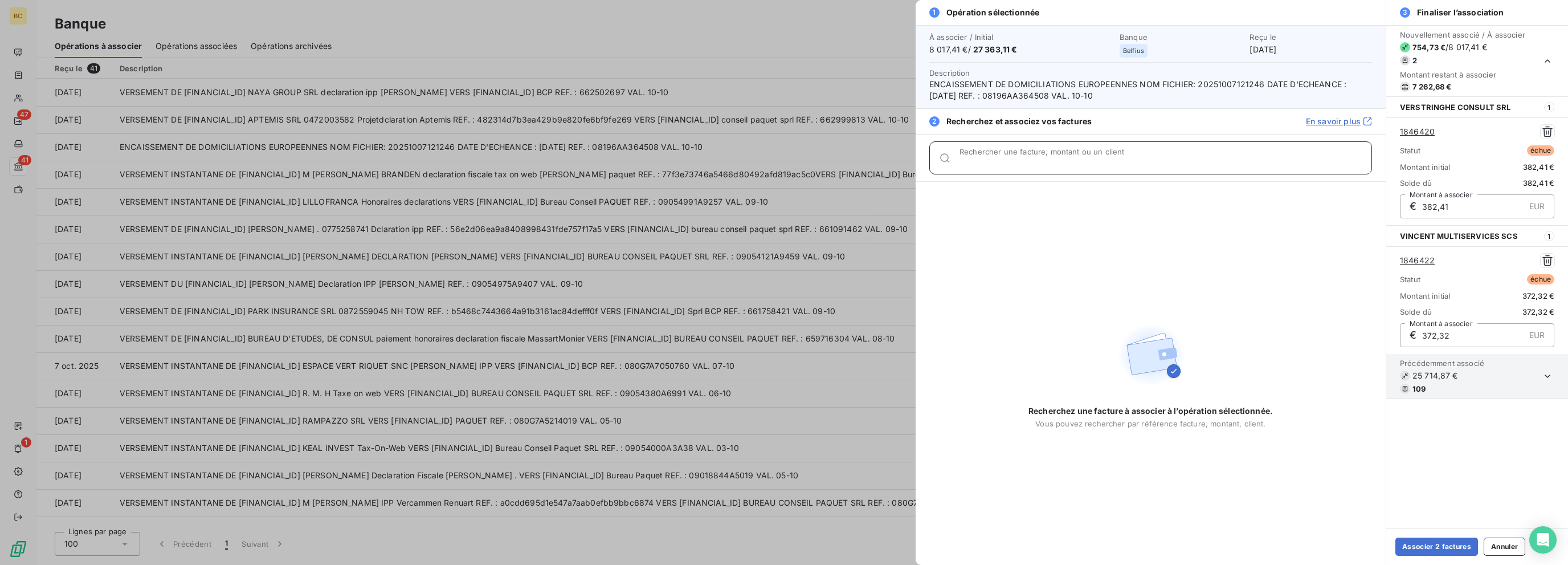
click at [937, 161] on input "Rechercher une facture, montant ou un client" at bounding box center [1165, 163] width 412 height 11
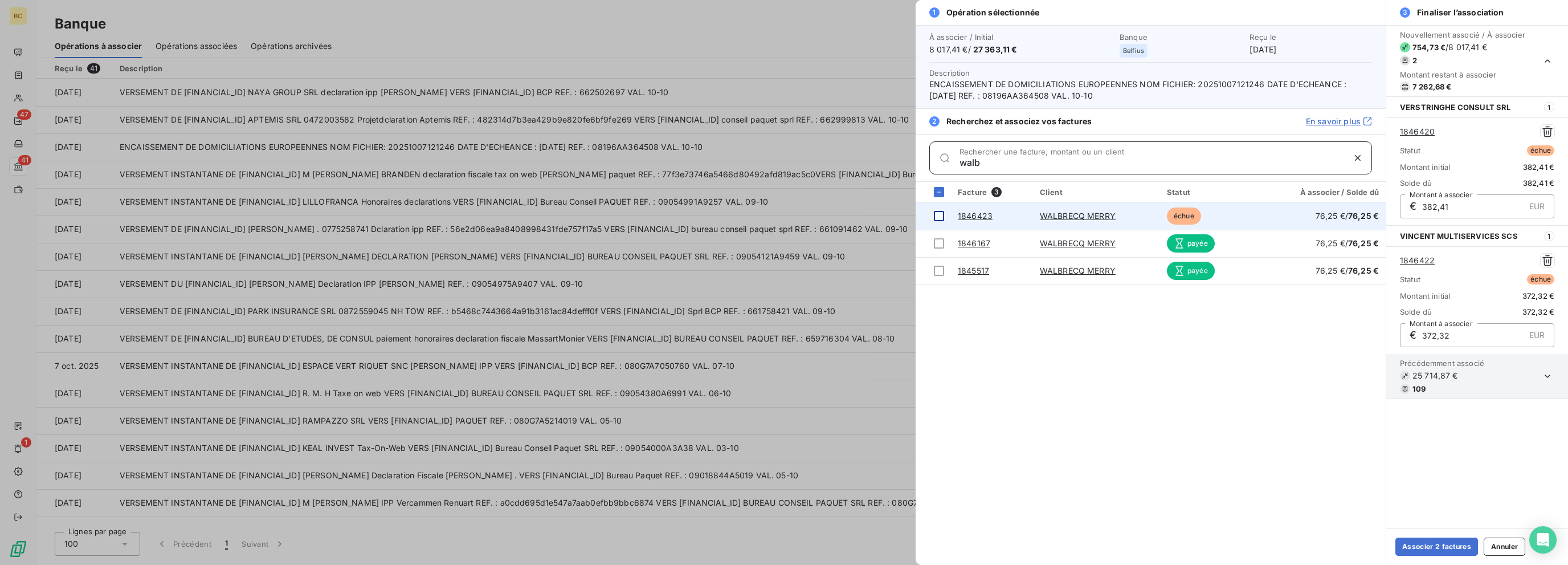
type input "walb"
click at [937, 216] on div at bounding box center [938, 215] width 10 height 10
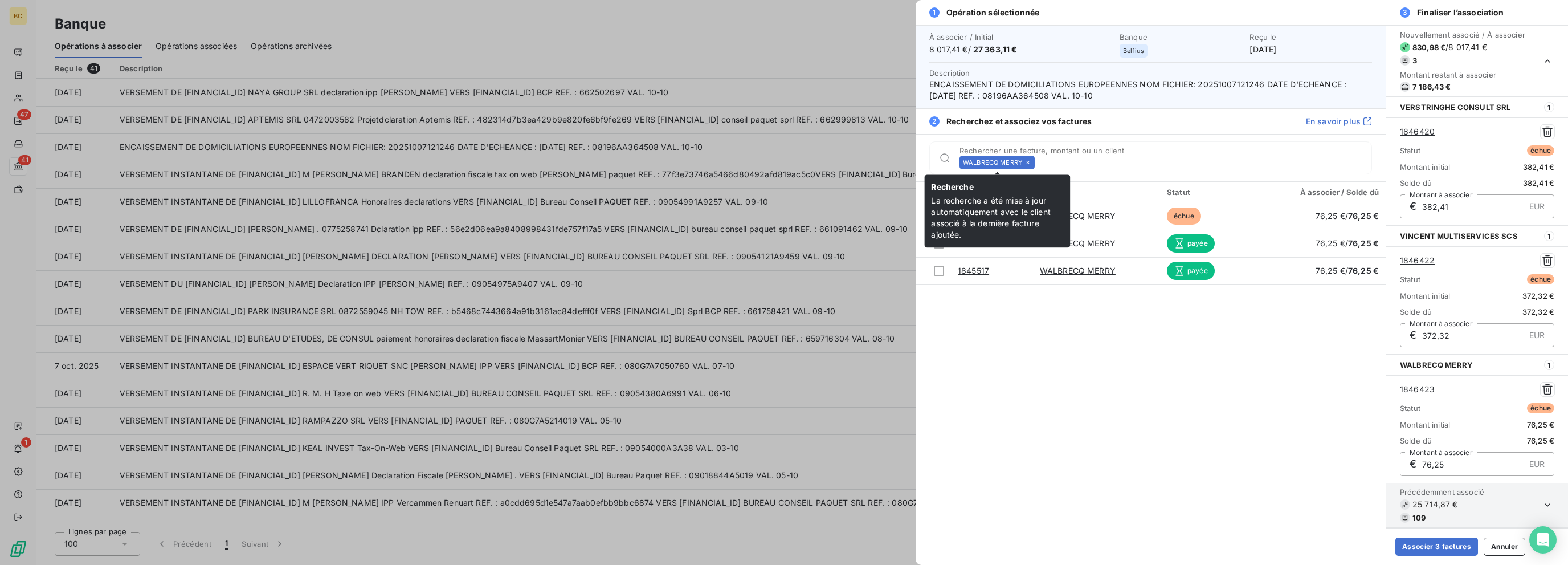
click at [937, 163] on icon at bounding box center [1027, 162] width 6 height 6
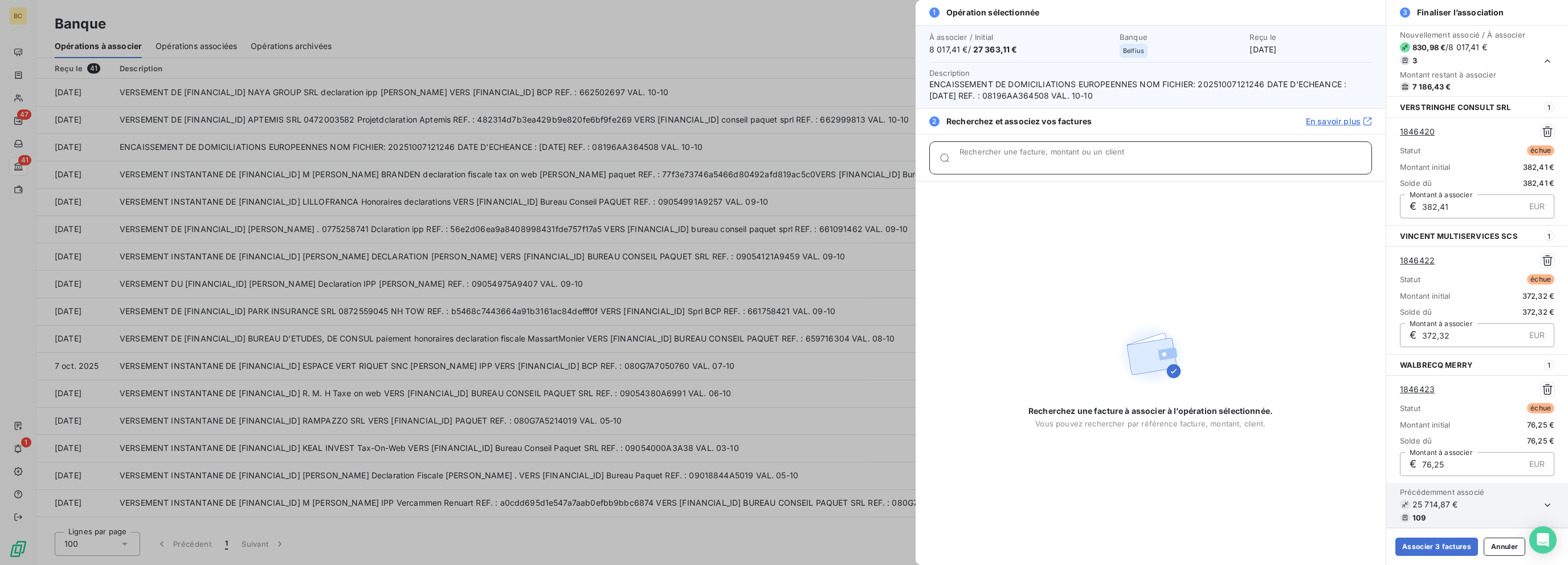
click at [937, 163] on input "Rechercher une facture, montant ou un client" at bounding box center [1165, 163] width 412 height 11
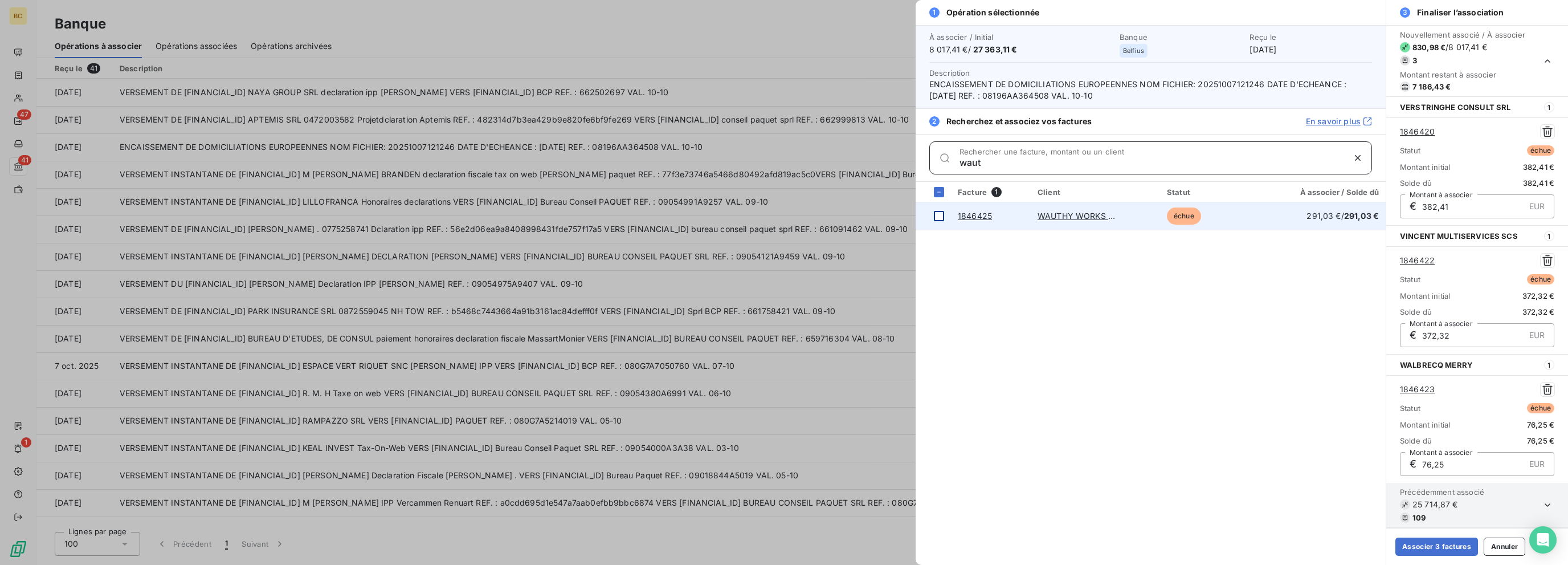
type input "waut"
click at [937, 216] on div at bounding box center [938, 215] width 10 height 10
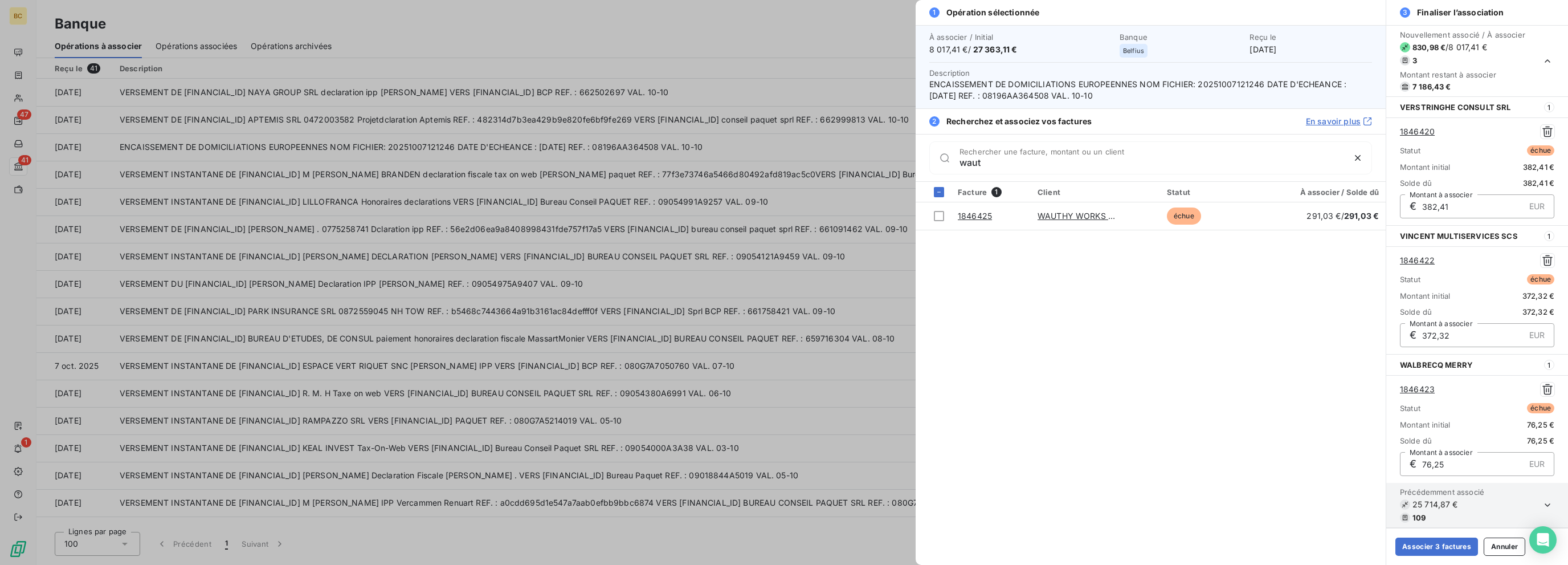
scroll to position [128, 0]
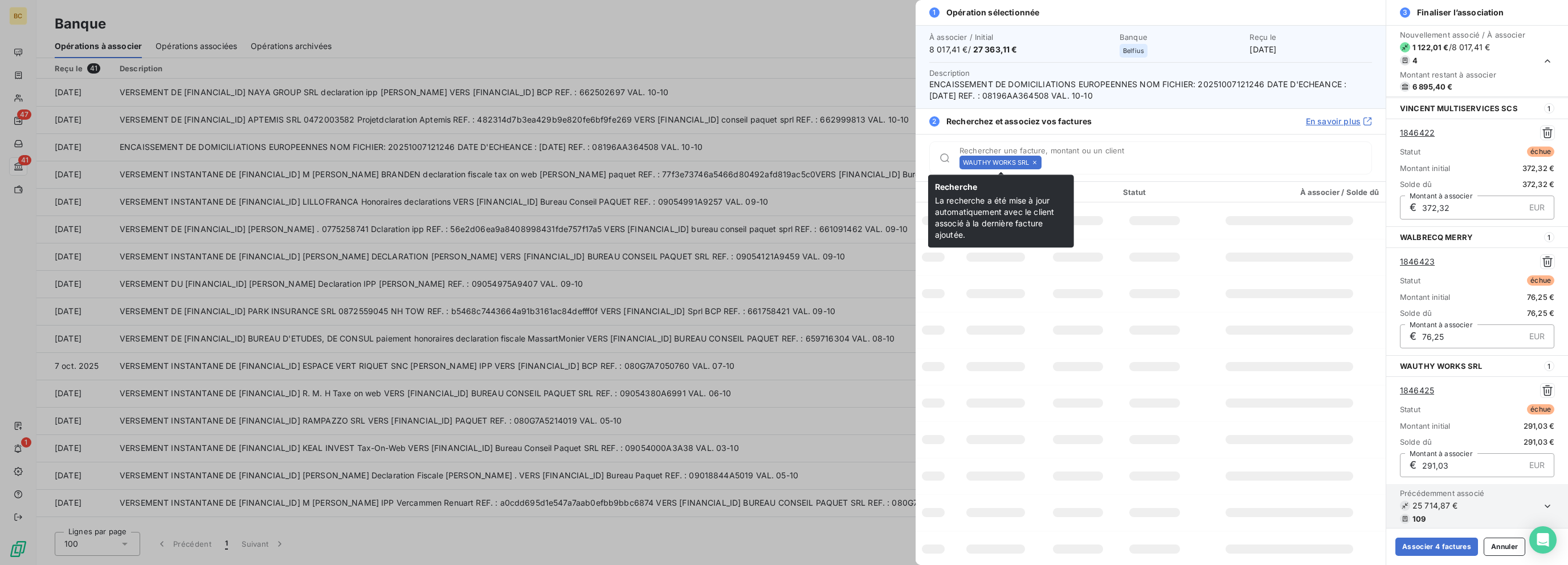
click at [937, 161] on icon at bounding box center [1034, 162] width 6 height 6
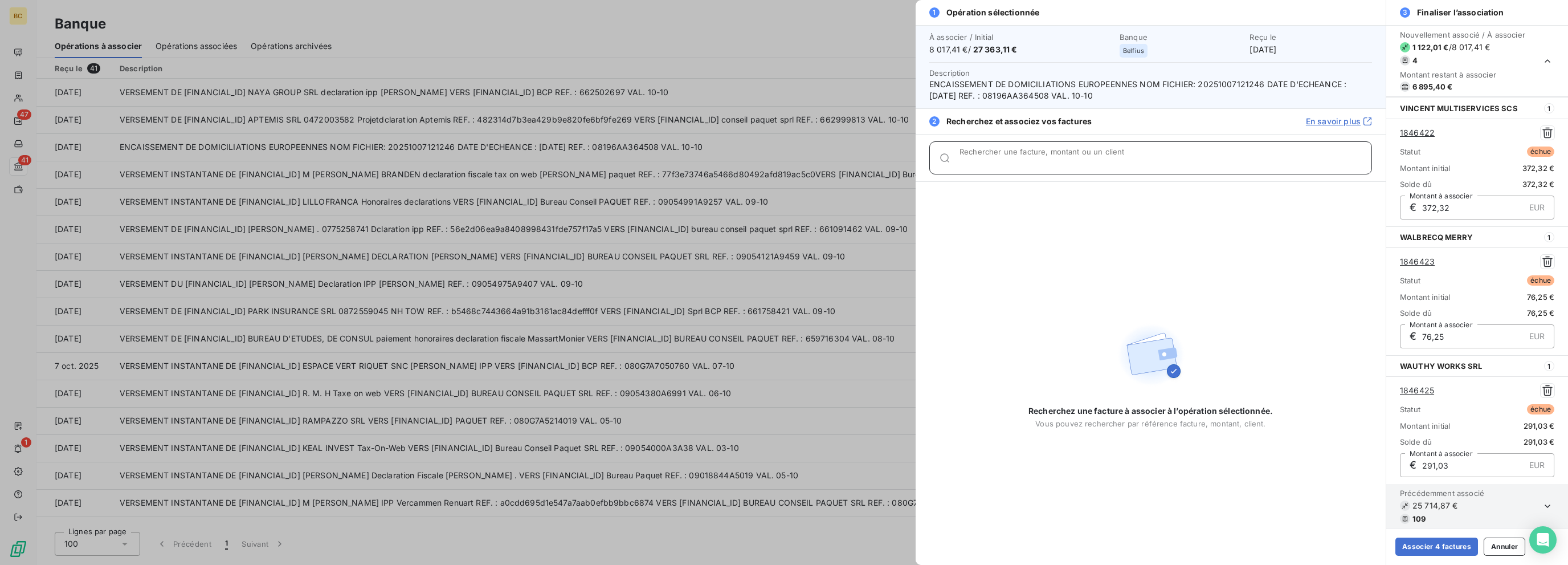
click at [937, 161] on input "Rechercher une facture, montant ou un client" at bounding box center [1165, 163] width 412 height 11
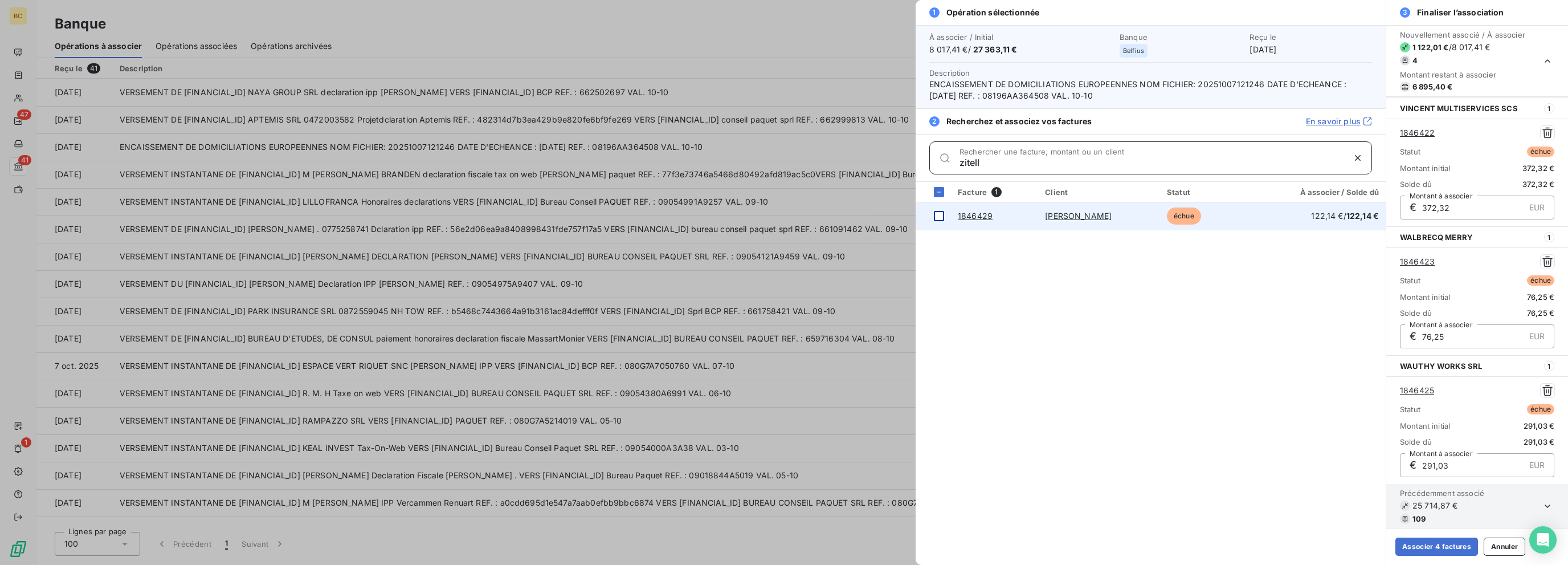
type input "zitell"
click at [937, 214] on div at bounding box center [938, 215] width 10 height 10
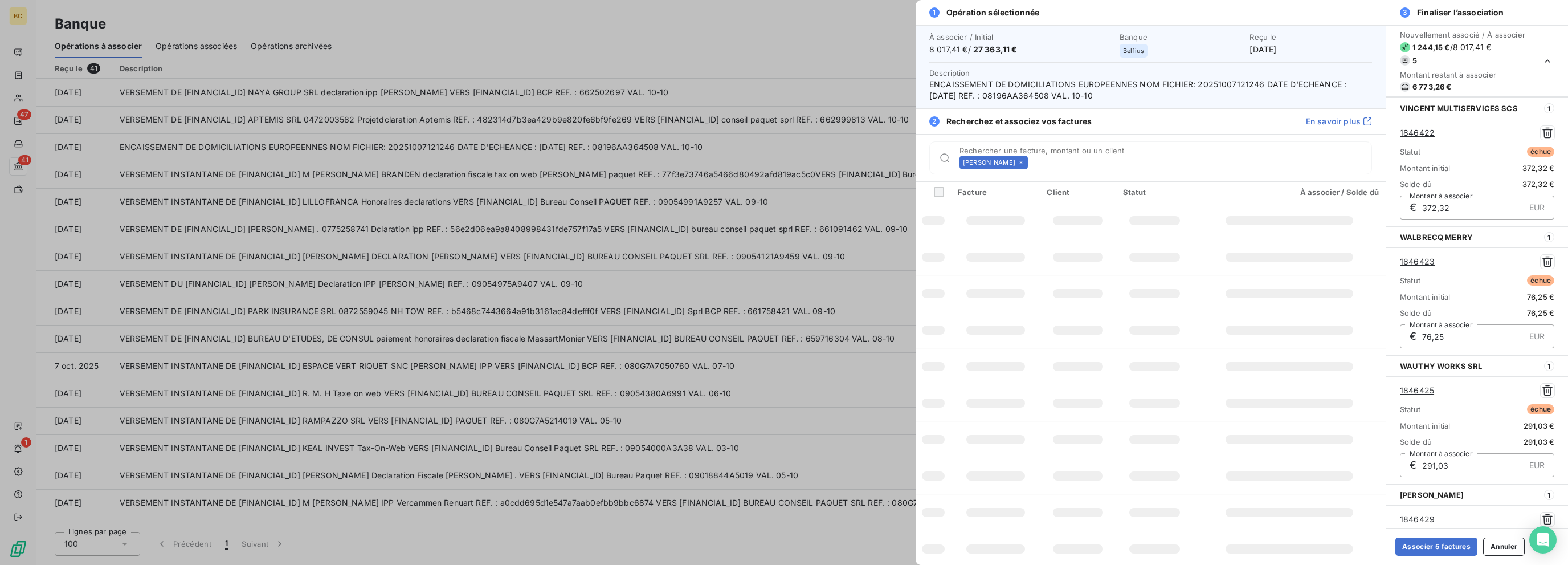
scroll to position [256, 0]
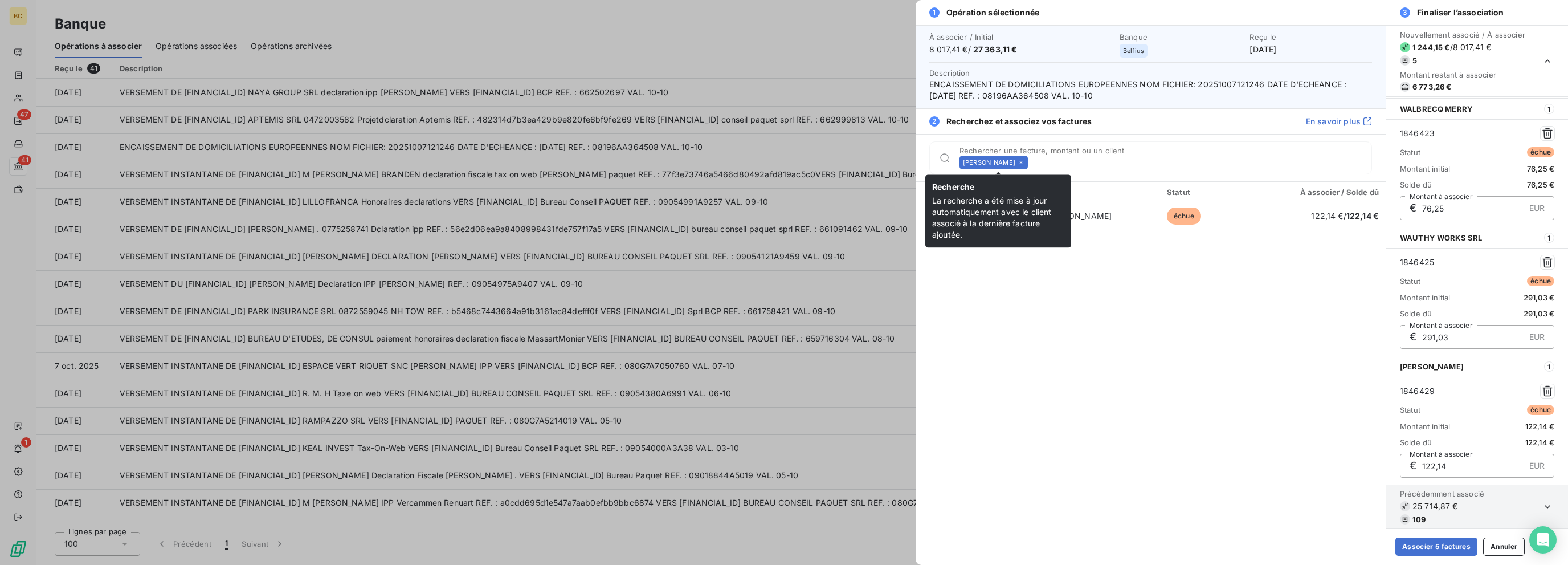
click at [937, 164] on icon at bounding box center [1021, 163] width 4 height 4
click at [937, 164] on input "Rechercher une facture, montant ou un client" at bounding box center [1201, 163] width 339 height 11
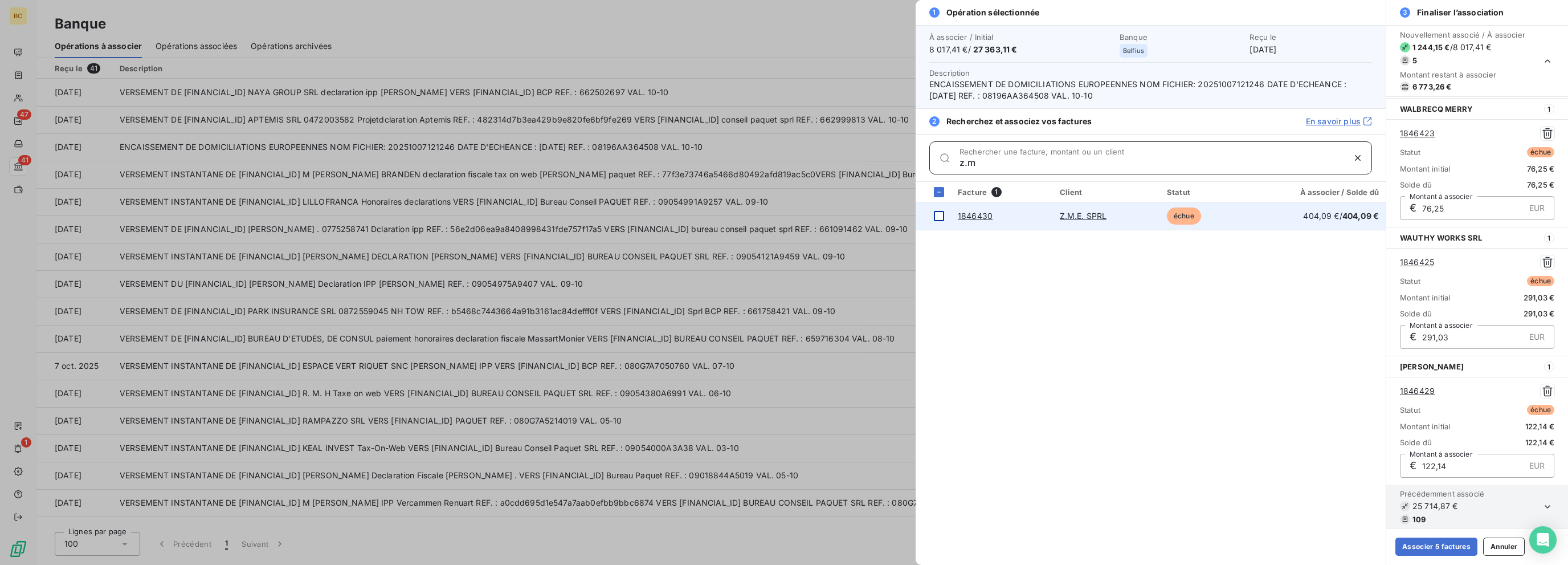
type input "z.m"
click at [937, 214] on div at bounding box center [938, 215] width 10 height 10
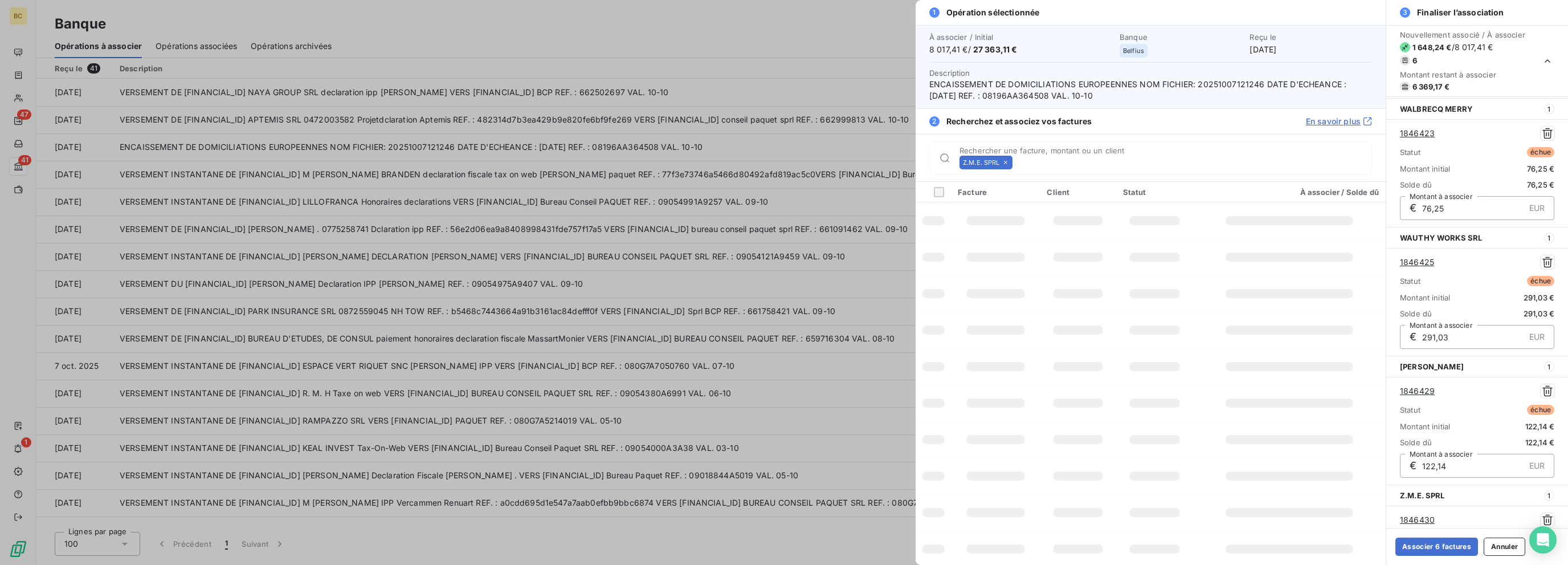
scroll to position [385, 0]
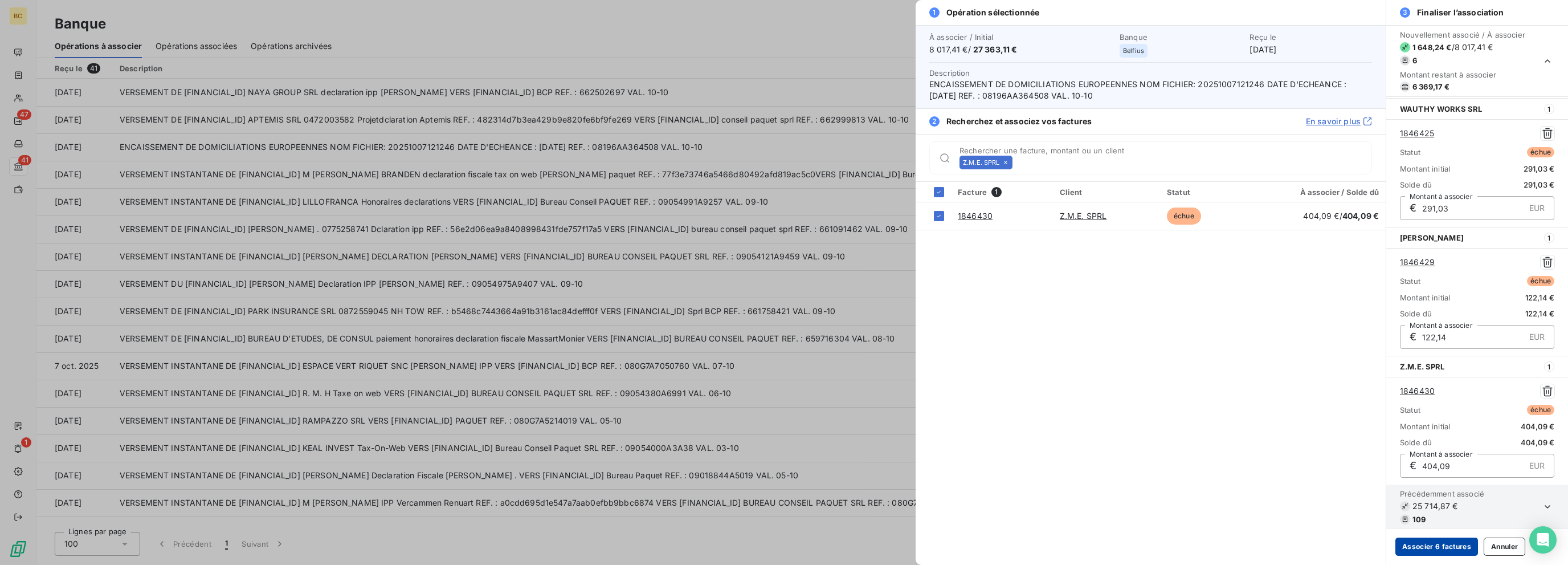
click at [937, 545] on button "Associer 6 factures" at bounding box center [1436, 547] width 82 height 18
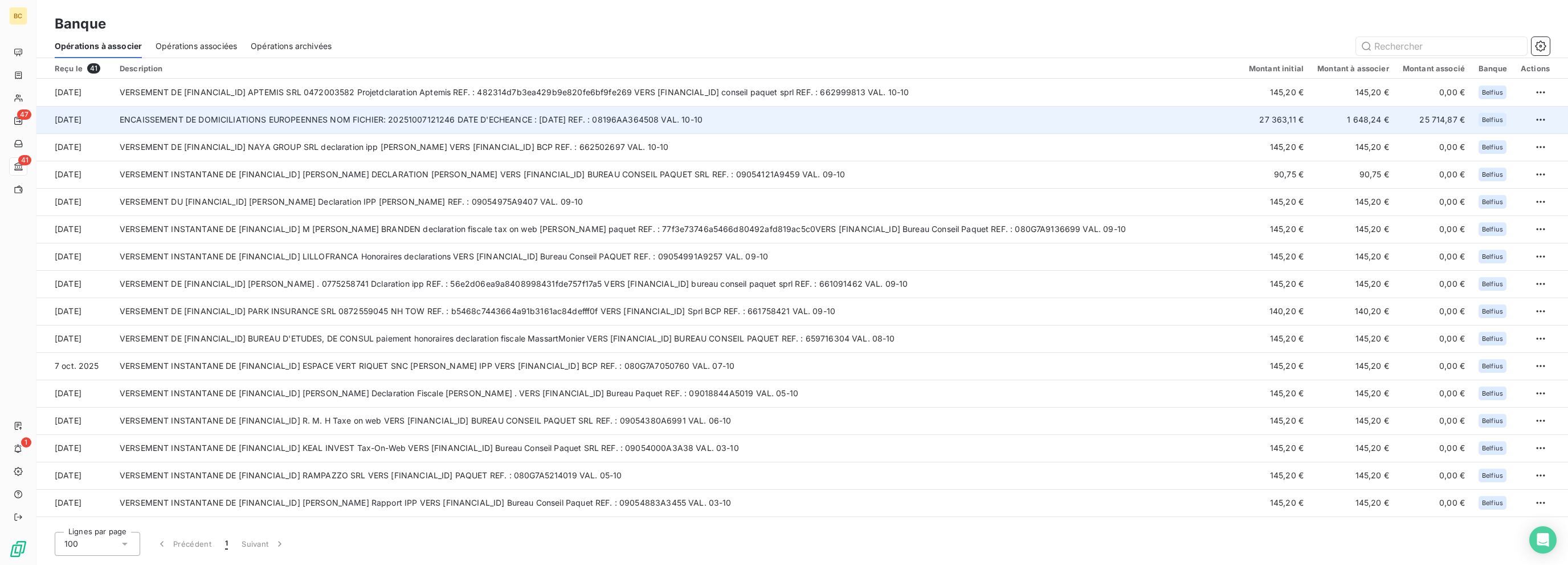
click at [372, 126] on td "ENCAISSEMENT DE DOMICILIATIONS EUROPEENNES NOM FICHIER: 20251007121246 DATE D'E…" at bounding box center [677, 120] width 1129 height 28
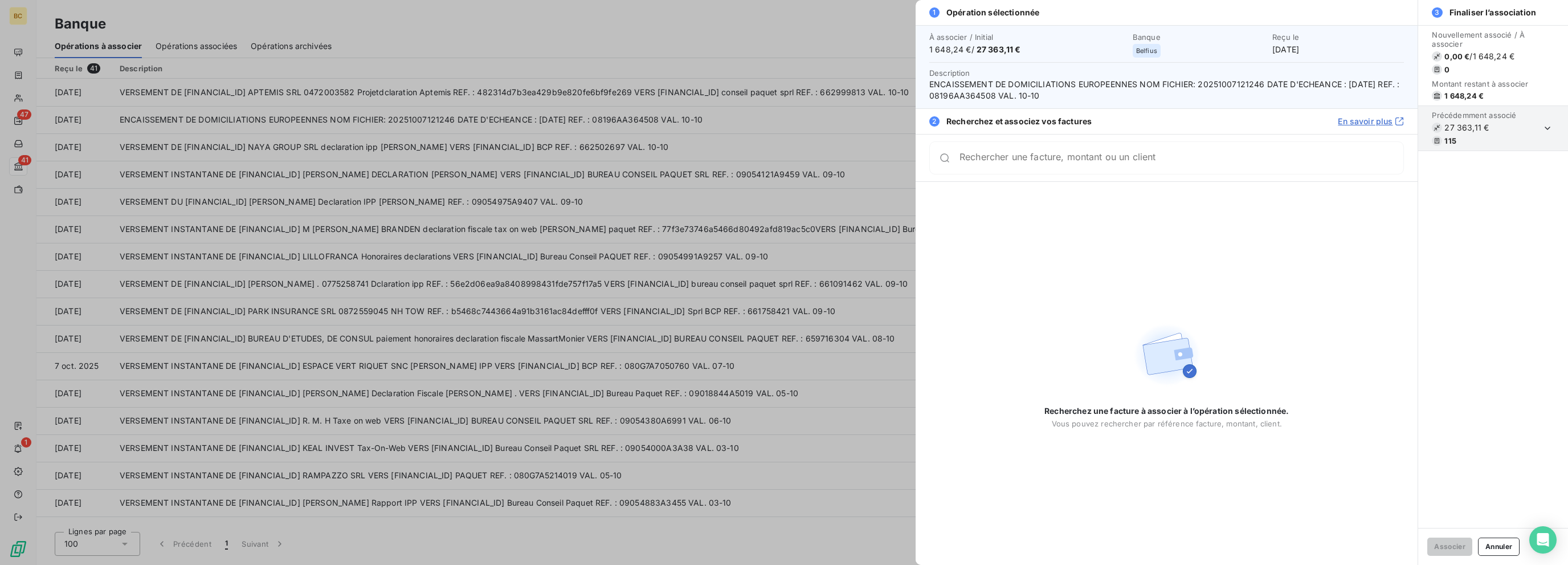
click at [187, 175] on div at bounding box center [784, 282] width 1568 height 565
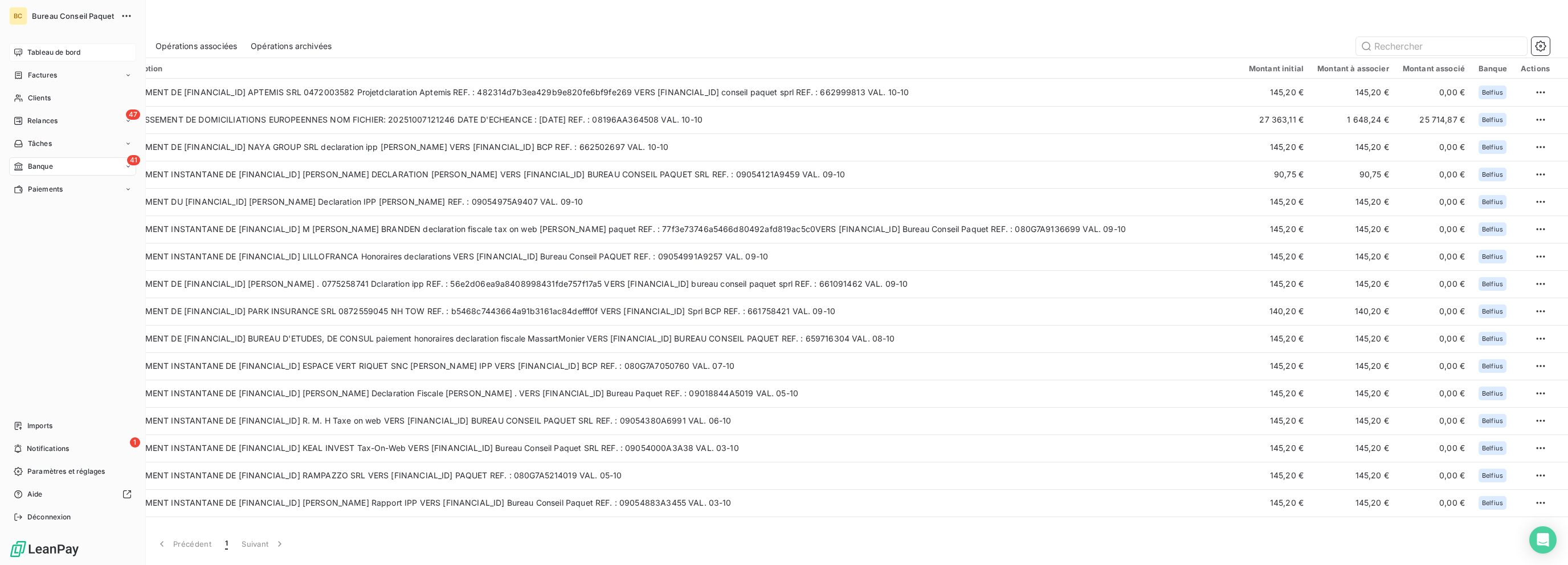
click at [57, 51] on span "Tableau de bord" at bounding box center [54, 52] width 53 height 10
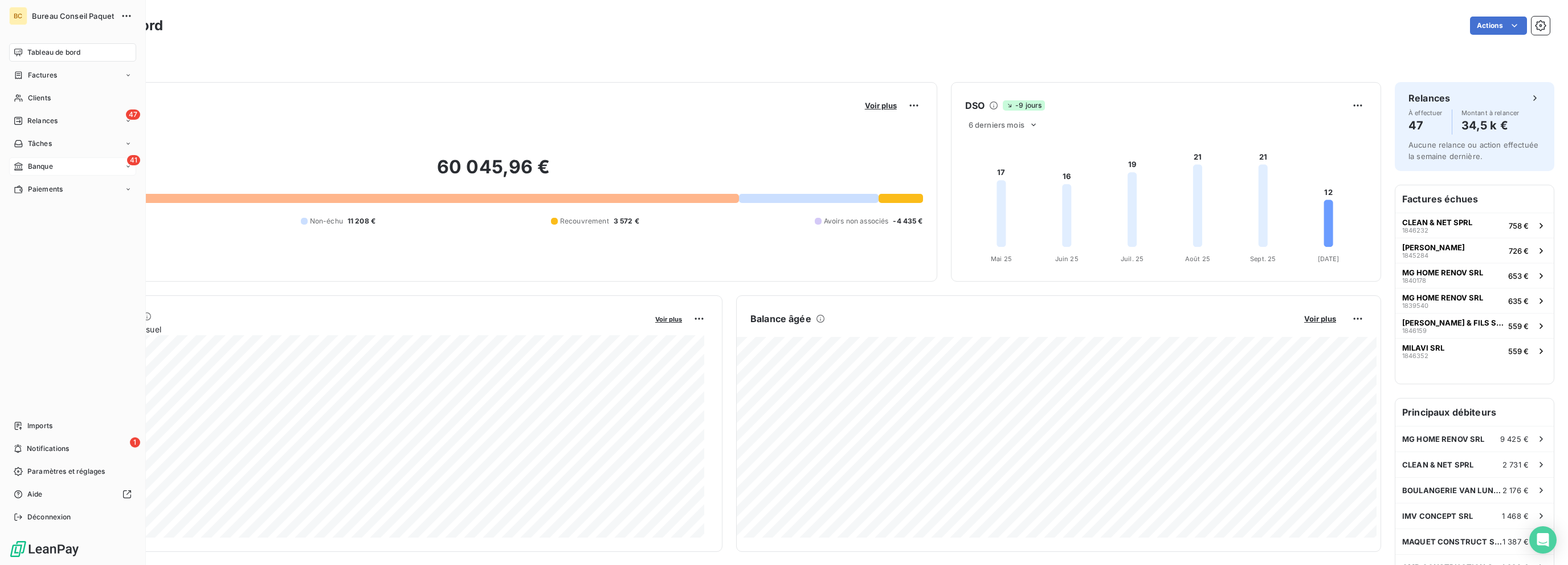
click at [47, 170] on span "Banque" at bounding box center [40, 166] width 25 height 10
